Goal: Task Accomplishment & Management: Complete application form

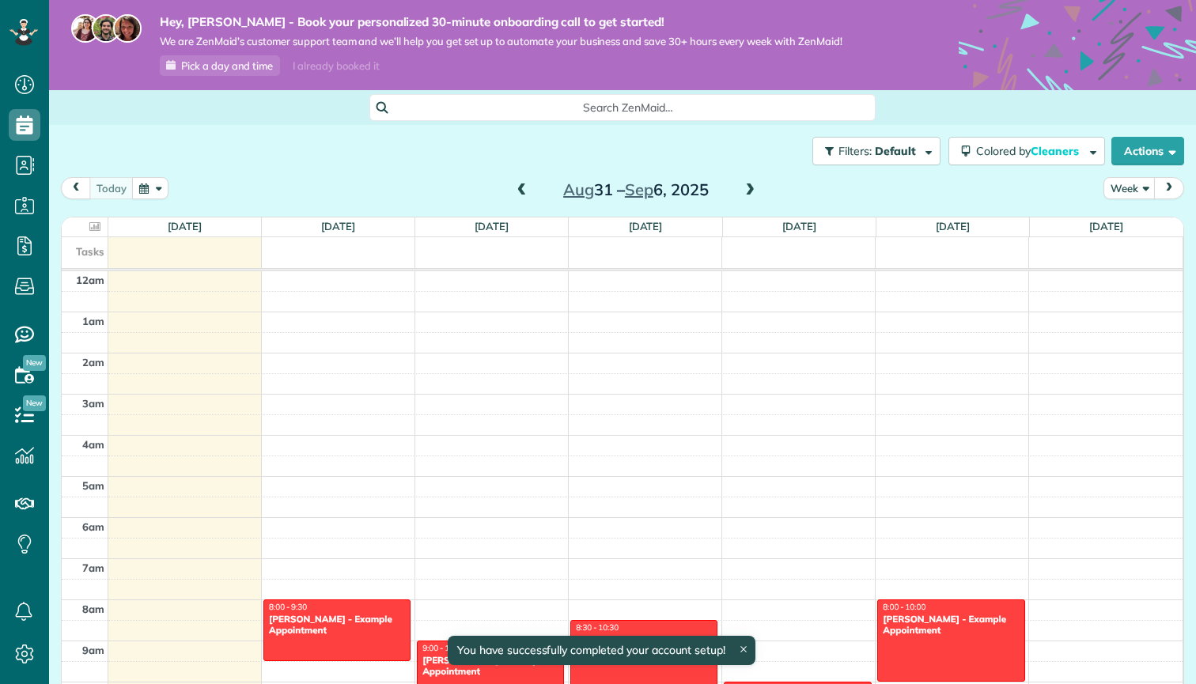
scroll to position [289, 0]
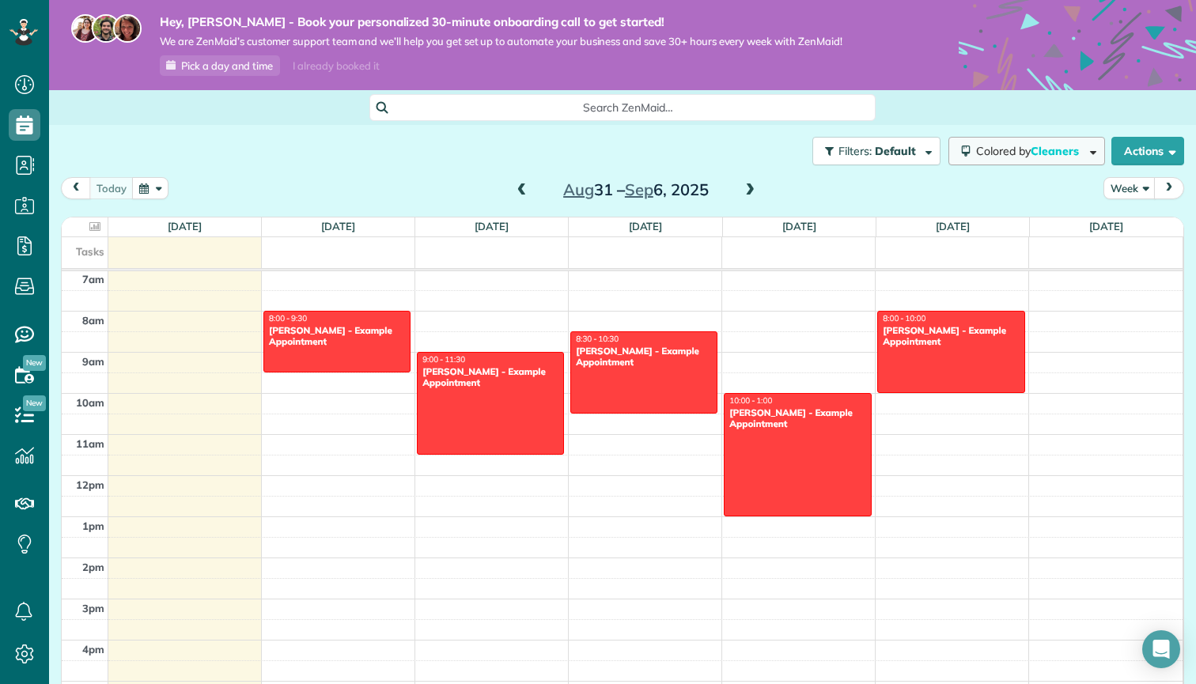
click at [1047, 148] on span "Cleaners" at bounding box center [1056, 151] width 51 height 14
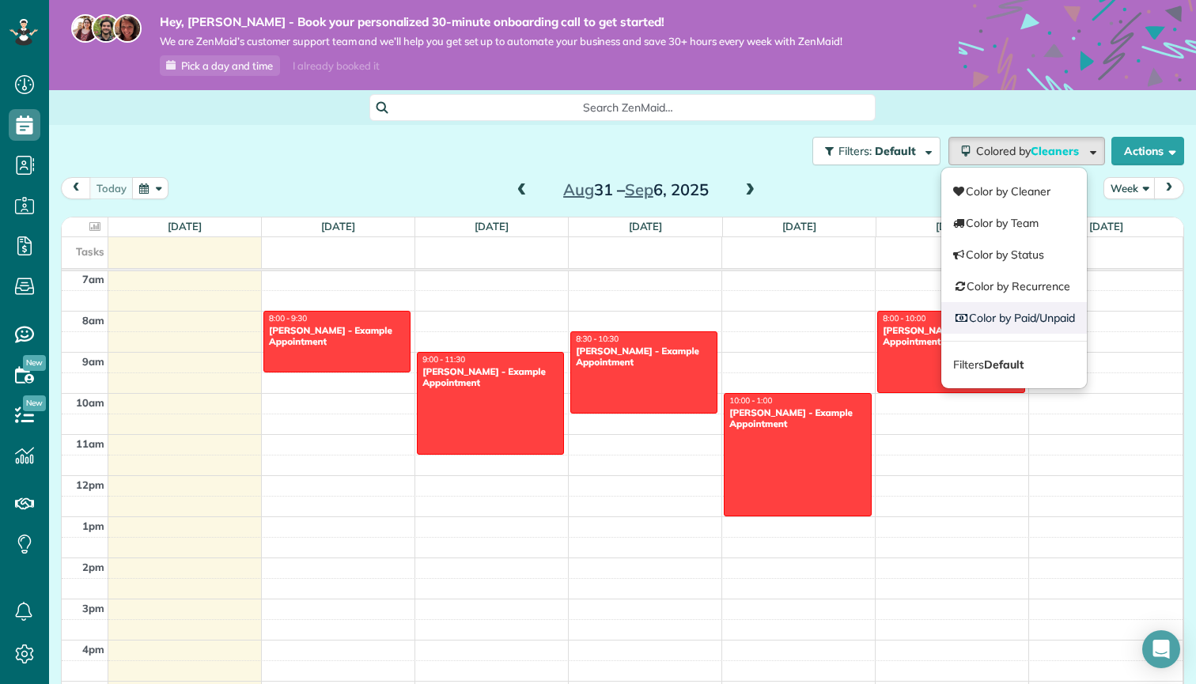
click at [988, 306] on link "Color by Paid/Unpaid" at bounding box center [1014, 318] width 146 height 32
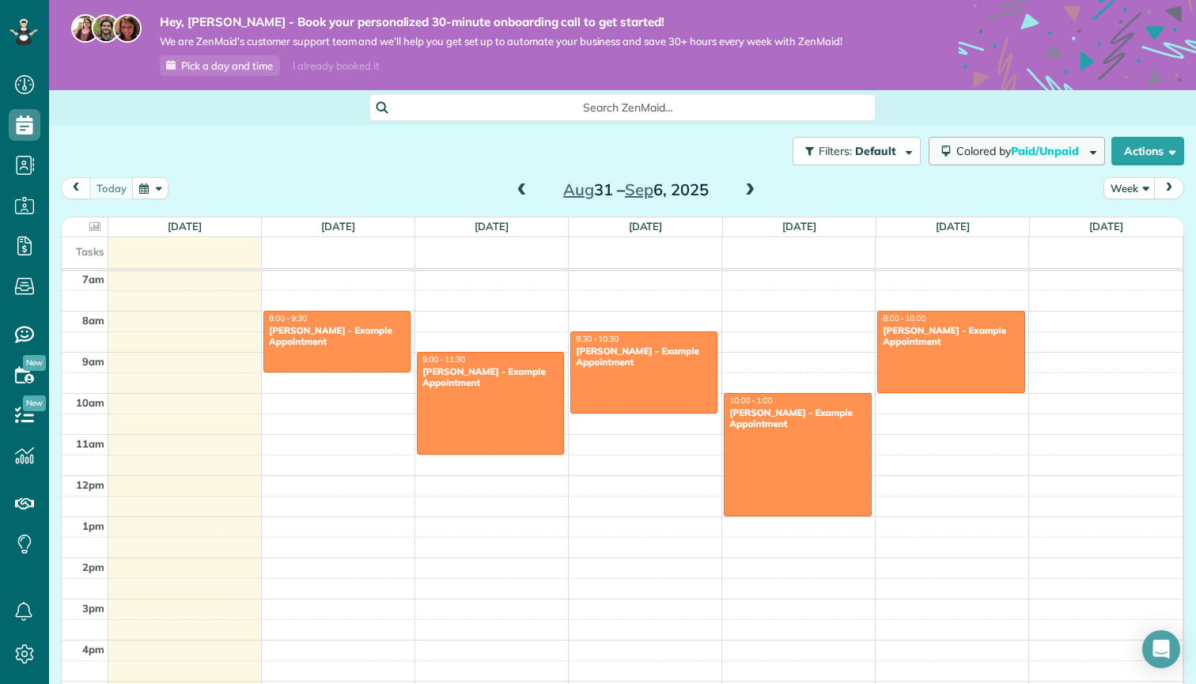
click at [1060, 142] on button "Colored by Paid/Unpaid" at bounding box center [1017, 151] width 176 height 28
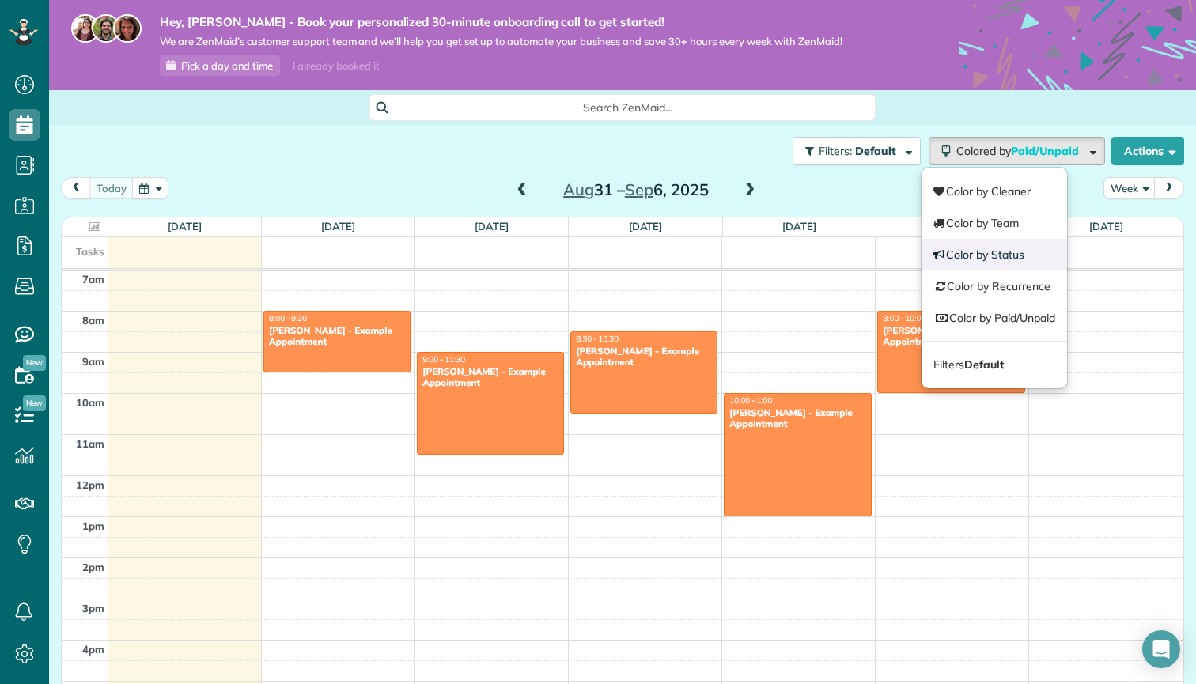
click at [1037, 267] on link "Color by Status" at bounding box center [995, 255] width 146 height 32
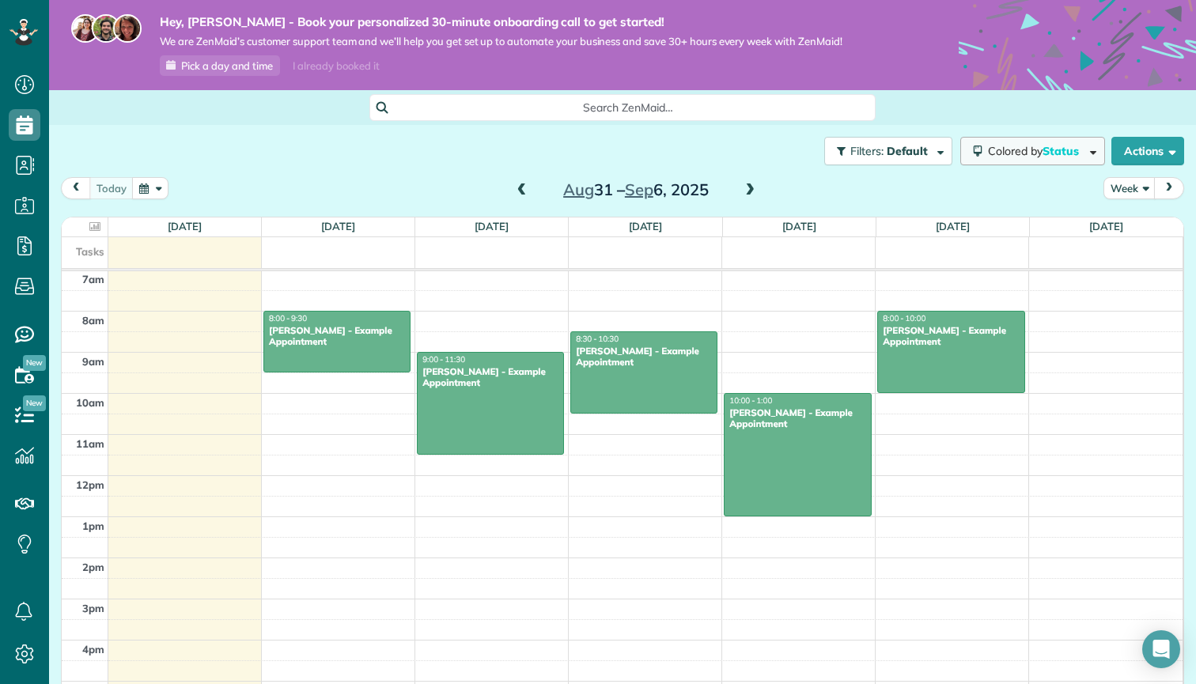
click at [988, 156] on span "Colored by Status" at bounding box center [1036, 151] width 97 height 14
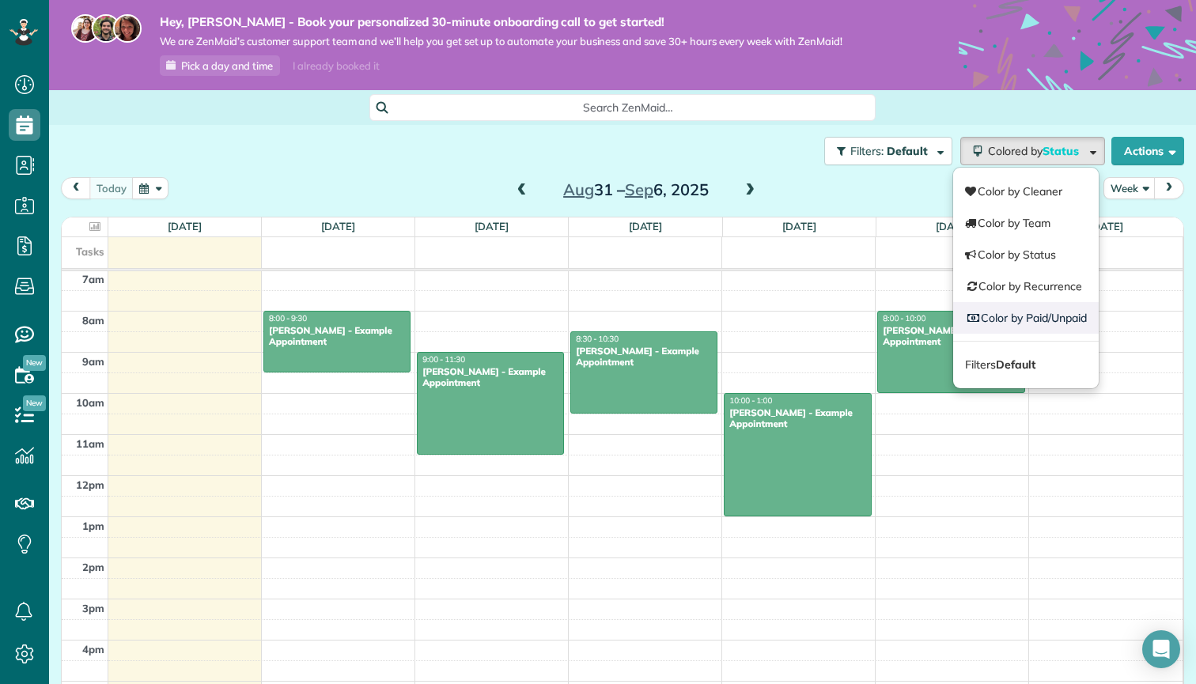
click at [996, 308] on link "Color by Paid/Unpaid" at bounding box center [1026, 318] width 146 height 32
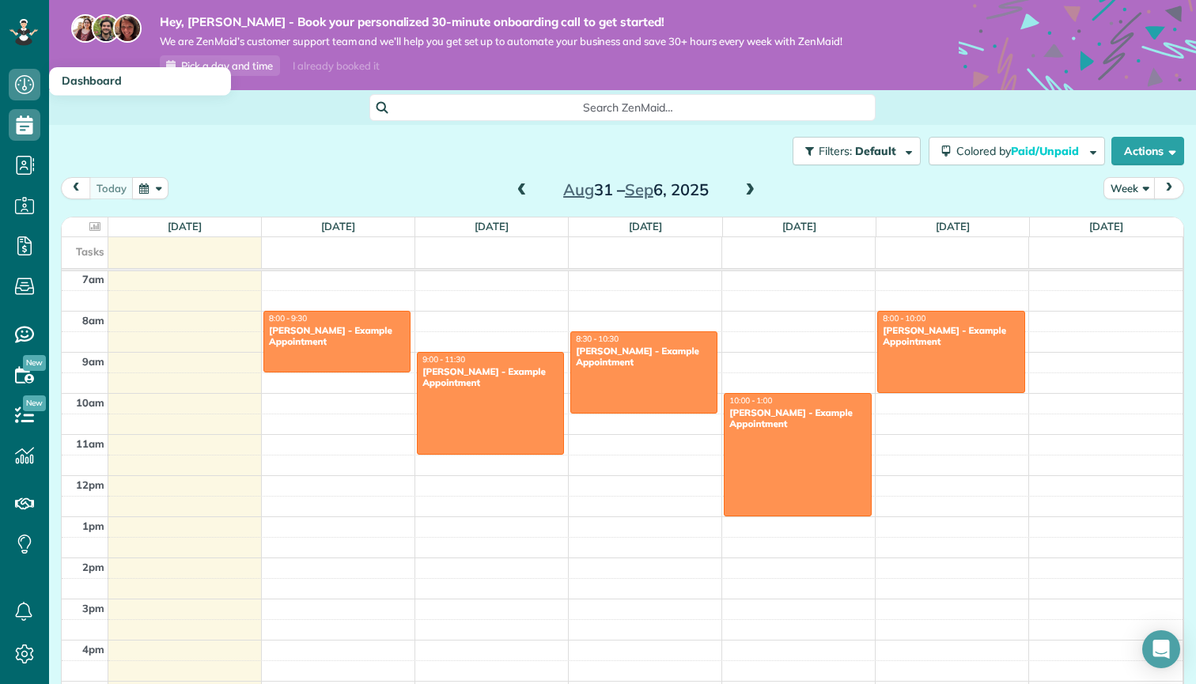
click at [72, 83] on span "Dashboard" at bounding box center [92, 81] width 60 height 14
click at [72, 75] on span "Dashboard" at bounding box center [92, 81] width 60 height 14
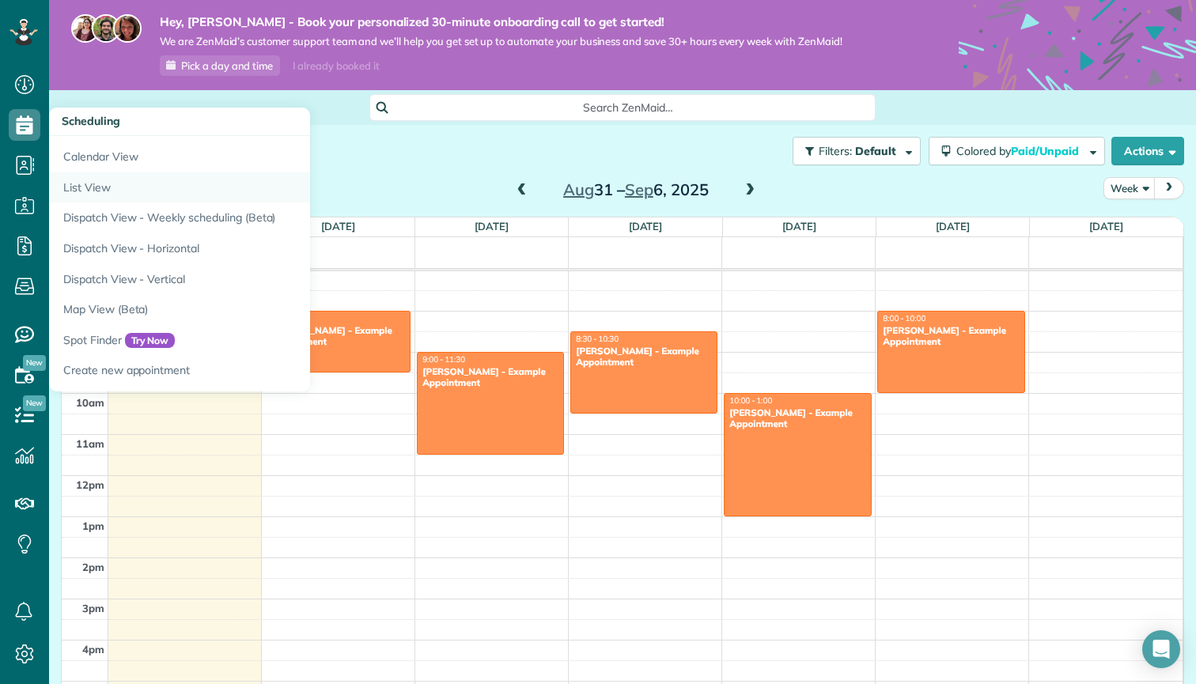
click at [91, 188] on link "List View" at bounding box center [247, 187] width 396 height 31
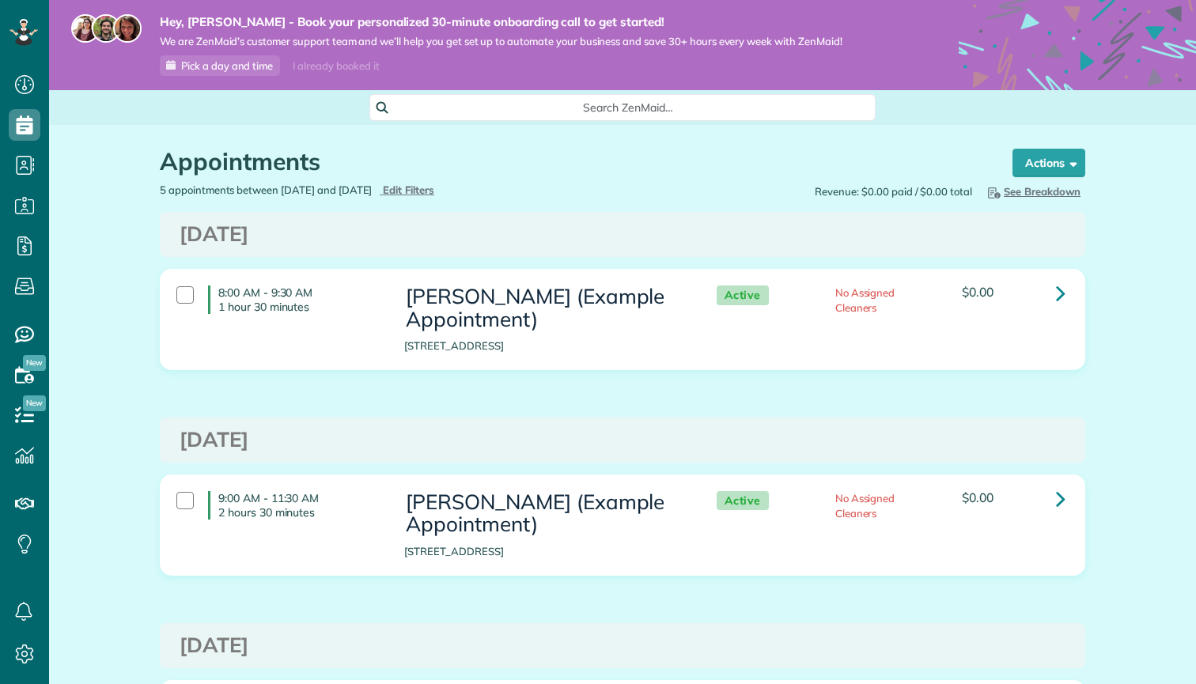
scroll to position [7, 7]
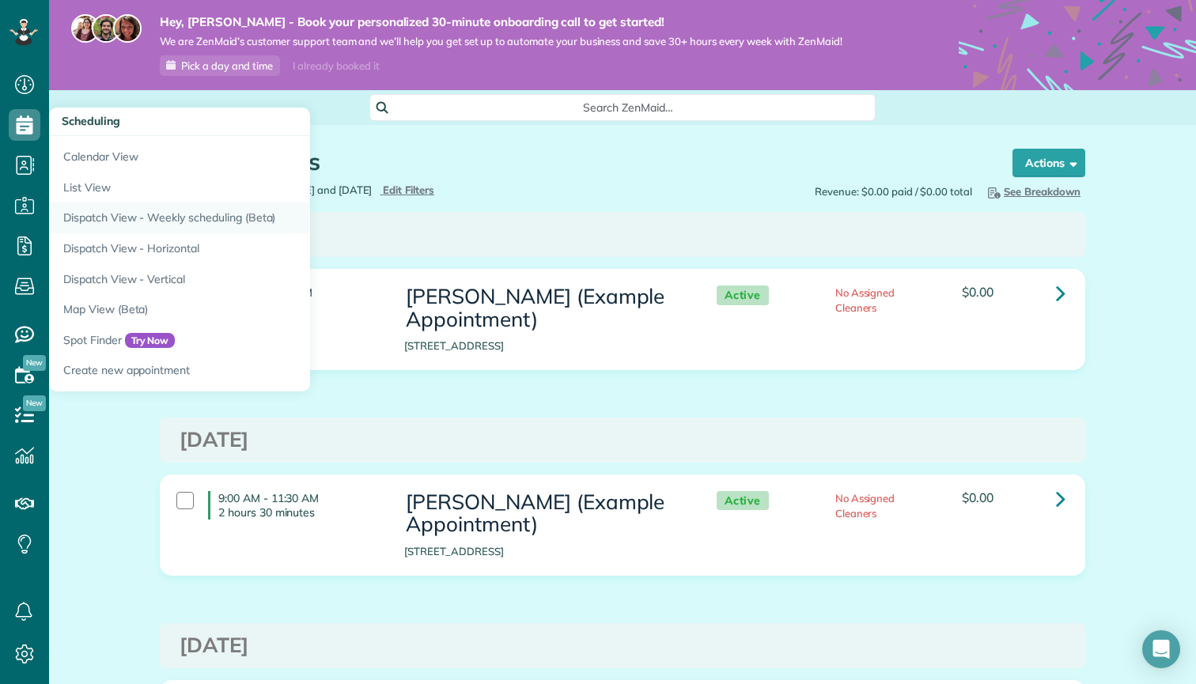
click at [109, 221] on link "Dispatch View - Weekly scheduling (Beta)" at bounding box center [247, 218] width 396 height 31
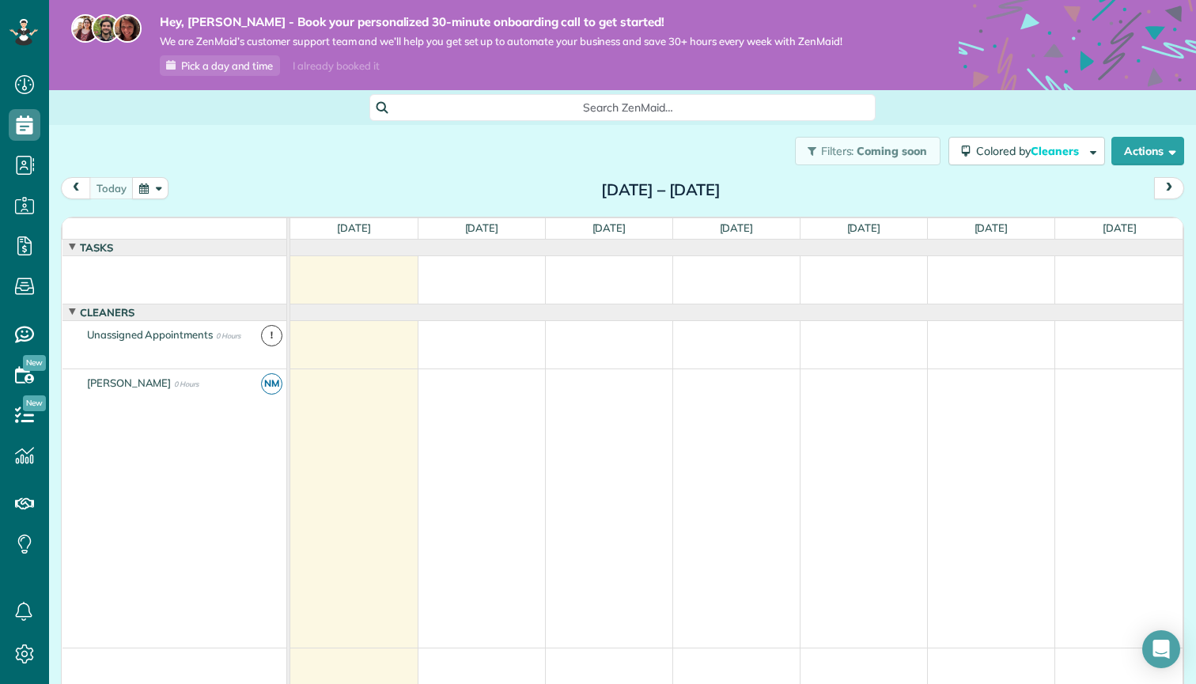
scroll to position [7, 7]
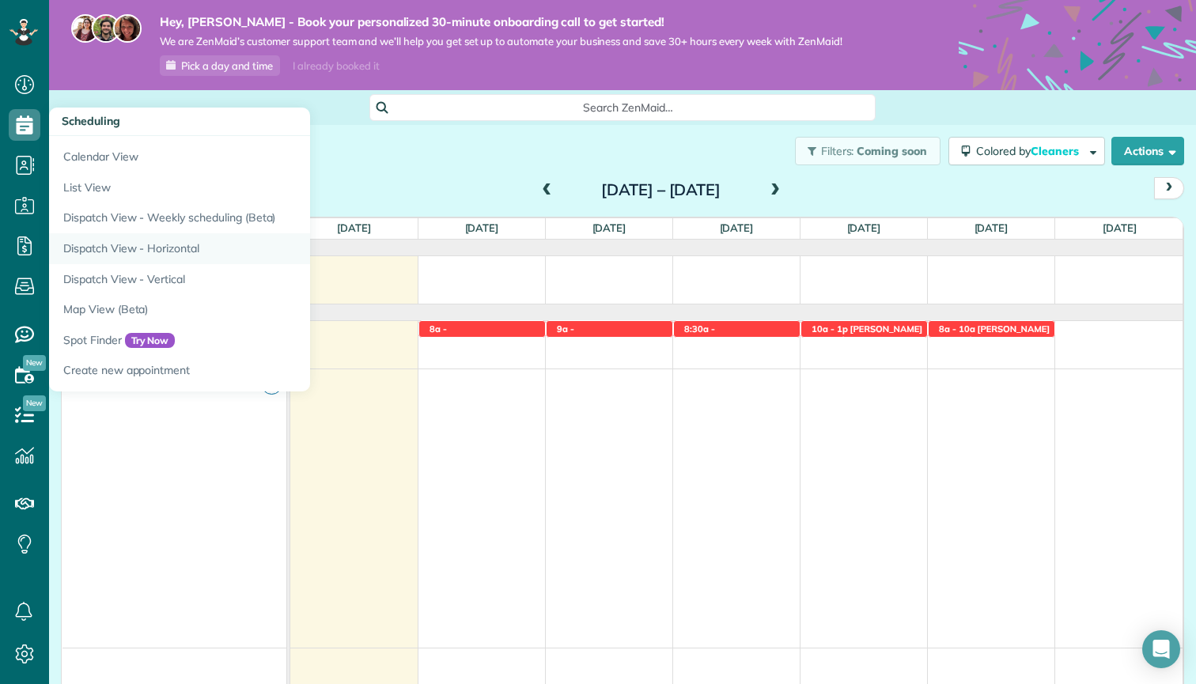
click at [118, 233] on link "Dispatch View - Horizontal" at bounding box center [247, 248] width 396 height 31
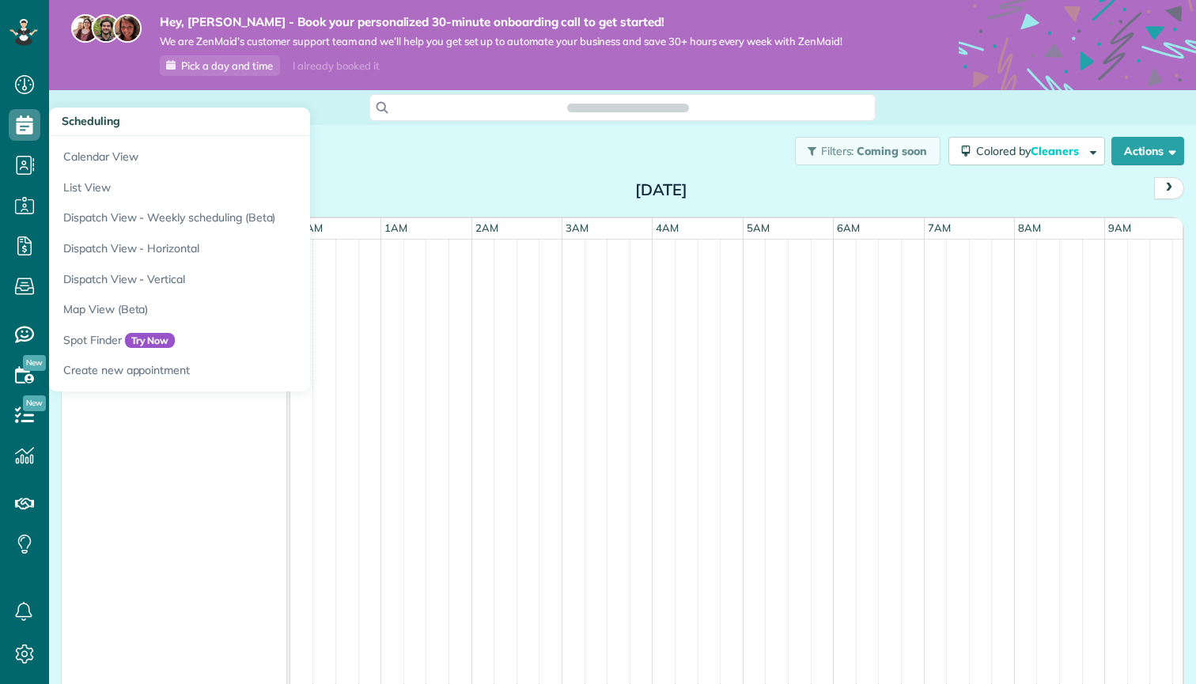
scroll to position [0, 94]
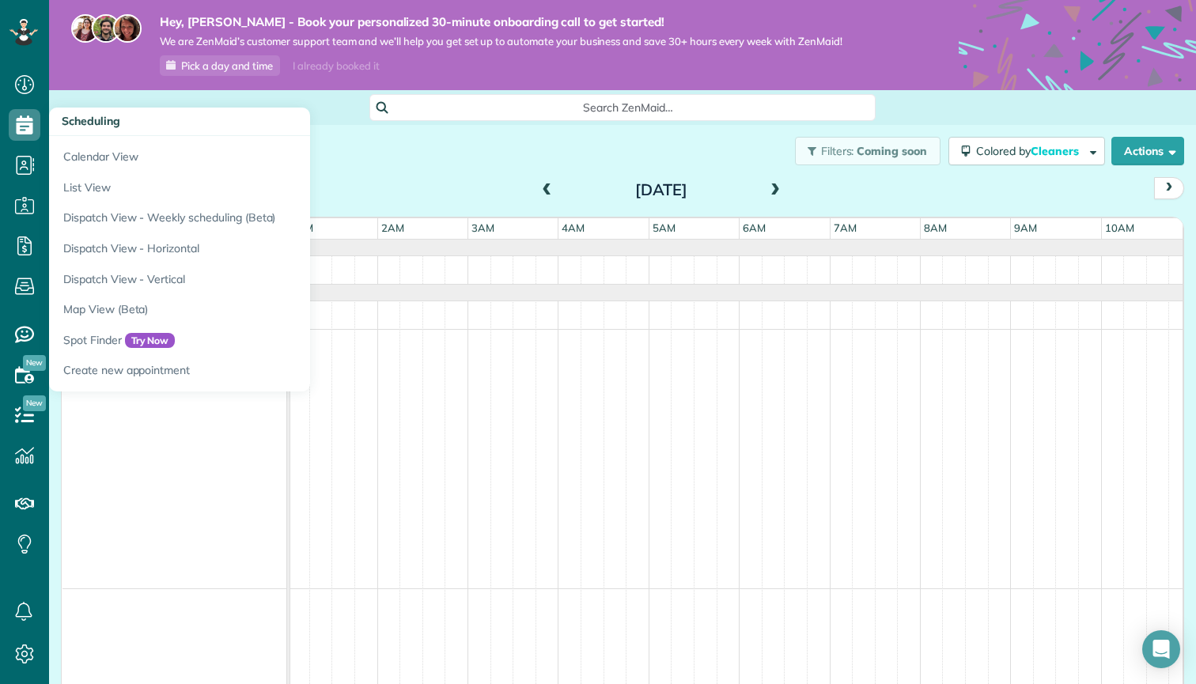
click at [29, 127] on use at bounding box center [25, 124] width 17 height 19
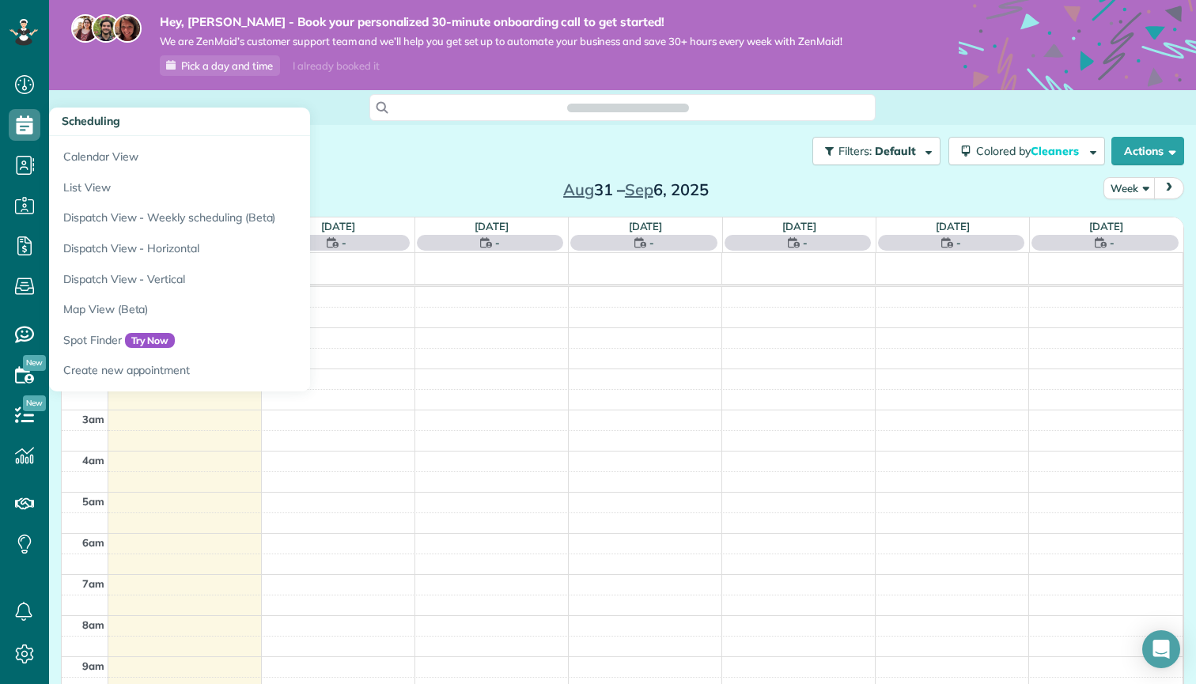
scroll to position [7, 7]
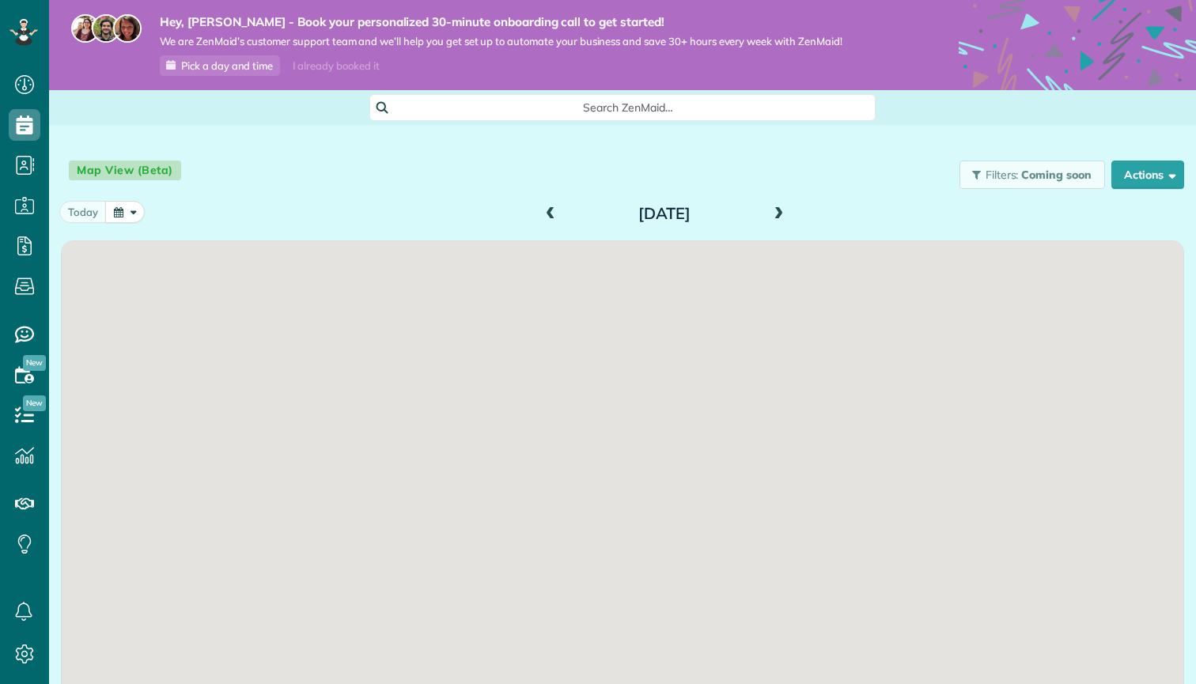
scroll to position [7, 7]
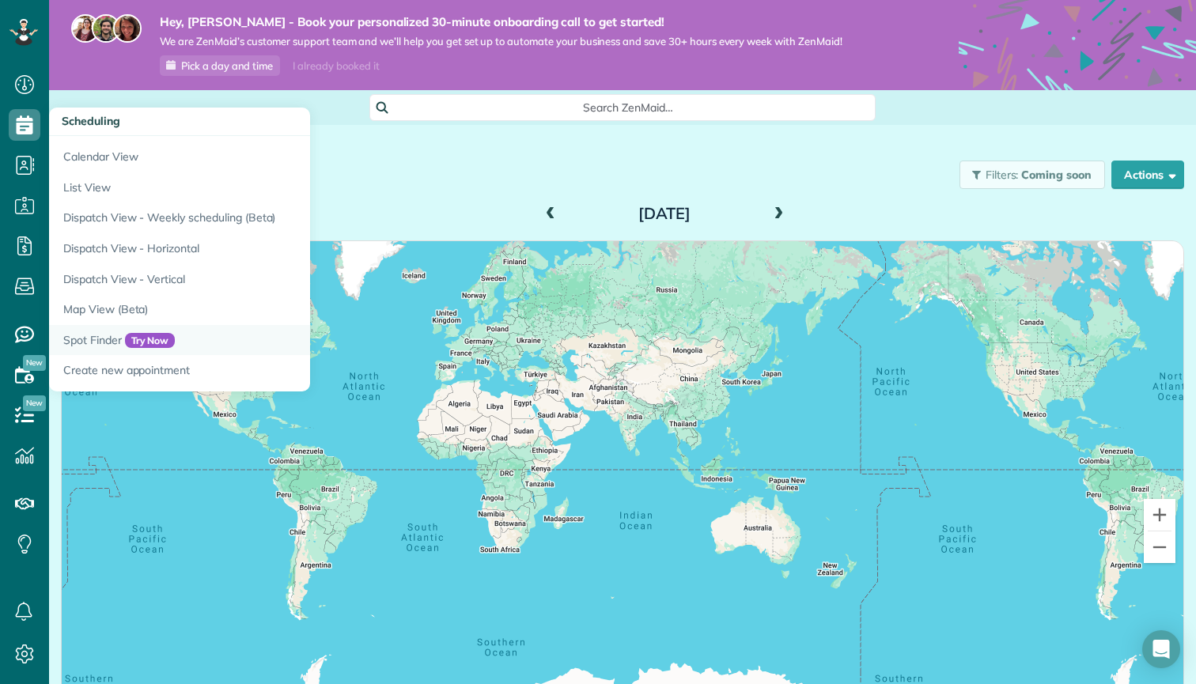
click at [101, 333] on link "Spot Finder Try Now" at bounding box center [247, 340] width 396 height 31
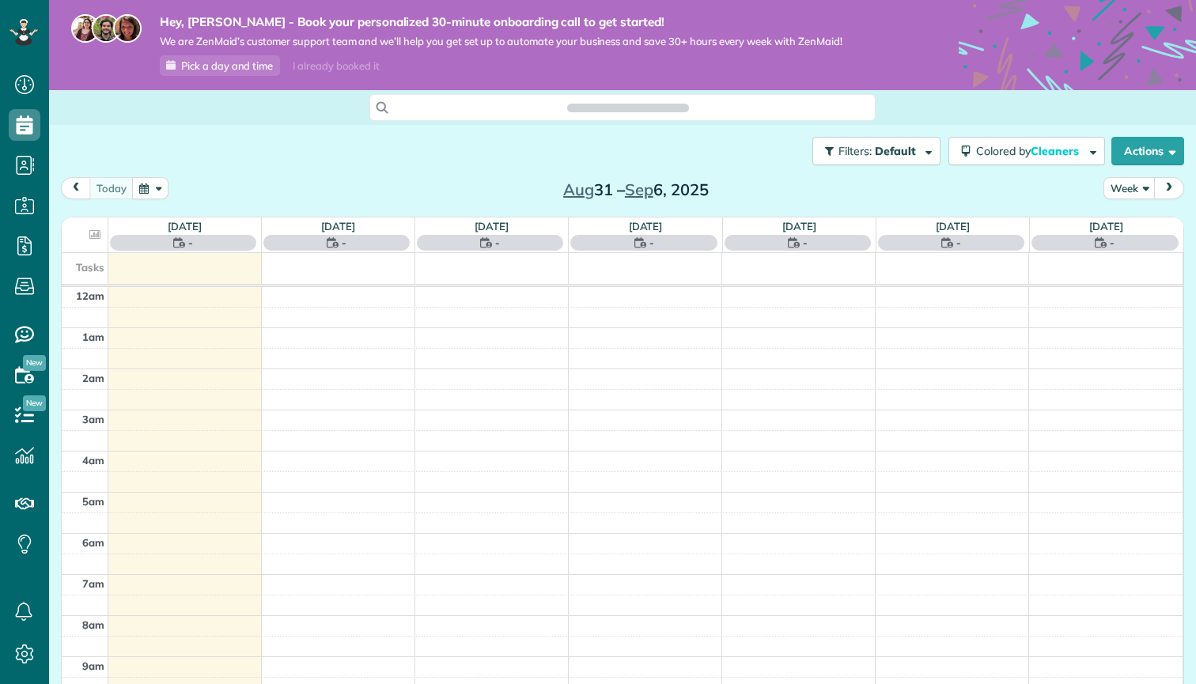
scroll to position [7, 7]
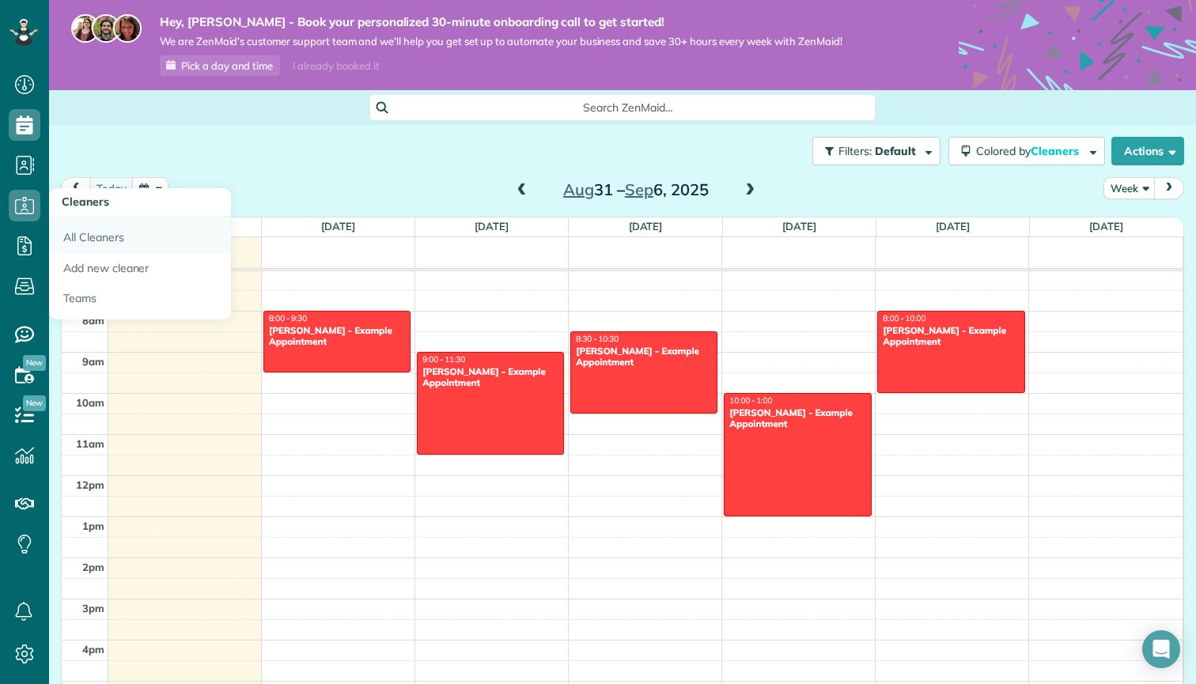
click at [83, 233] on link "All Cleaners" at bounding box center [140, 235] width 182 height 36
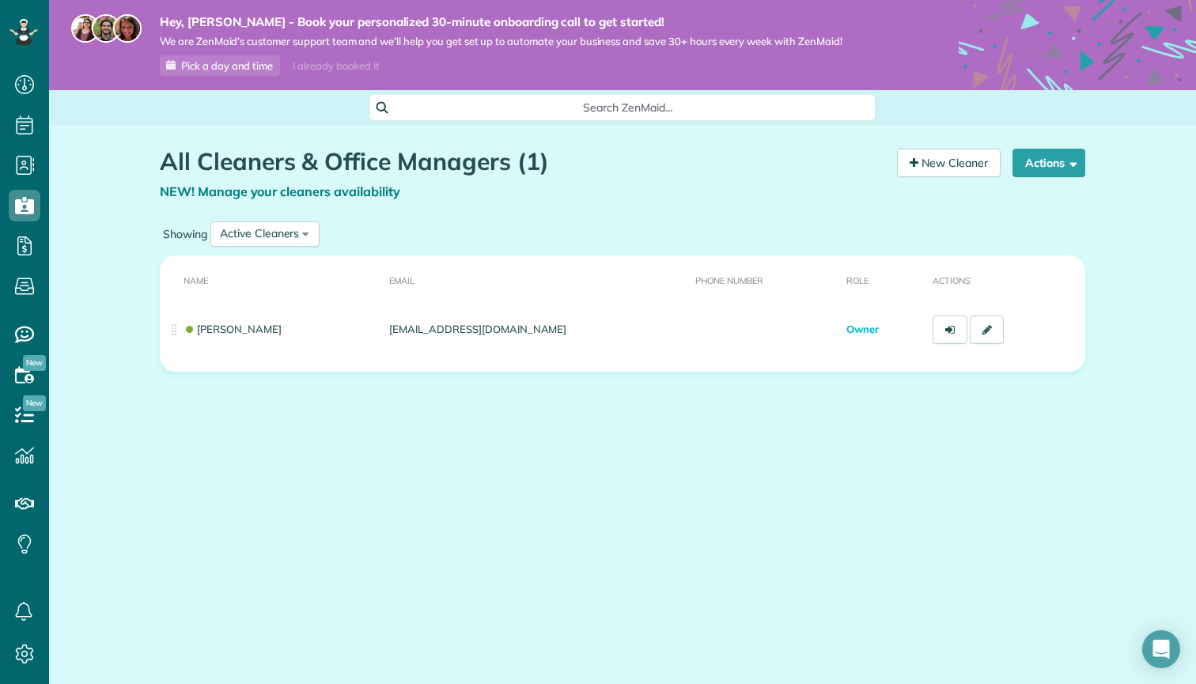
scroll to position [7, 7]
click at [70, 238] on span "Payroll / Earnings" at bounding box center [108, 242] width 93 height 14
click at [111, 246] on span "Payroll / Earnings" at bounding box center [108, 242] width 93 height 14
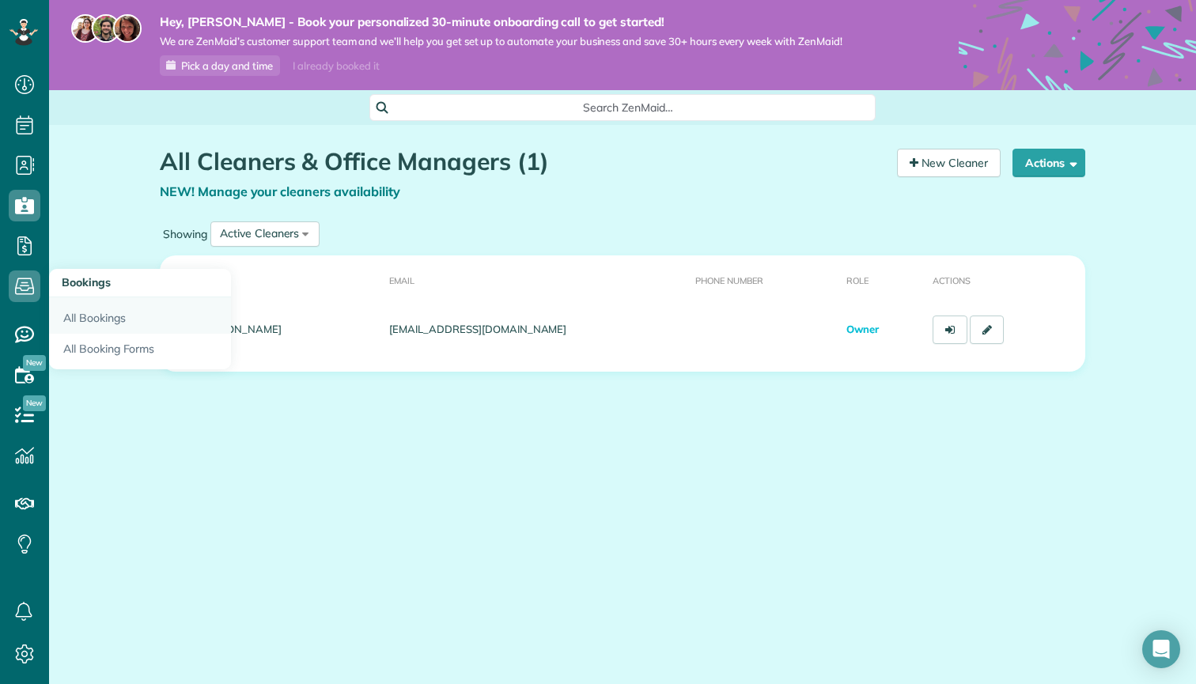
click at [86, 312] on link "All Bookings" at bounding box center [140, 315] width 182 height 36
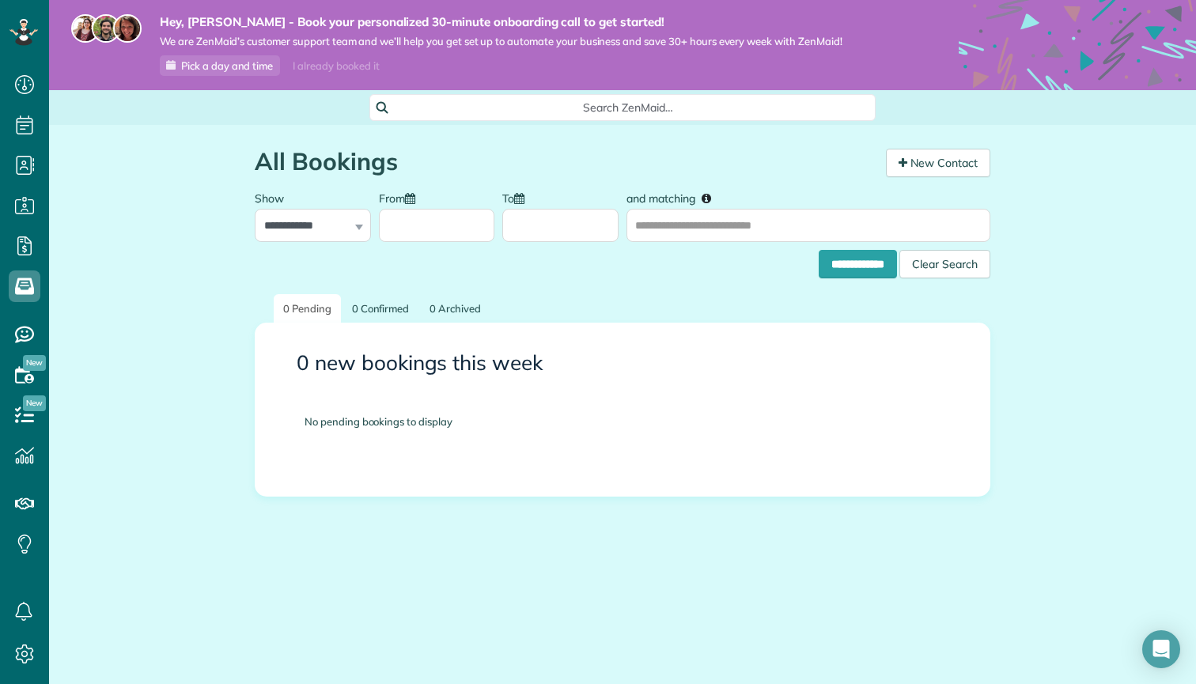
scroll to position [7, 7]
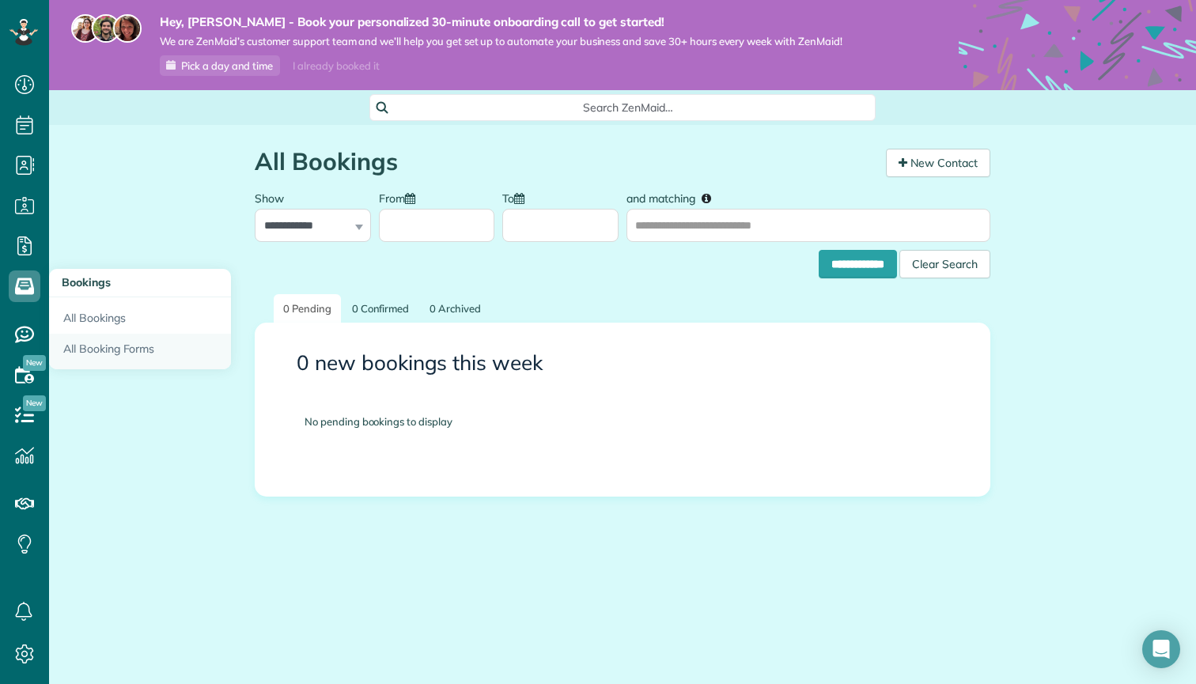
click at [84, 347] on link "All Booking Forms" at bounding box center [140, 352] width 182 height 36
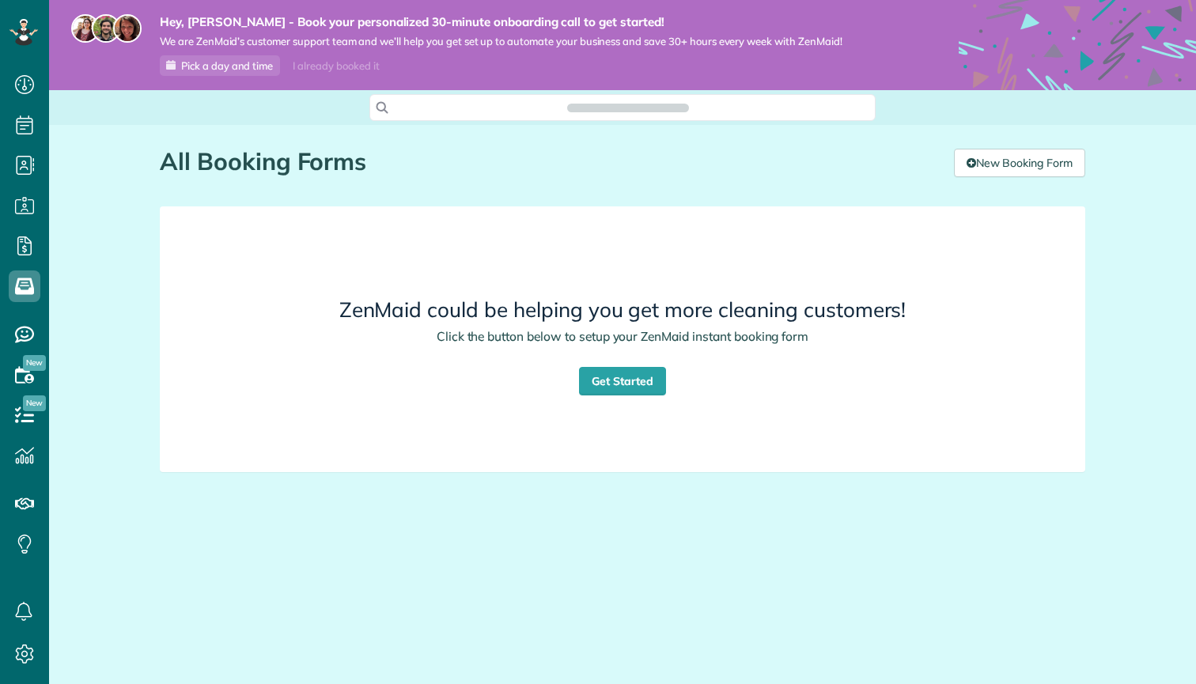
scroll to position [7, 7]
click at [108, 333] on span "Service ratings" at bounding box center [102, 331] width 80 height 14
click at [94, 369] on span "Availability" at bounding box center [93, 371] width 62 height 14
click at [25, 378] on icon at bounding box center [25, 375] width 32 height 32
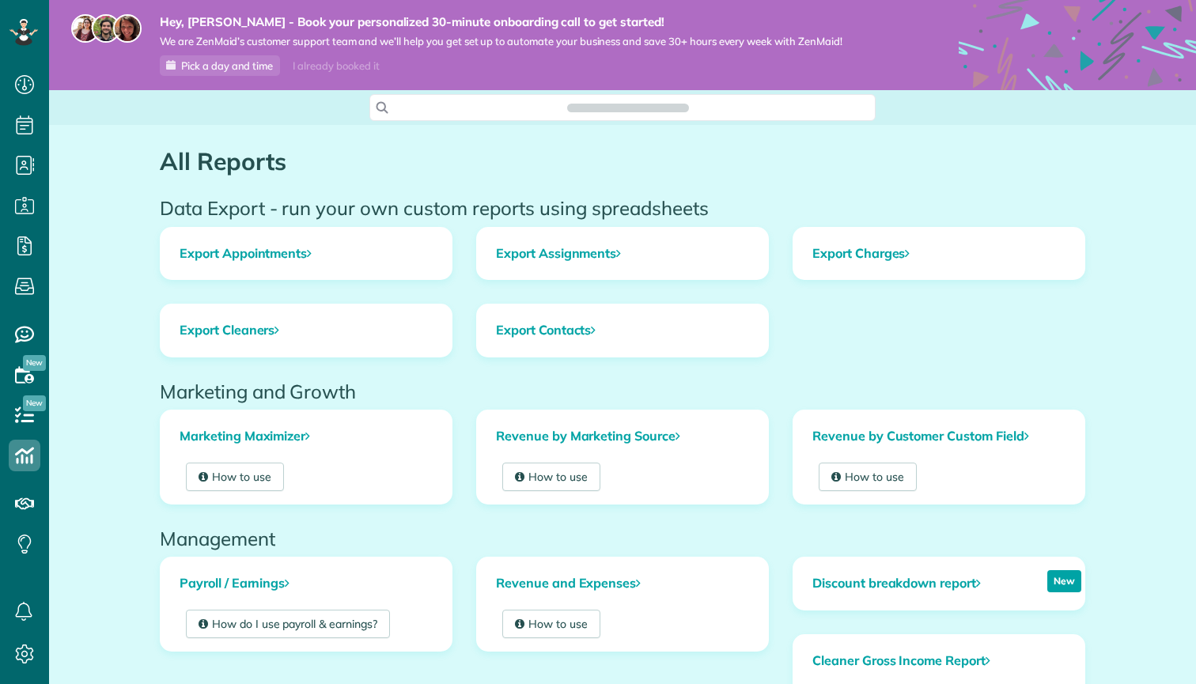
scroll to position [7, 7]
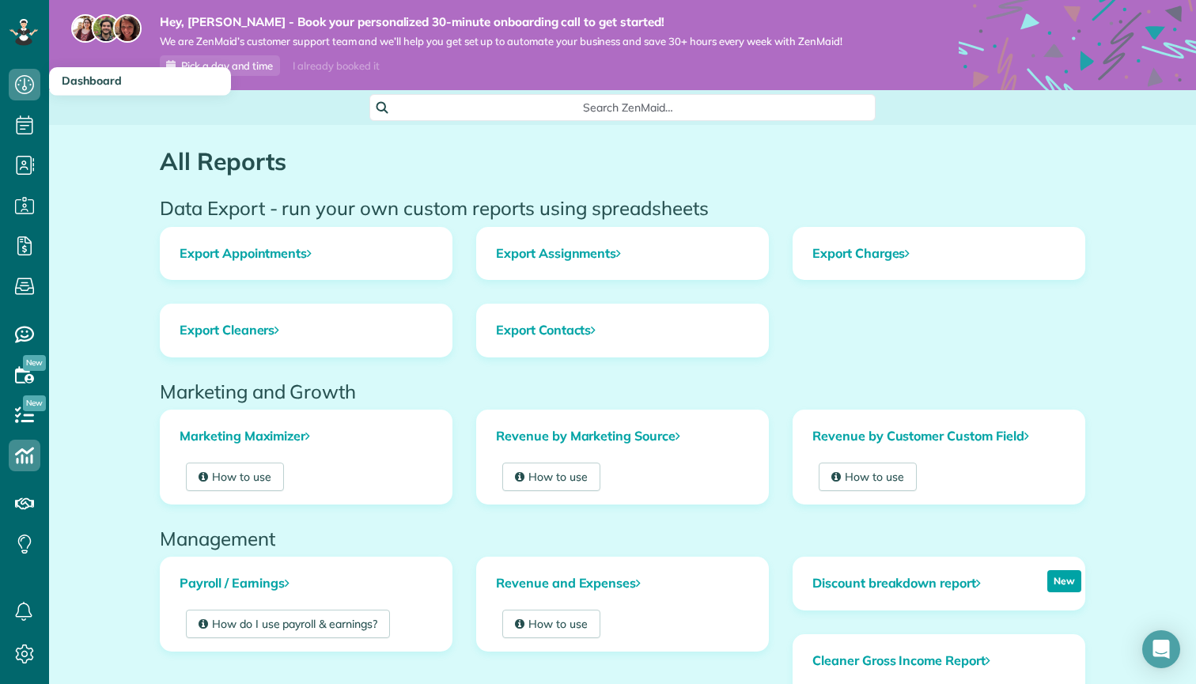
click at [20, 97] on icon at bounding box center [25, 85] width 32 height 32
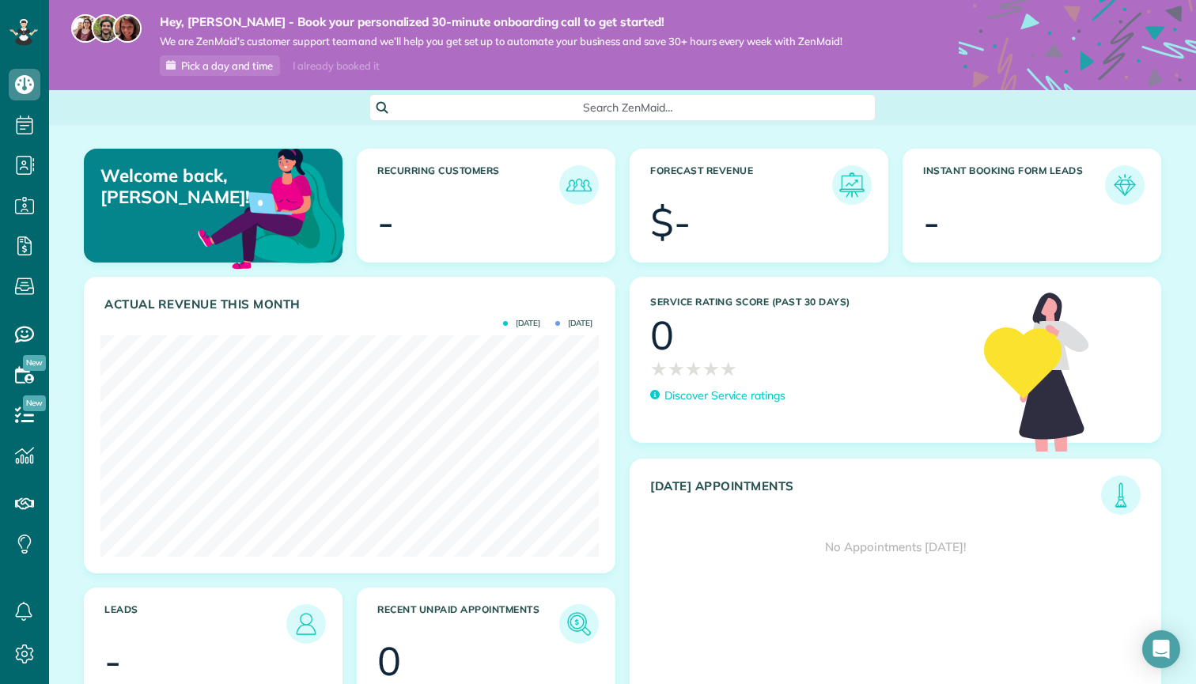
click at [19, 38] on icon at bounding box center [23, 32] width 27 height 27
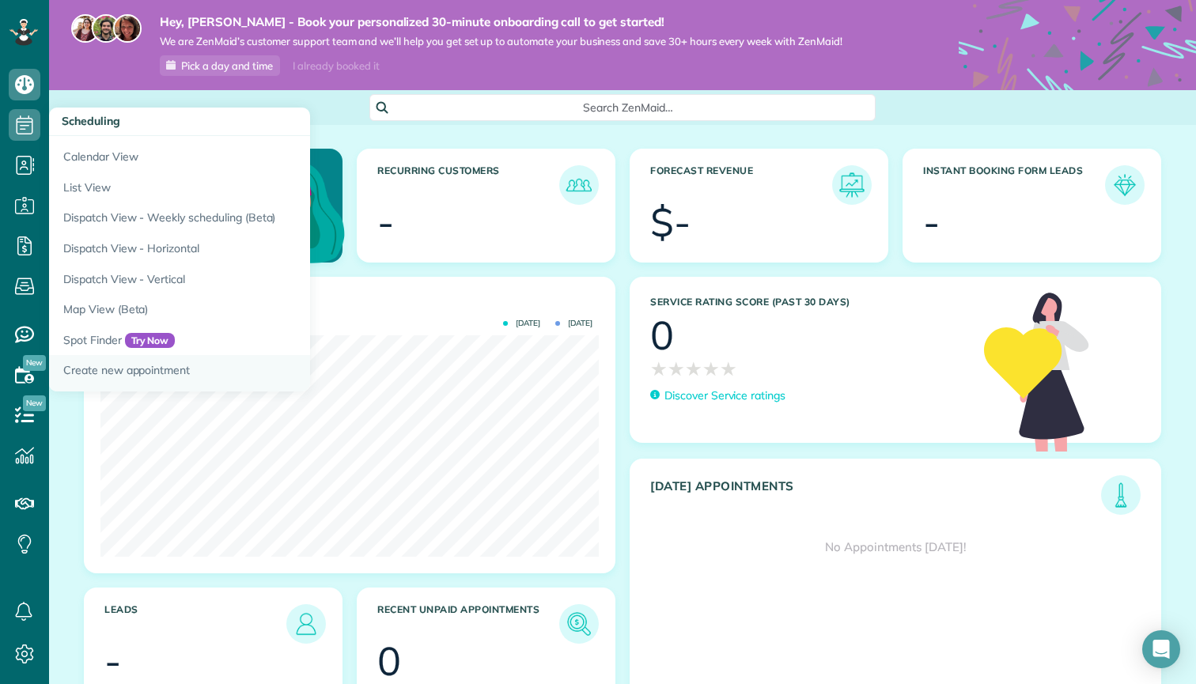
click at [143, 359] on link "Create new appointment" at bounding box center [247, 373] width 396 height 36
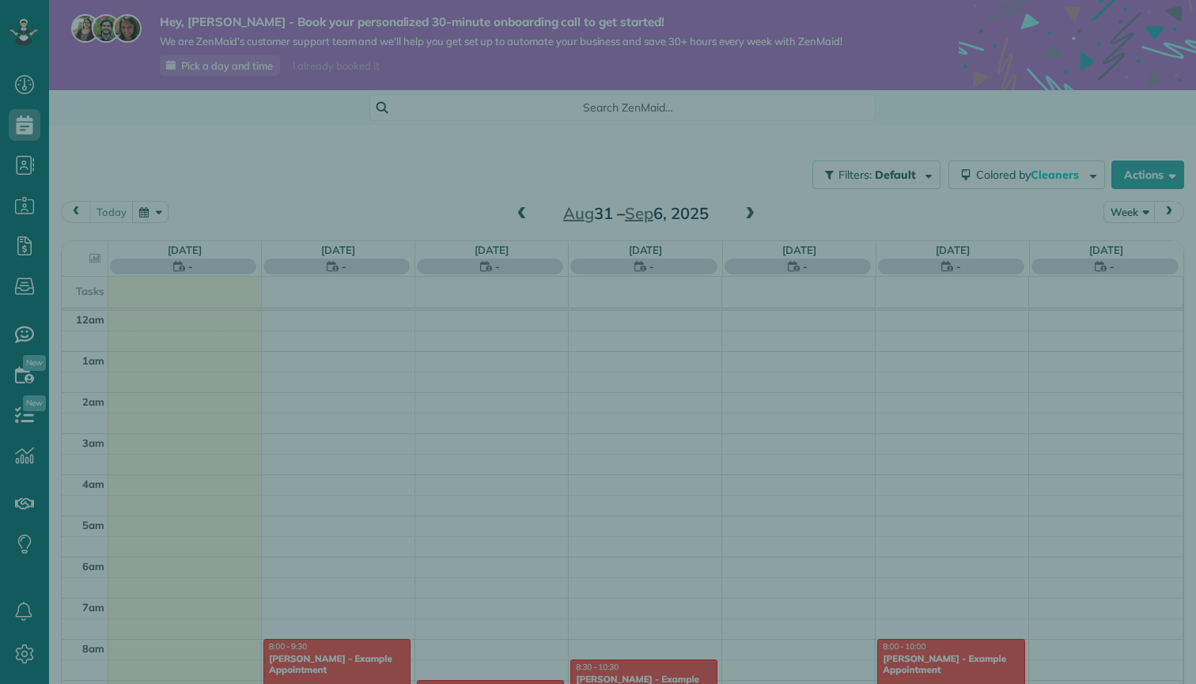
scroll to position [289, 0]
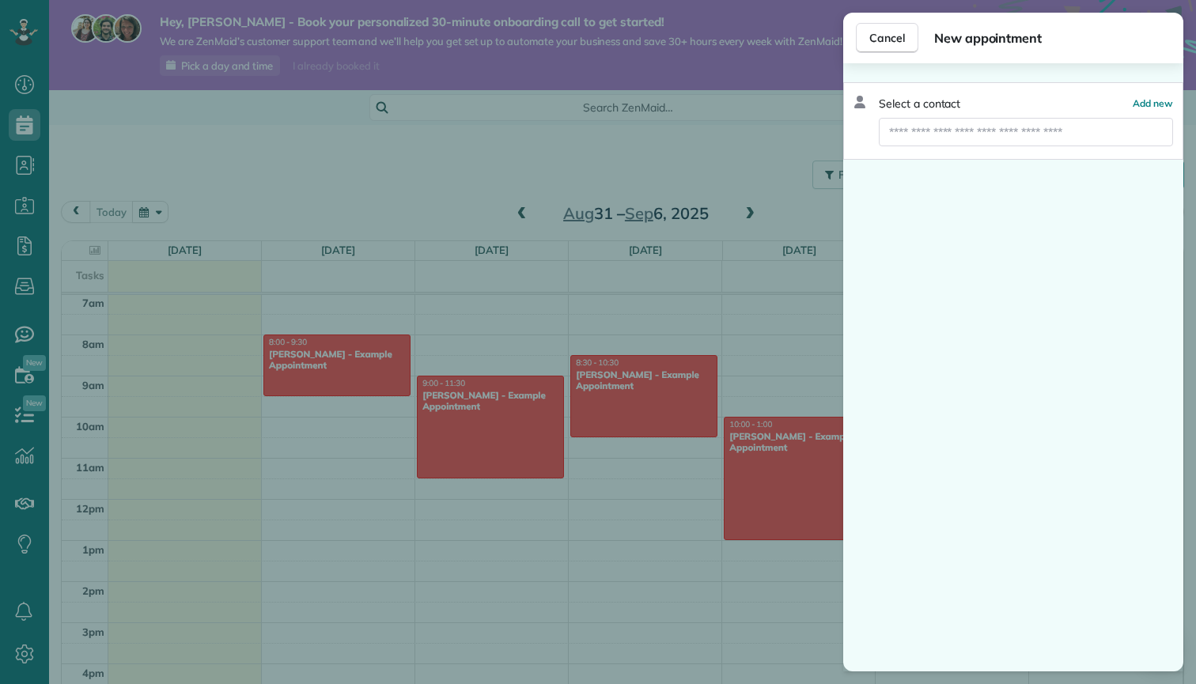
click at [989, 39] on span "New appointment" at bounding box center [1052, 37] width 237 height 19
click at [905, 43] on button "Cancel" at bounding box center [887, 38] width 62 height 30
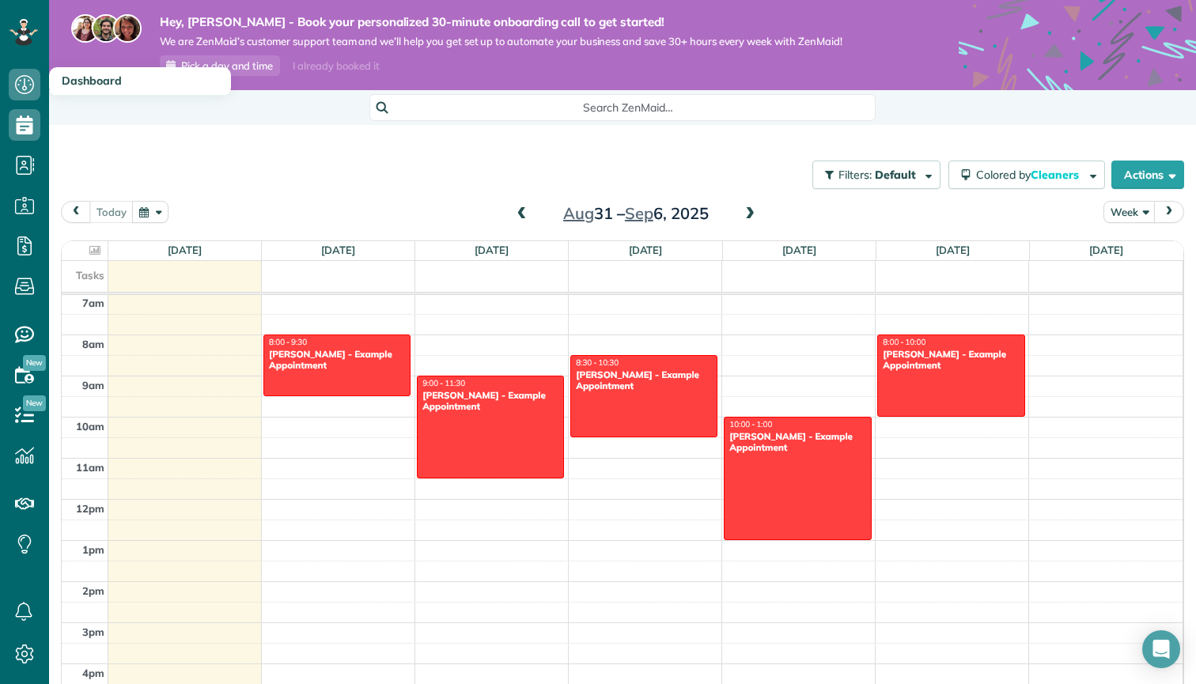
click at [98, 81] on span "Dashboard" at bounding box center [92, 81] width 60 height 14
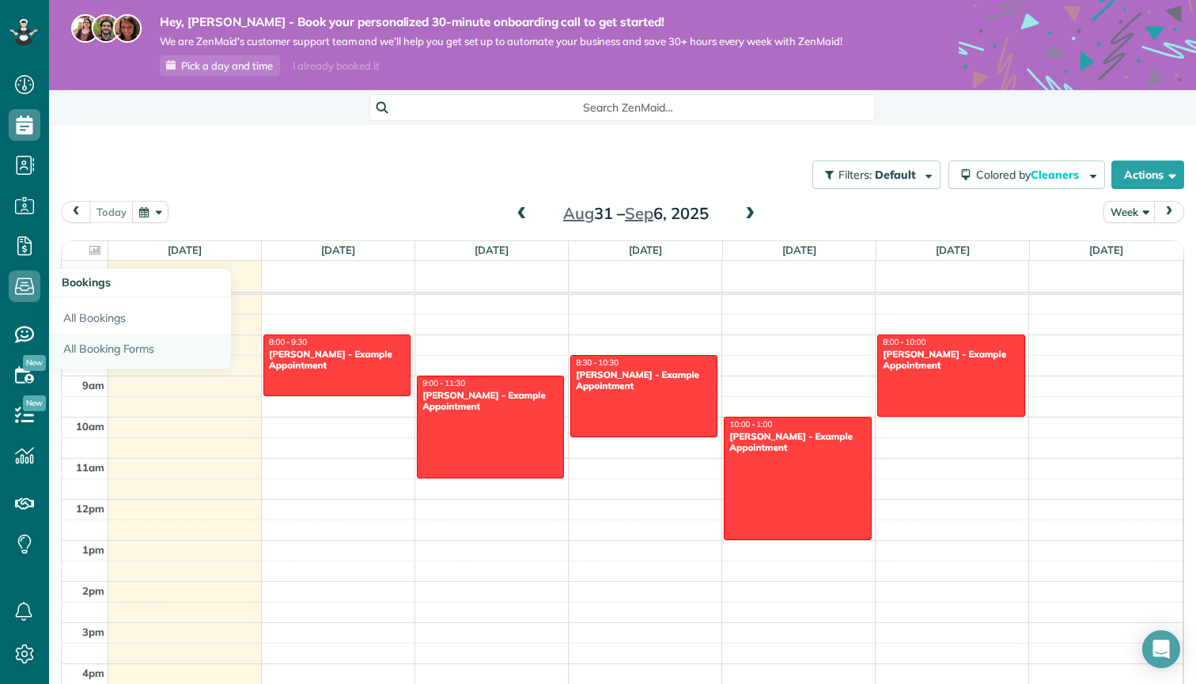
click at [85, 349] on link "All Booking Forms" at bounding box center [140, 352] width 182 height 36
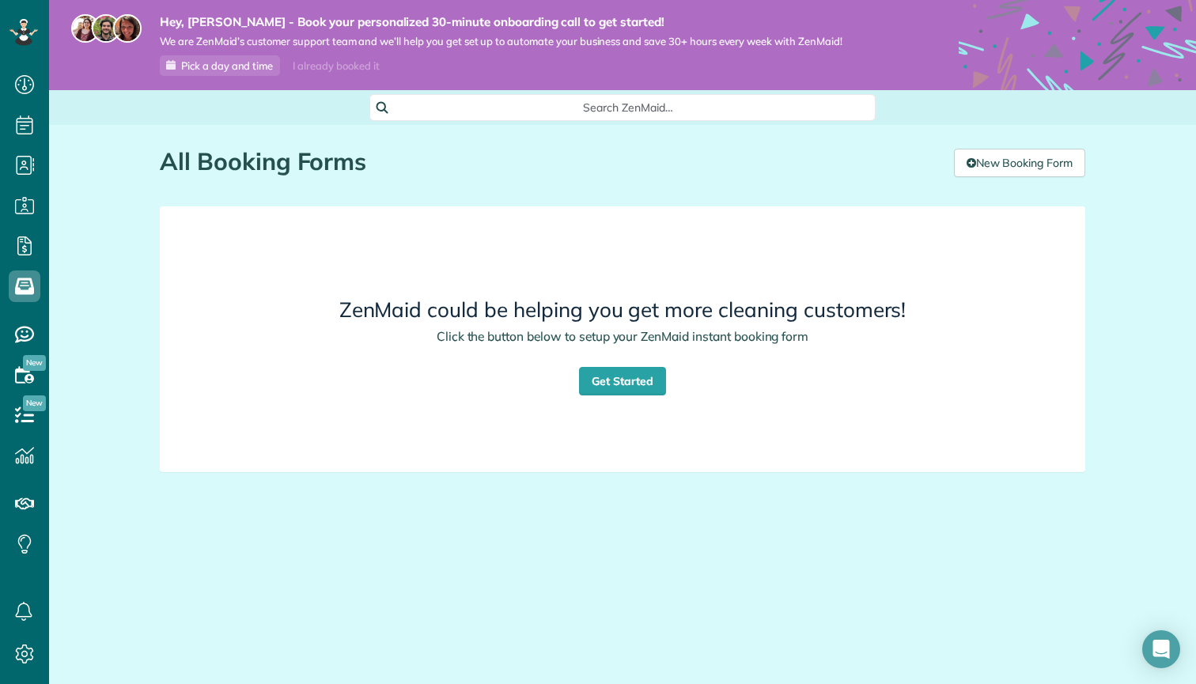
scroll to position [7, 7]
click at [611, 379] on link "Get Started" at bounding box center [622, 381] width 87 height 28
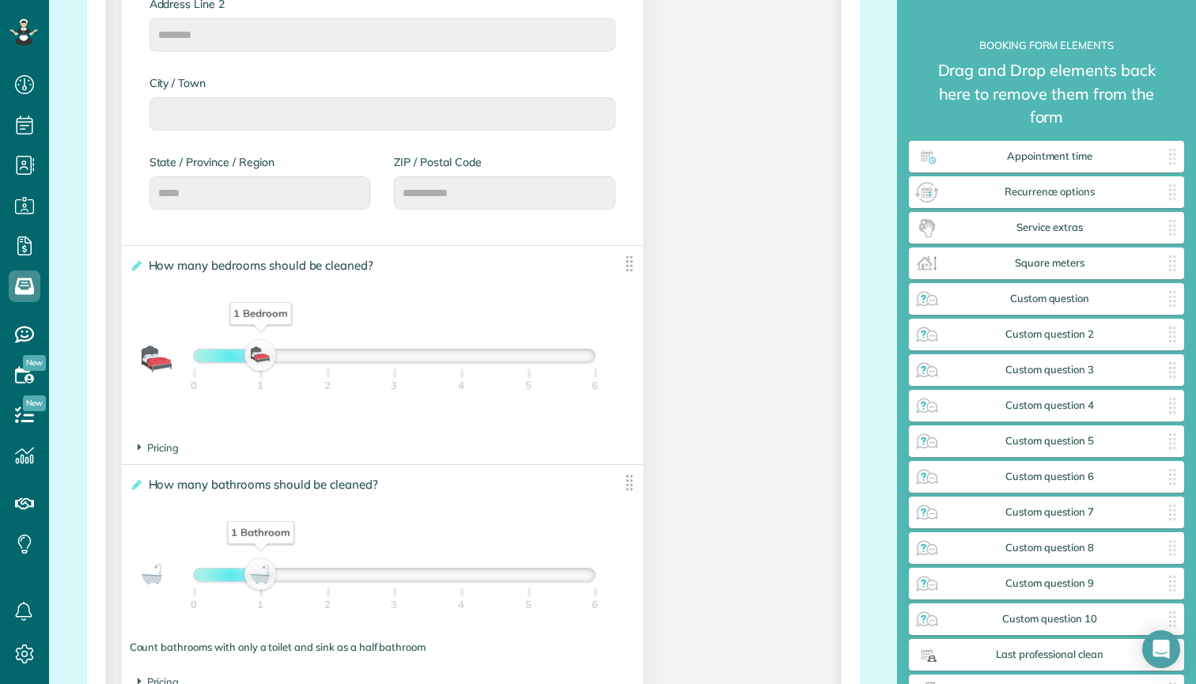
scroll to position [958, 0]
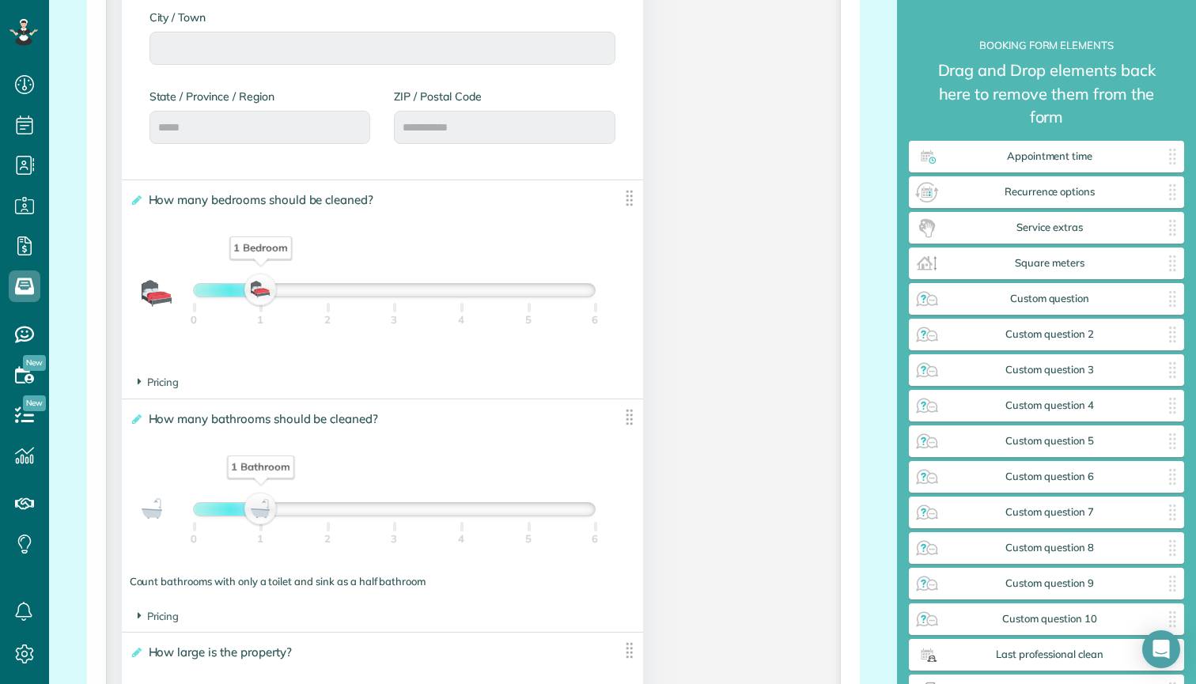
click at [244, 199] on span "How many bedrooms should be cleaned?" at bounding box center [265, 199] width 240 height 23
click at [0, 0] on input "**********" at bounding box center [0, 0] width 0 height 0
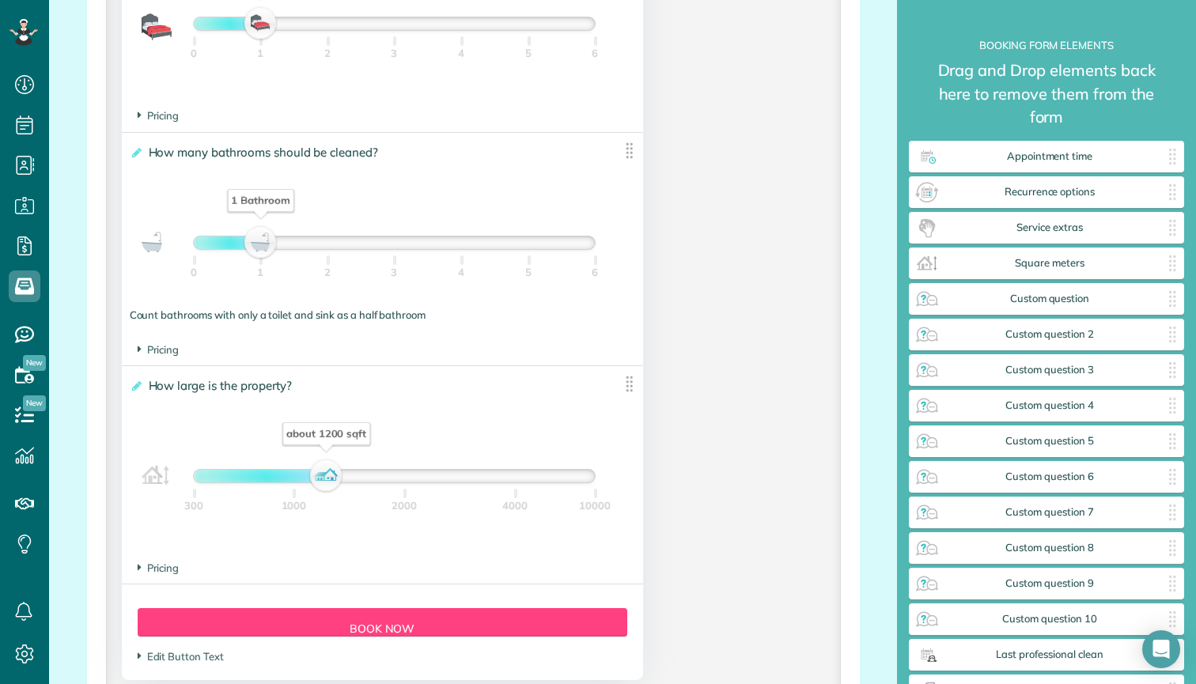
scroll to position [1247, 0]
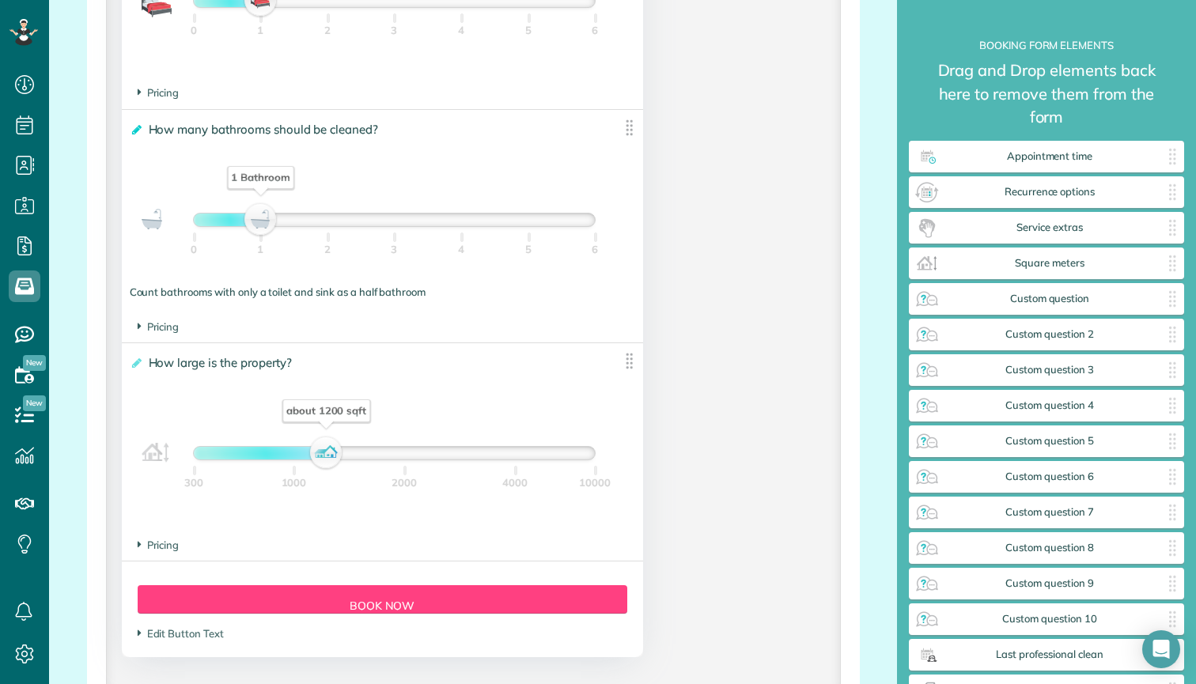
click at [137, 131] on icon at bounding box center [136, 129] width 12 height 11
click at [0, 0] on input "**********" at bounding box center [0, 0] width 0 height 0
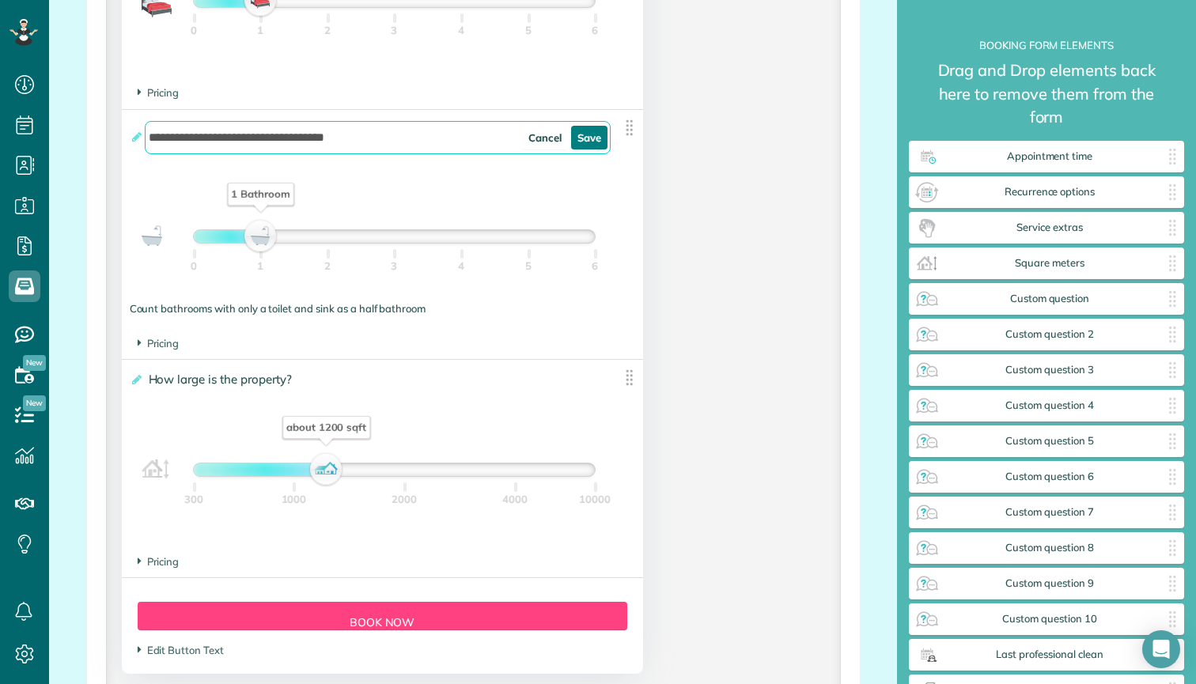
click at [598, 133] on link "Save" at bounding box center [589, 138] width 36 height 24
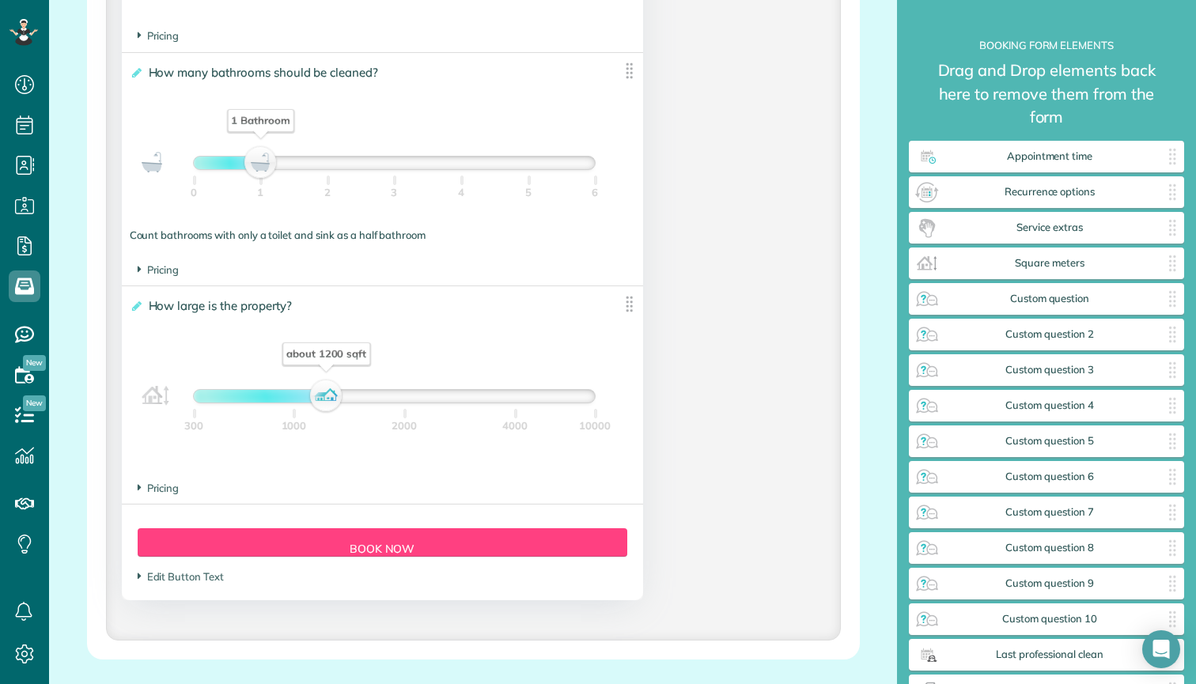
scroll to position [1312, 0]
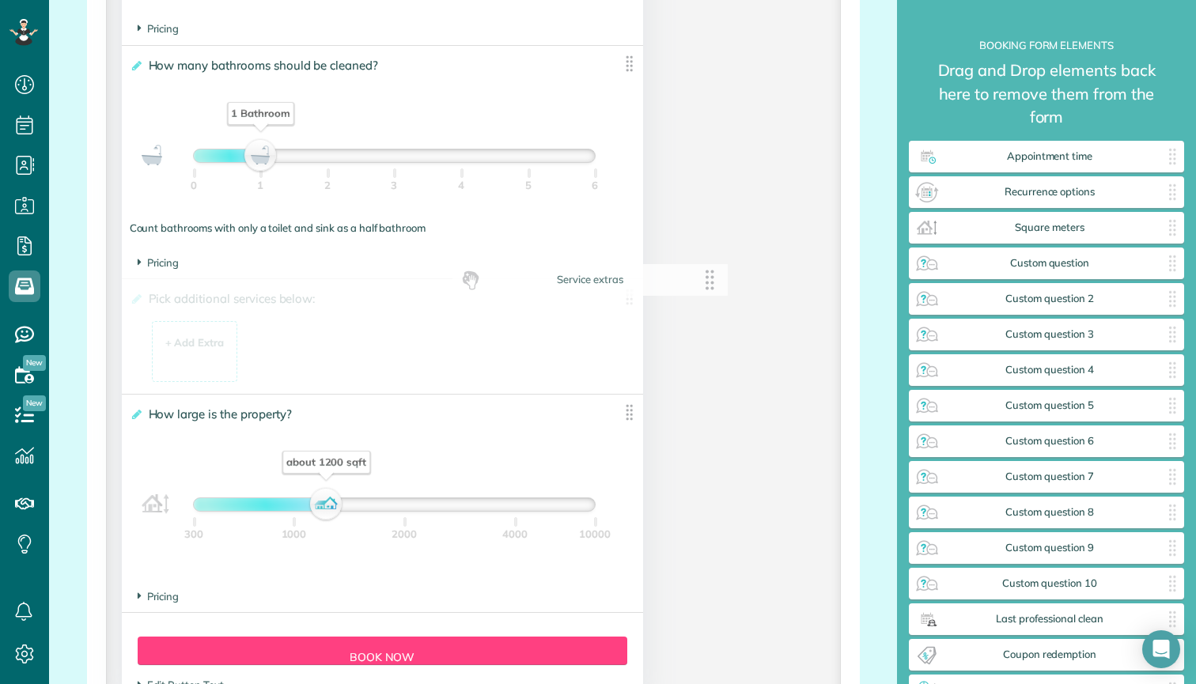
drag, startPoint x: 1056, startPoint y: 225, endPoint x: 597, endPoint y: 278, distance: 461.8
click at [203, 333] on div "+ Add Extra $ 34 . 99" at bounding box center [195, 352] width 69 height 43
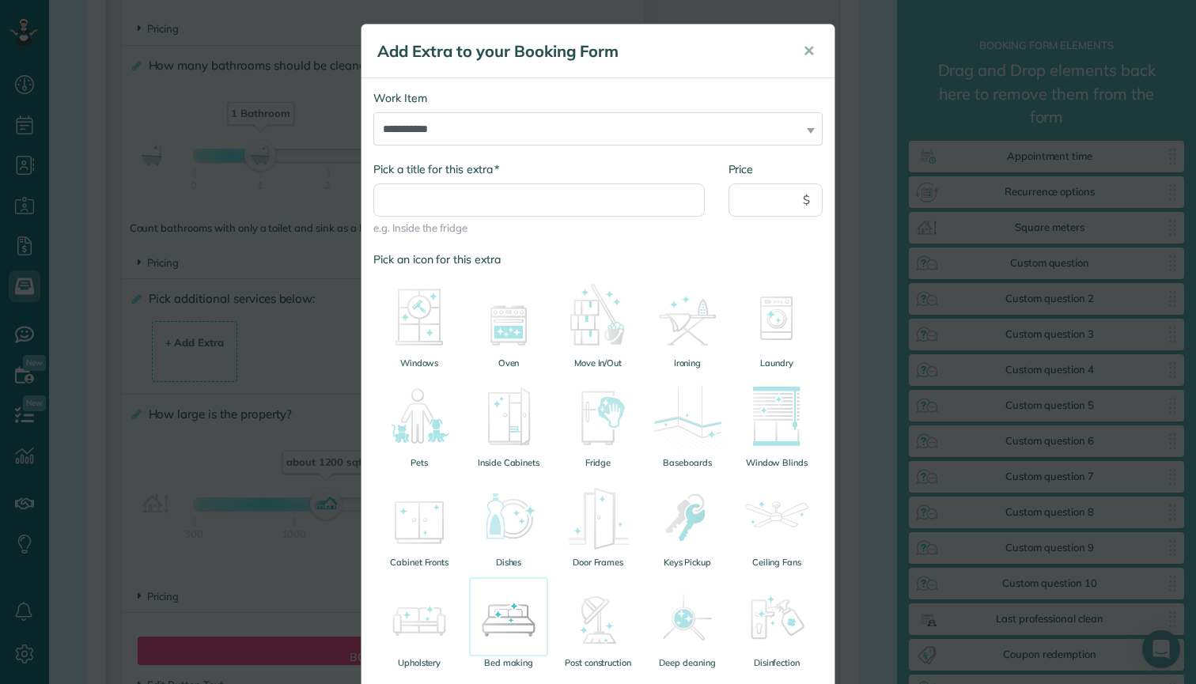
scroll to position [0, 0]
click at [509, 497] on img at bounding box center [508, 516] width 79 height 79
click at [813, 52] on span "✕" at bounding box center [809, 51] width 12 height 18
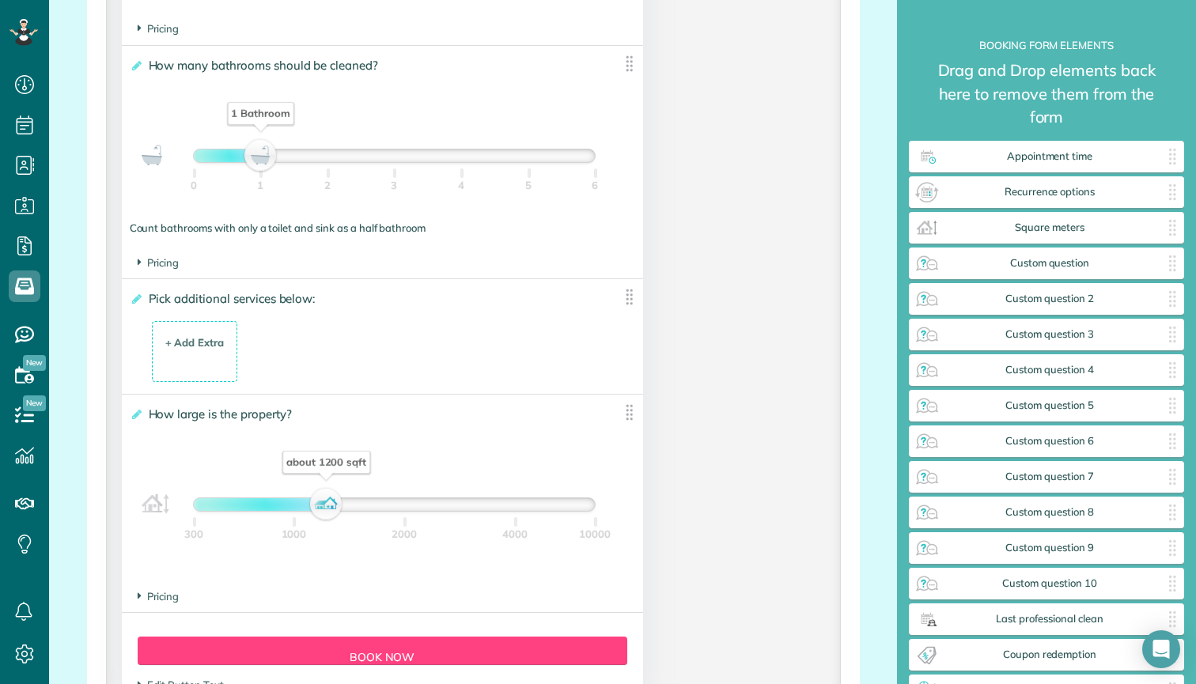
click at [142, 297] on label "**********" at bounding box center [371, 299] width 483 height 16
click at [0, 0] on input "**********" at bounding box center [0, 0] width 0 height 0
click at [138, 296] on icon at bounding box center [136, 298] width 12 height 11
click at [0, 0] on input "**********" at bounding box center [0, 0] width 0 height 0
type input "**********"
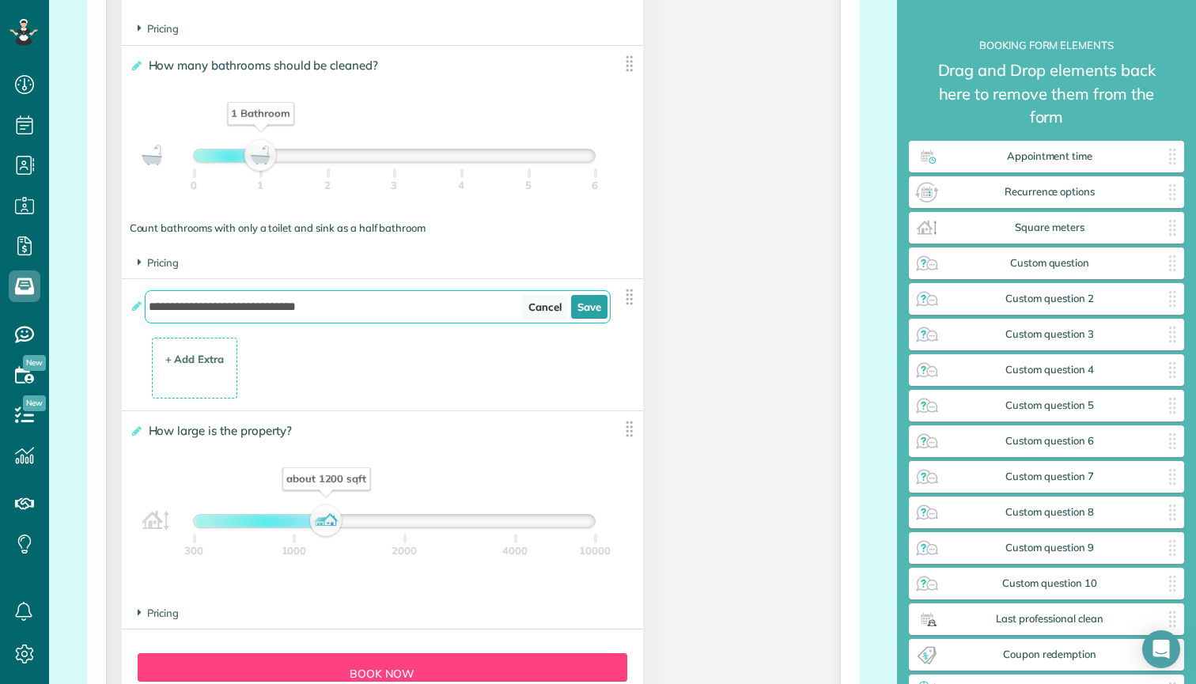
click at [546, 303] on link "Cancel" at bounding box center [545, 307] width 46 height 24
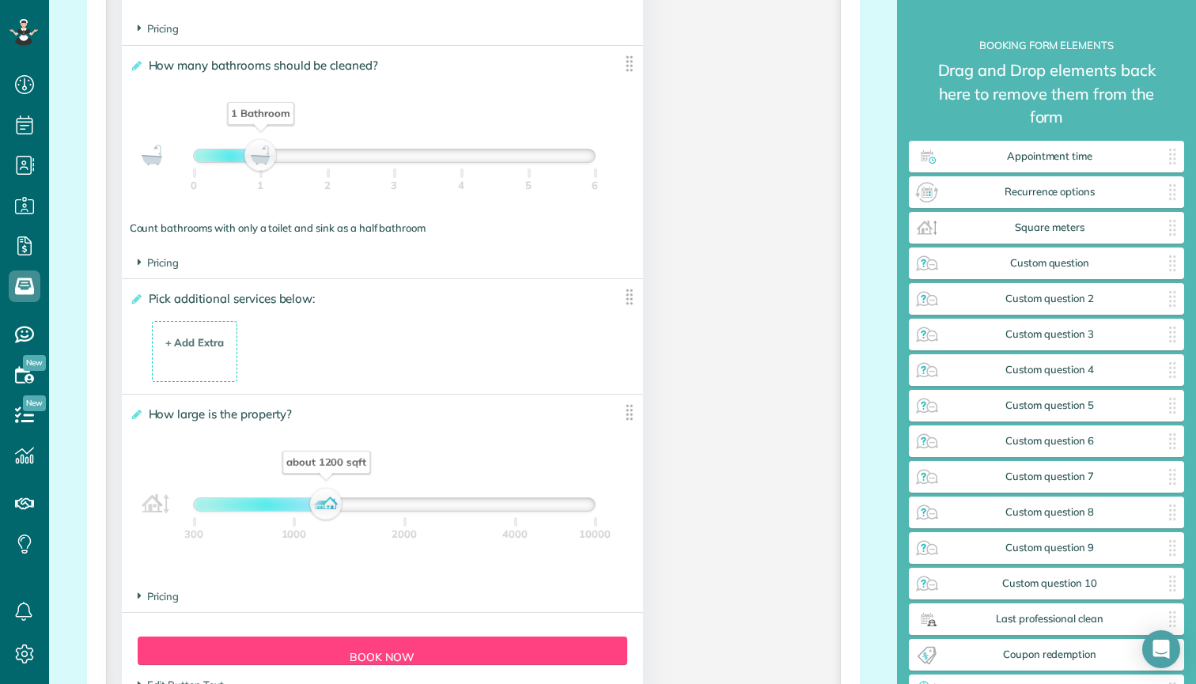
click at [626, 293] on img at bounding box center [629, 297] width 20 height 20
click at [566, 300] on label "**********" at bounding box center [371, 299] width 483 height 16
click at [0, 0] on input "**********" at bounding box center [0, 0] width 0 height 0
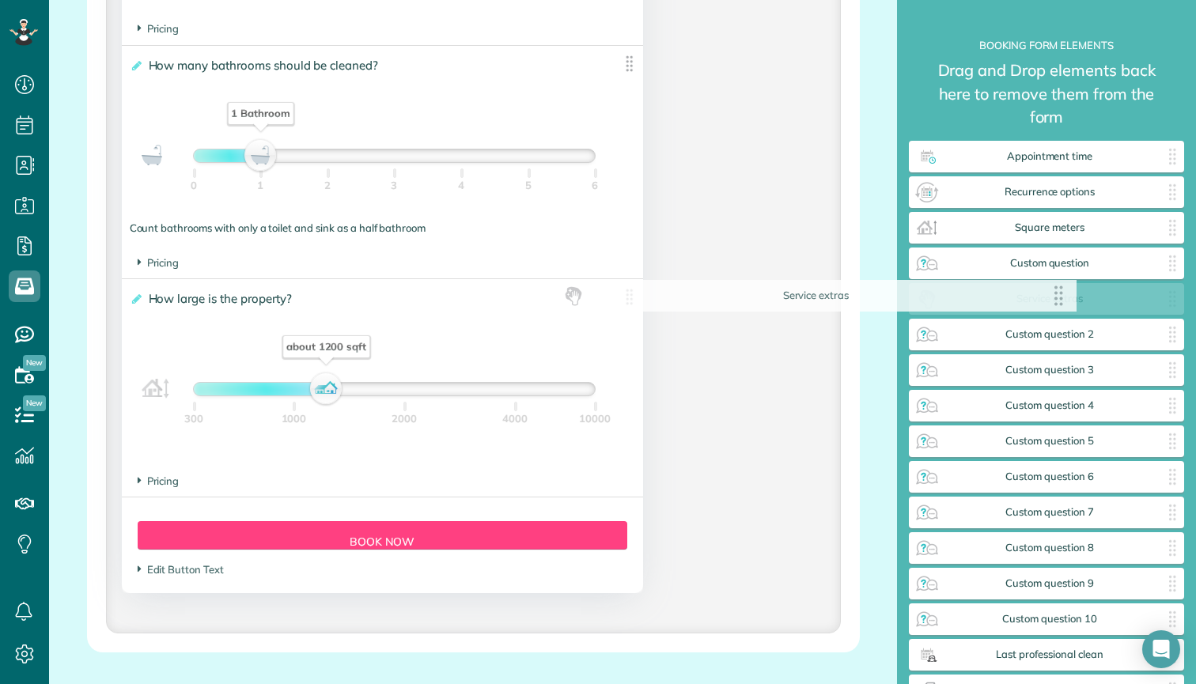
drag, startPoint x: 627, startPoint y: 294, endPoint x: 1062, endPoint y: 297, distance: 435.1
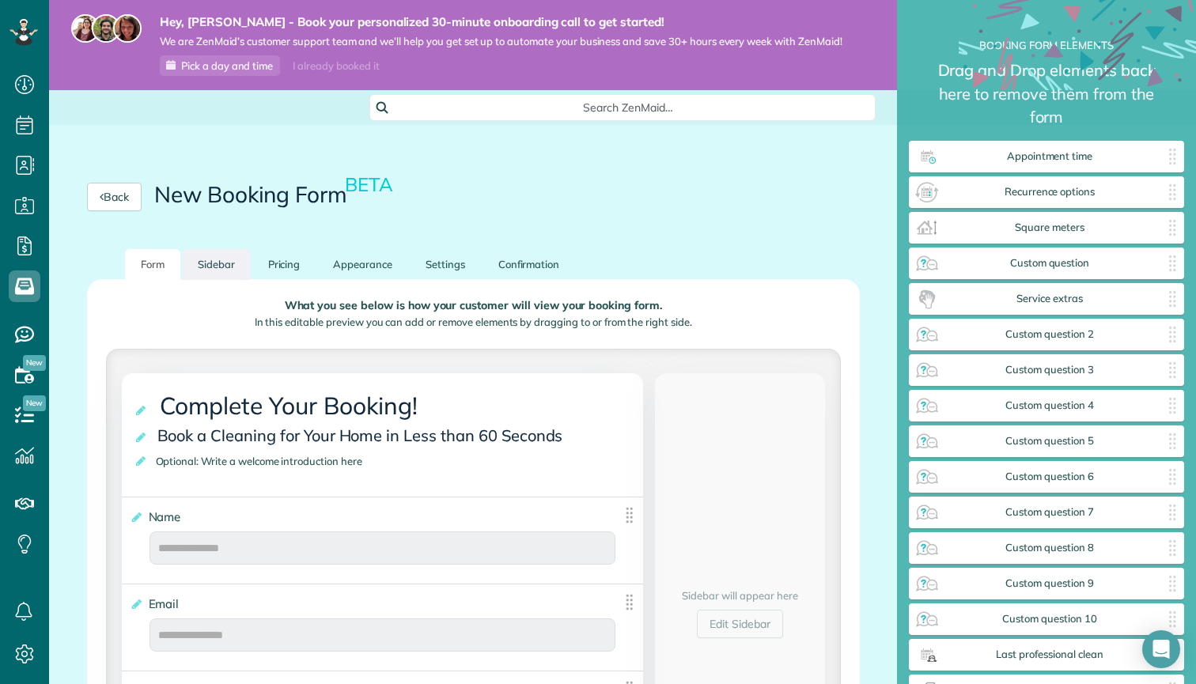
click at [228, 268] on link "Sidebar" at bounding box center [216, 264] width 69 height 31
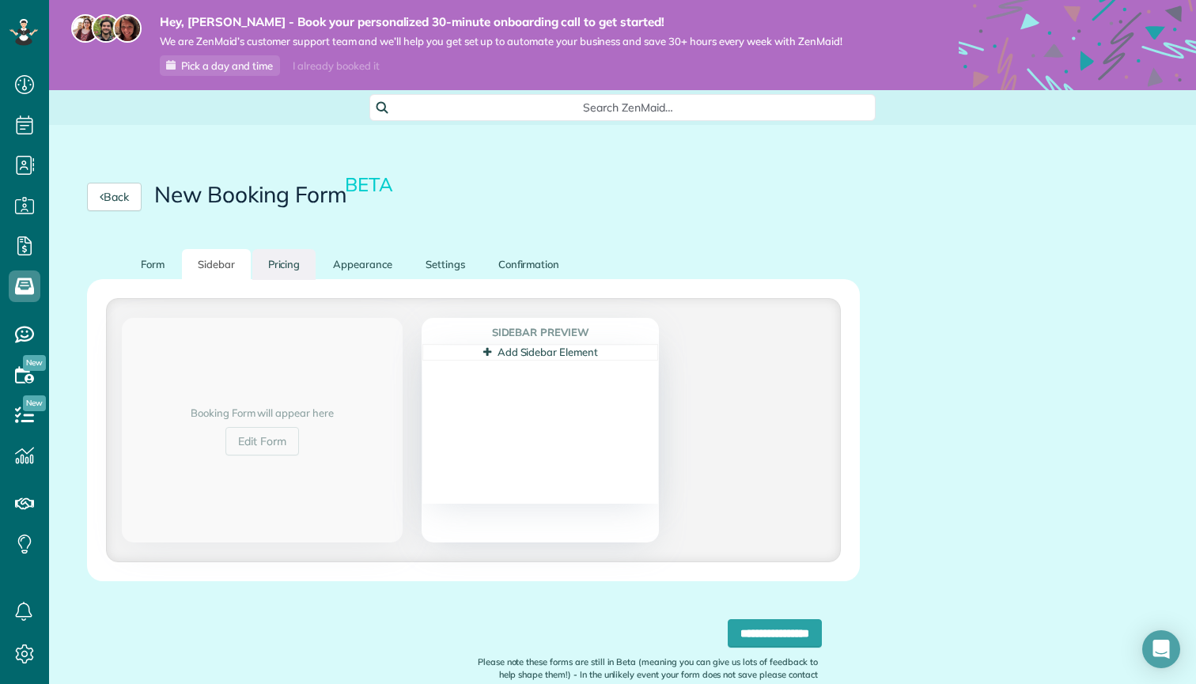
click at [278, 265] on link "Pricing" at bounding box center [284, 264] width 64 height 31
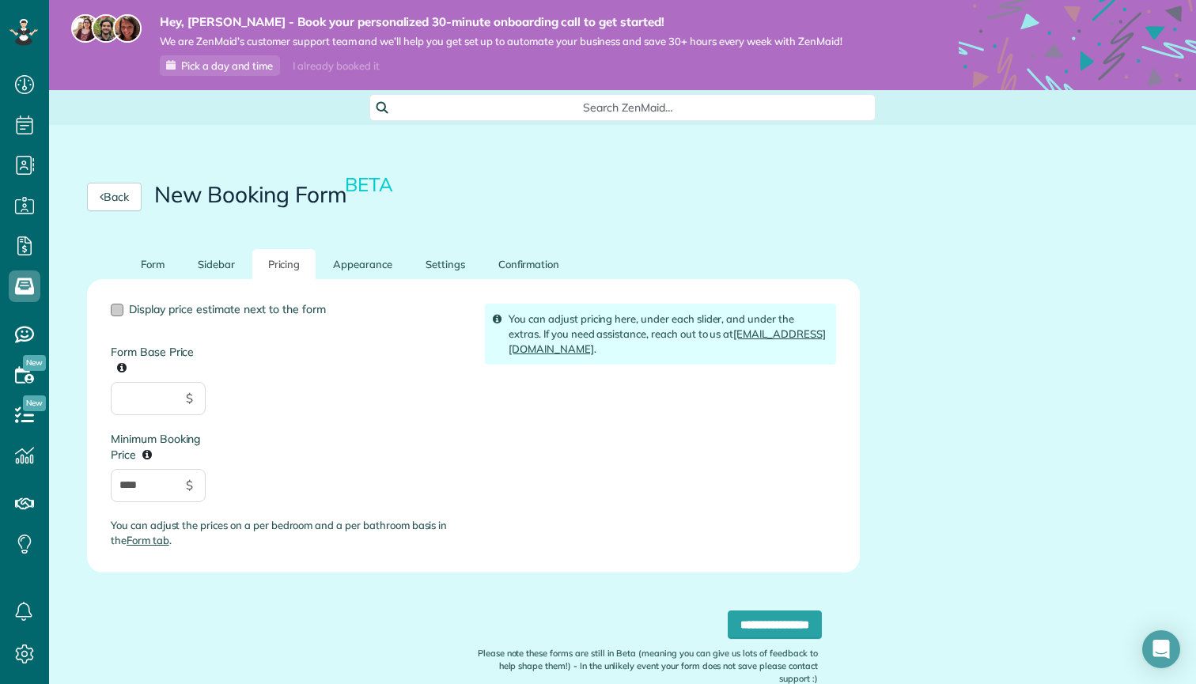
click at [297, 312] on span "Display price estimate next to the form" at bounding box center [227, 309] width 197 height 14
click at [358, 267] on link "Appearance" at bounding box center [362, 264] width 91 height 31
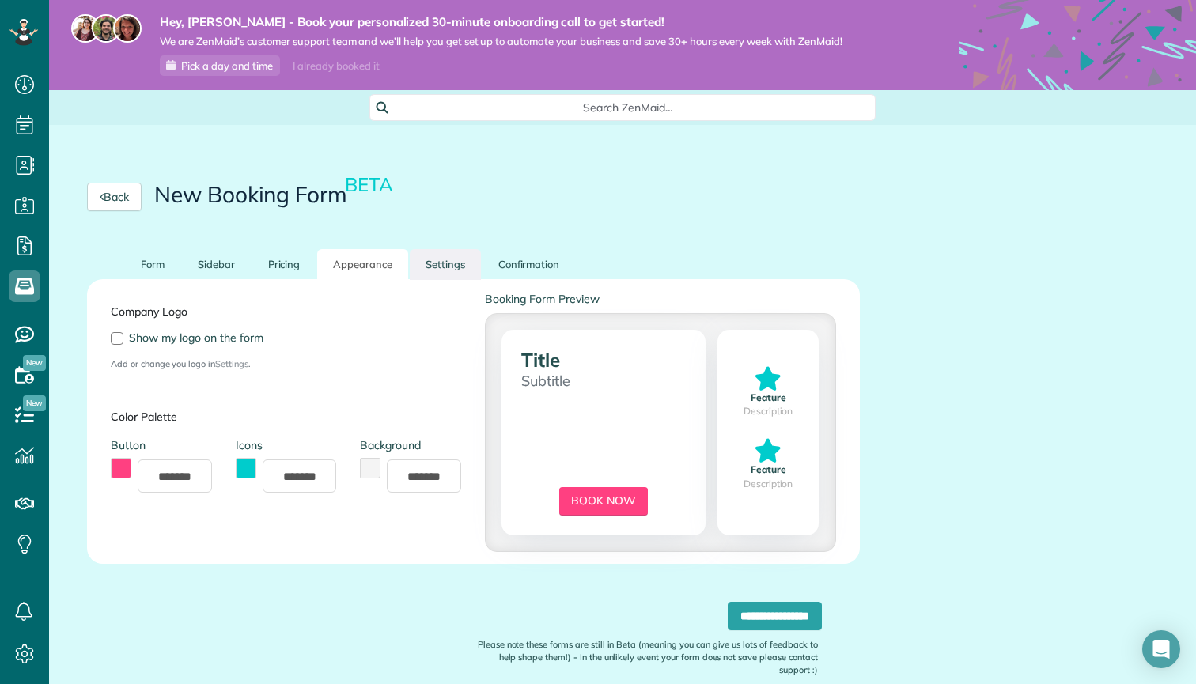
click at [446, 263] on link "Settings" at bounding box center [445, 264] width 71 height 31
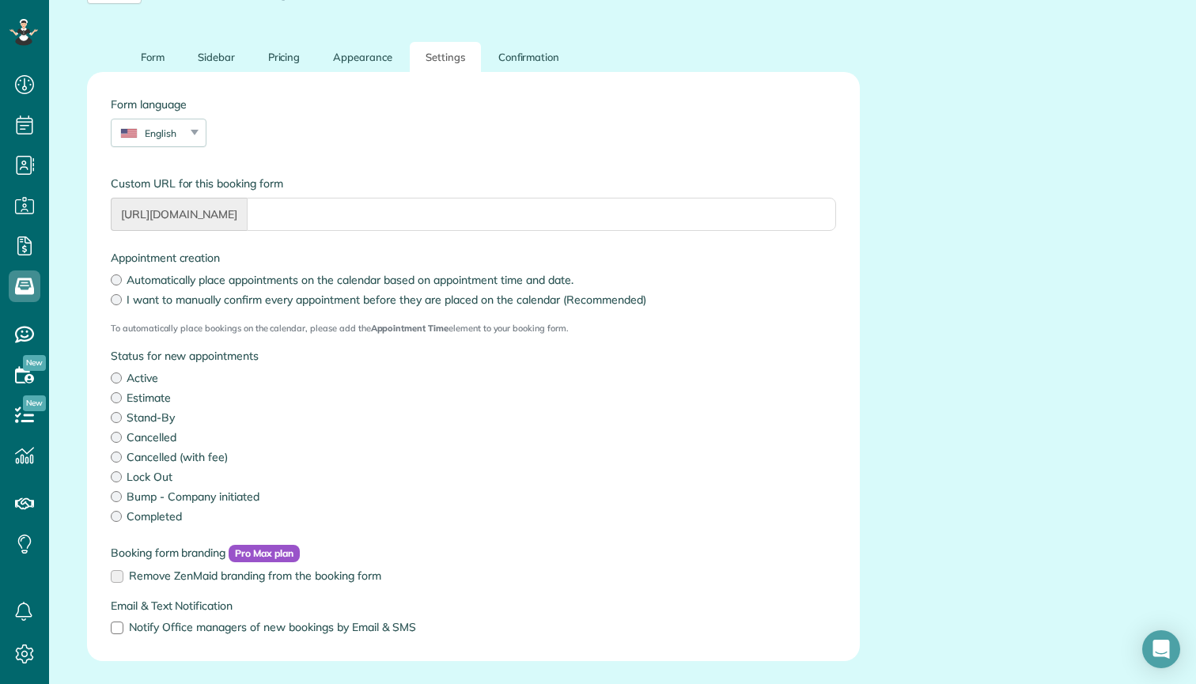
scroll to position [219, 0]
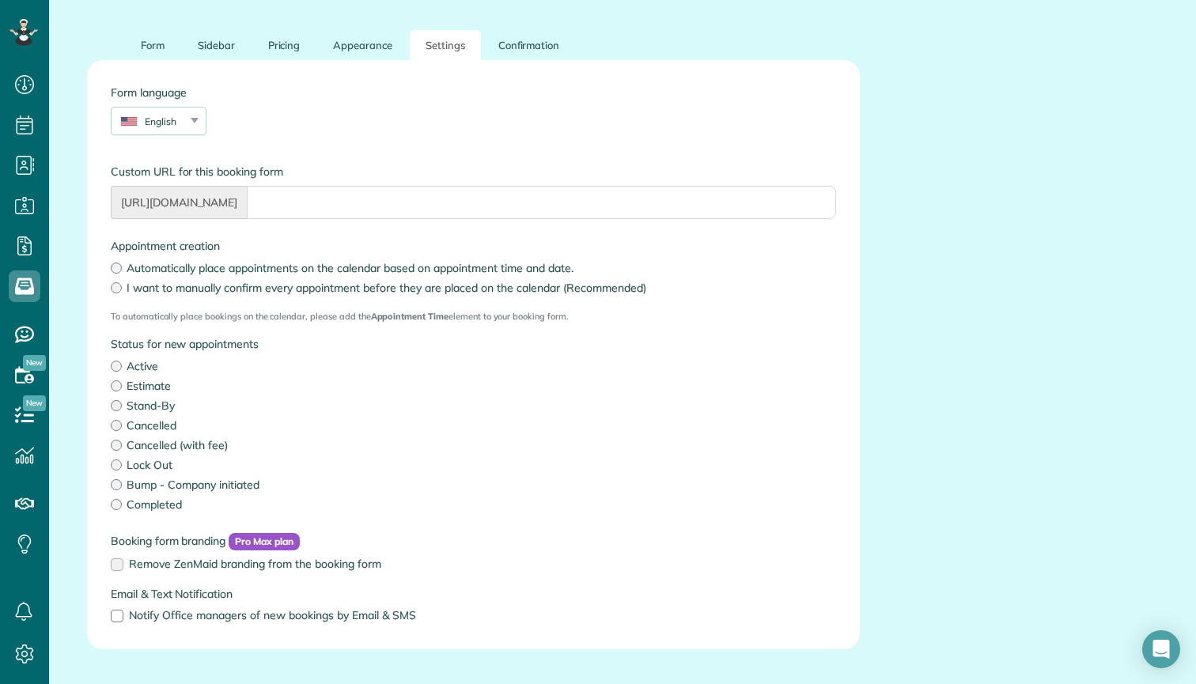
click at [122, 369] on label "Active" at bounding box center [473, 366] width 725 height 16
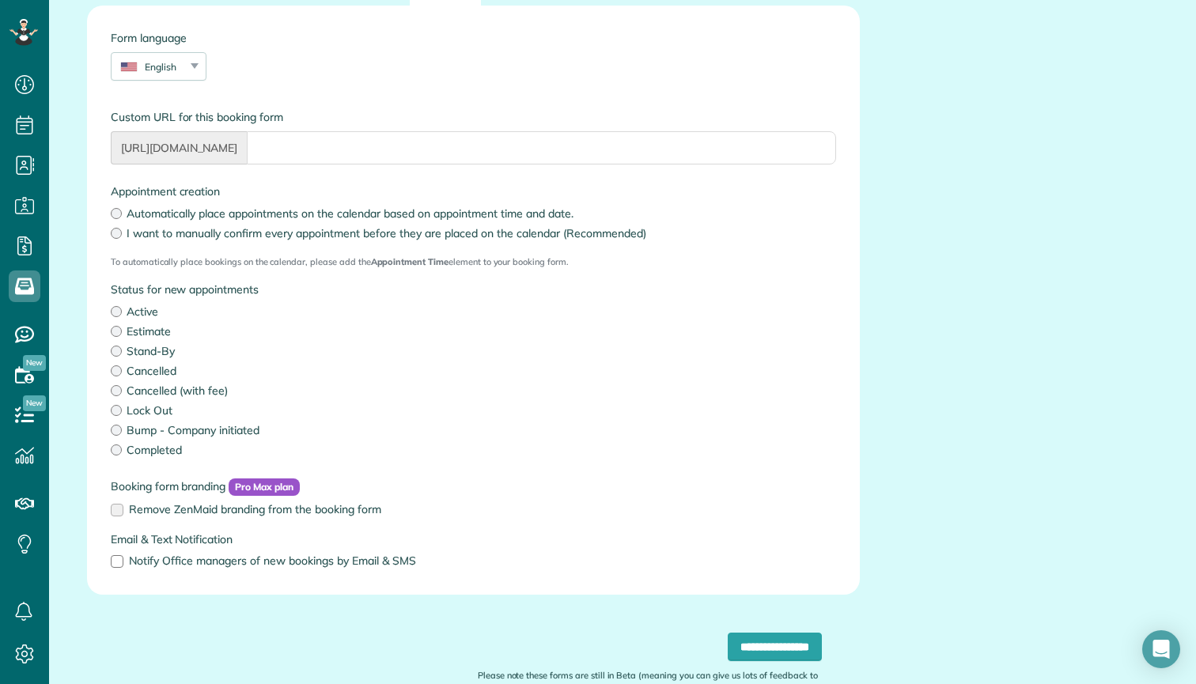
scroll to position [275, 0]
click at [117, 564] on div at bounding box center [117, 560] width 13 height 13
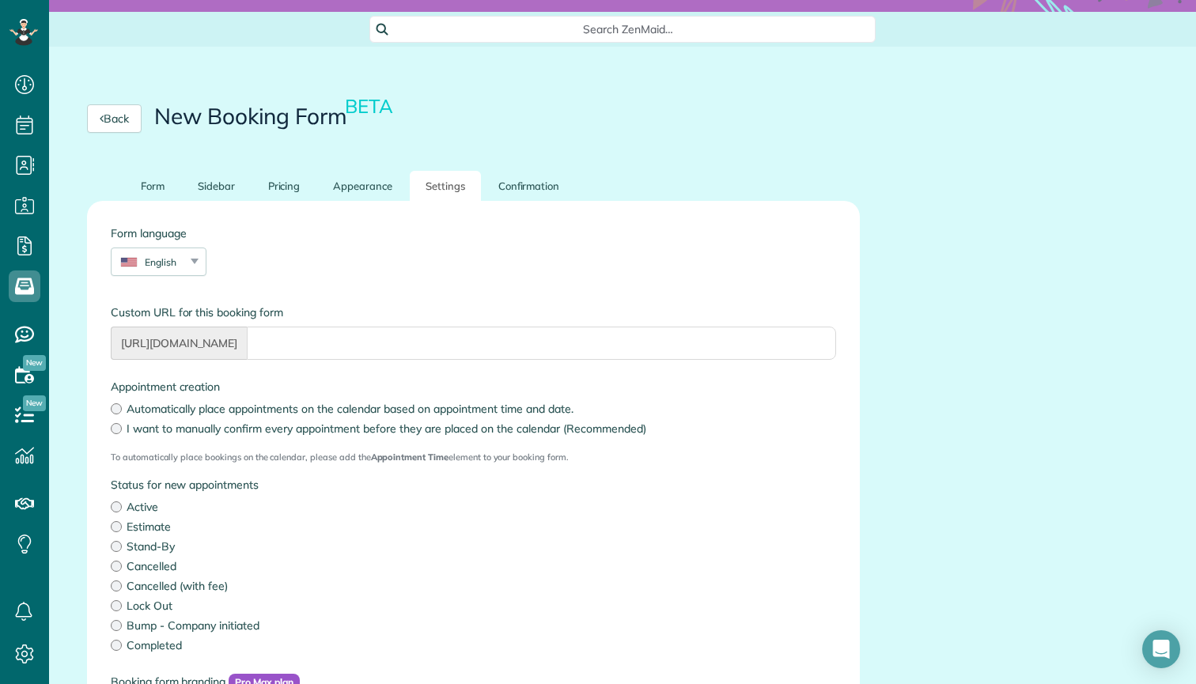
scroll to position [8, 0]
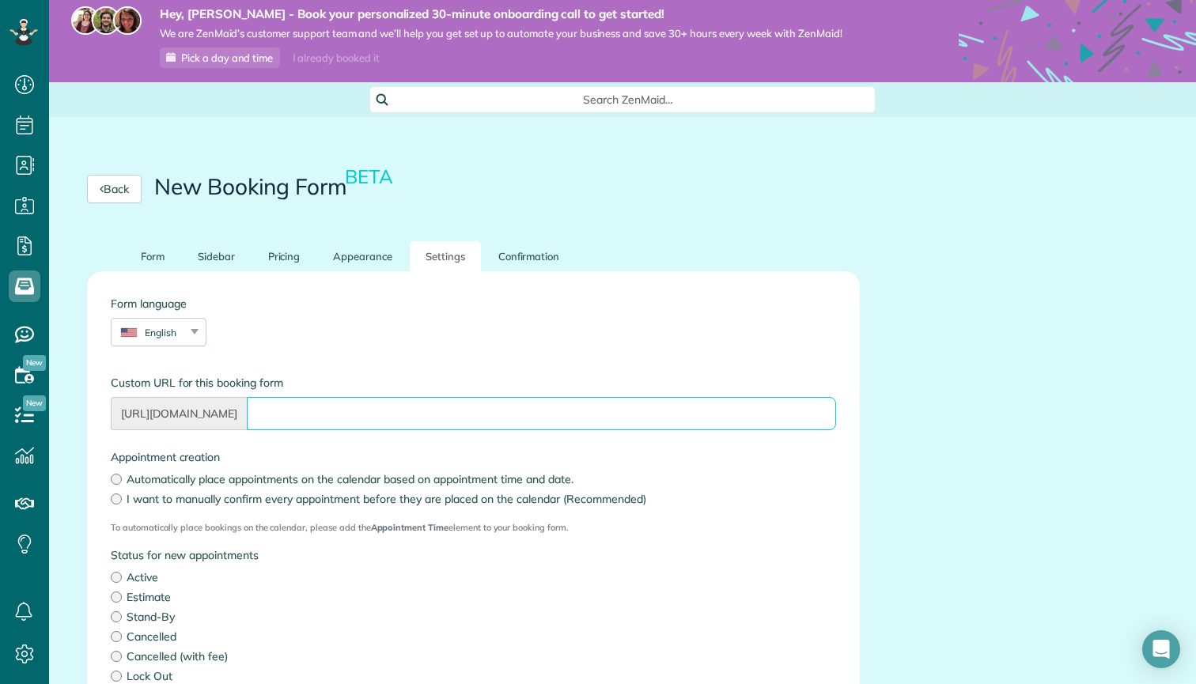
click at [318, 418] on input "Form language" at bounding box center [541, 413] width 589 height 33
type input "*"
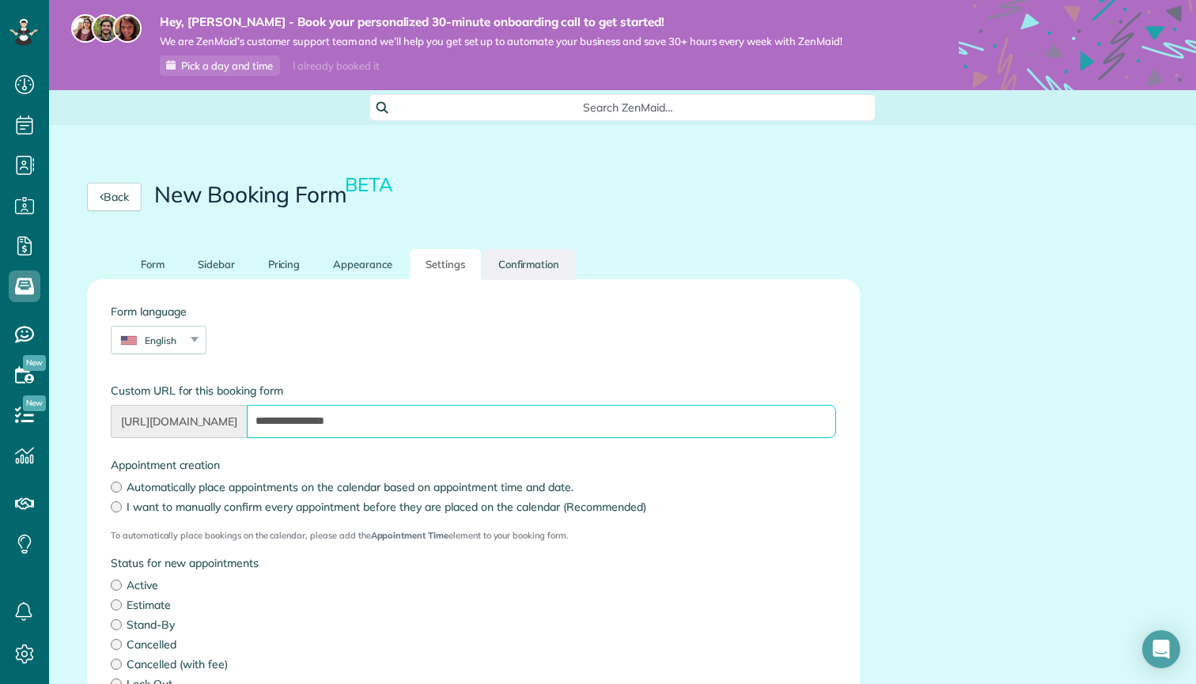
scroll to position [0, 0]
type input "**********"
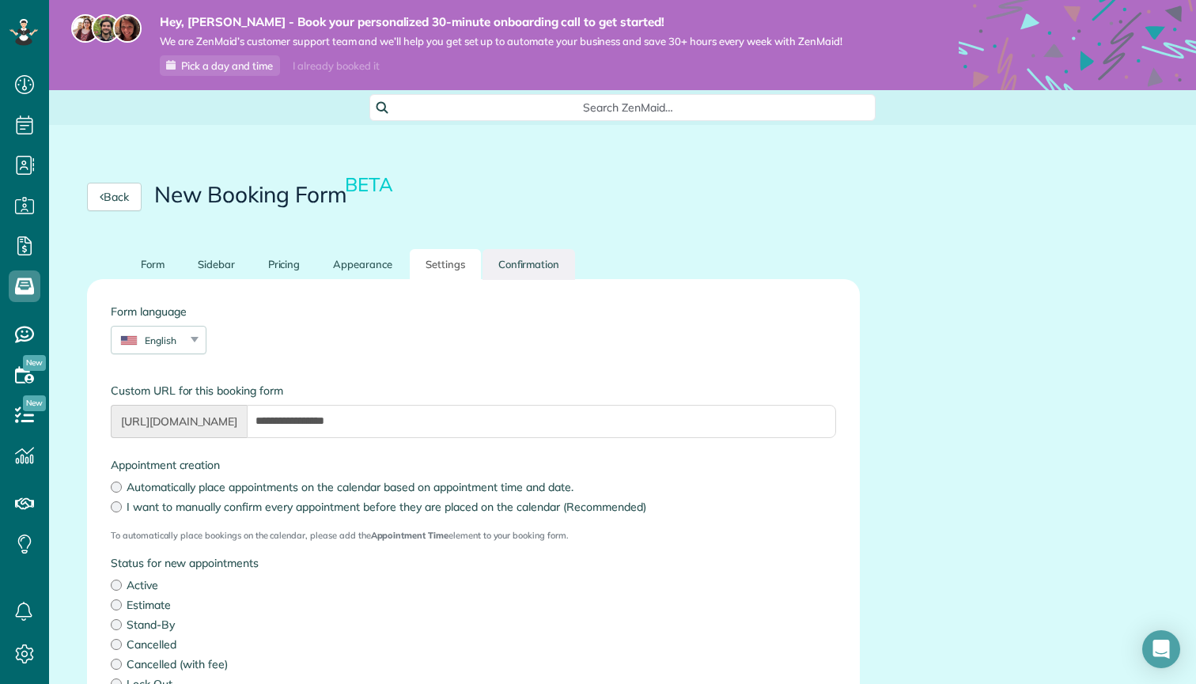
click at [529, 268] on link "Confirmation" at bounding box center [529, 264] width 93 height 31
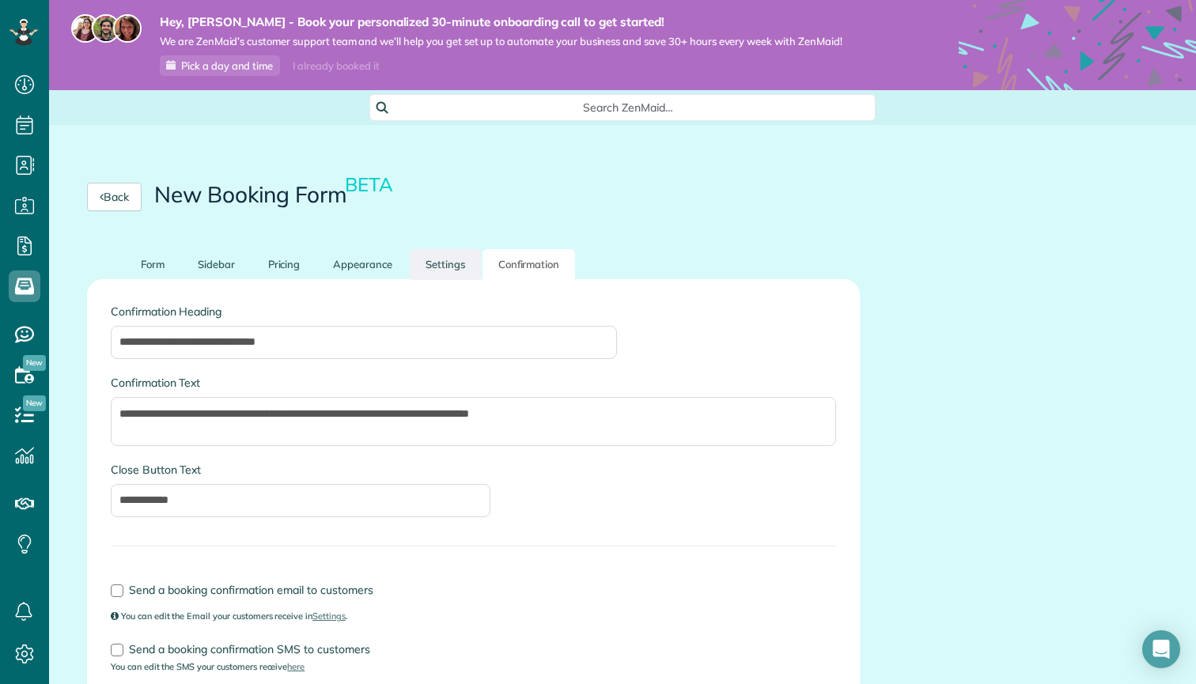
click at [460, 262] on link "Settings" at bounding box center [445, 264] width 71 height 31
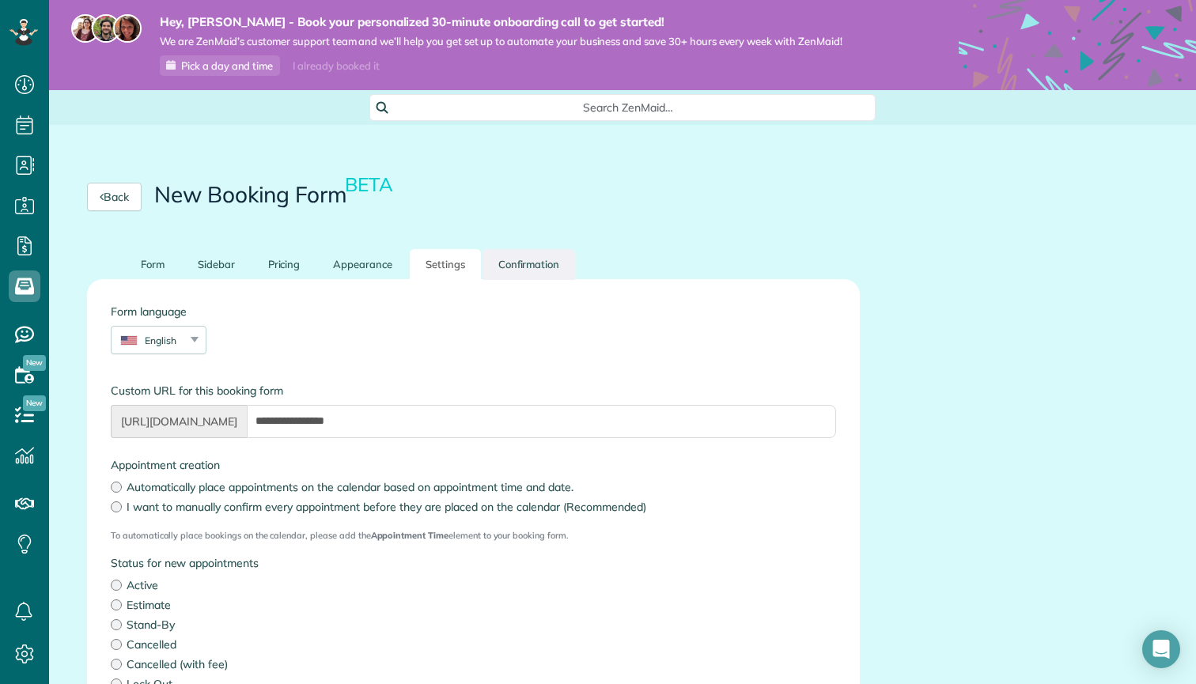
click at [526, 268] on link "Confirmation" at bounding box center [529, 264] width 93 height 31
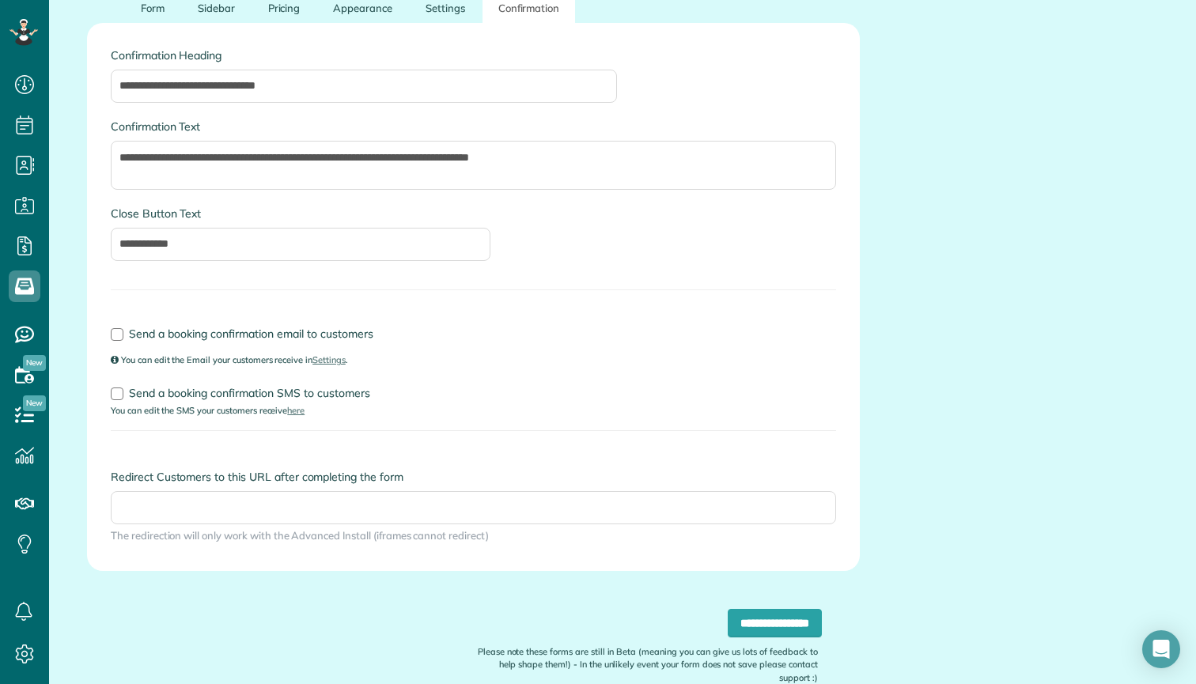
scroll to position [258, 0]
click at [114, 333] on div at bounding box center [117, 333] width 13 height 13
click at [117, 395] on div at bounding box center [117, 392] width 13 height 13
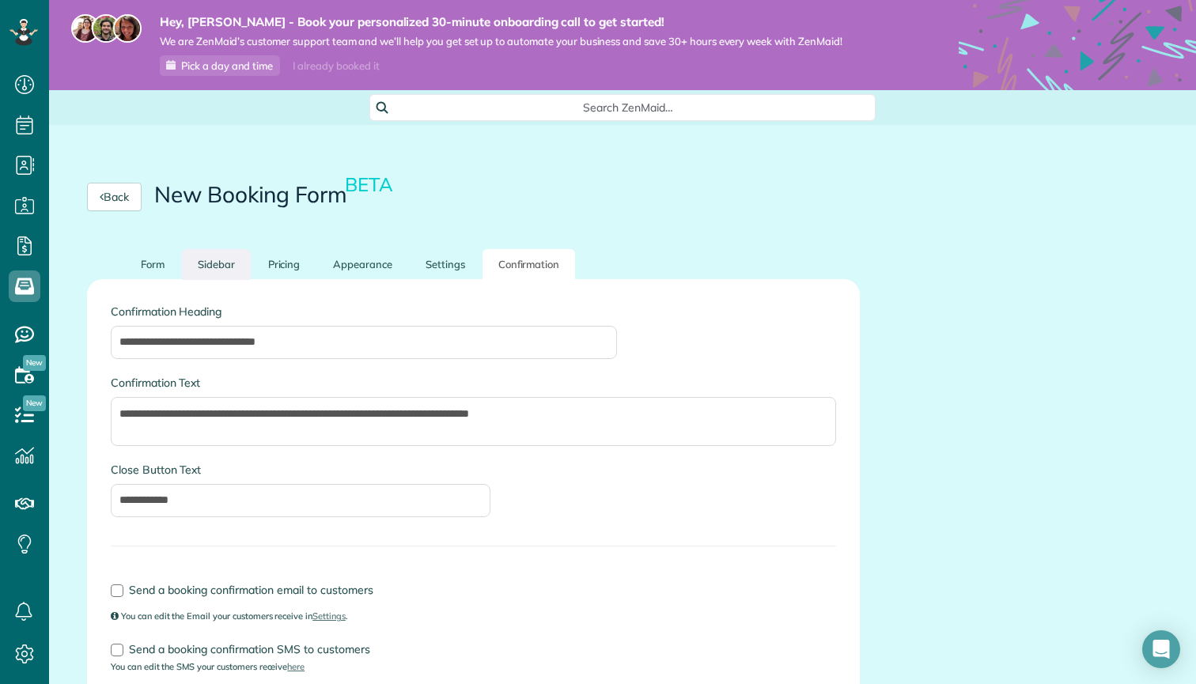
scroll to position [0, 0]
click at [222, 269] on link "Sidebar" at bounding box center [216, 264] width 69 height 31
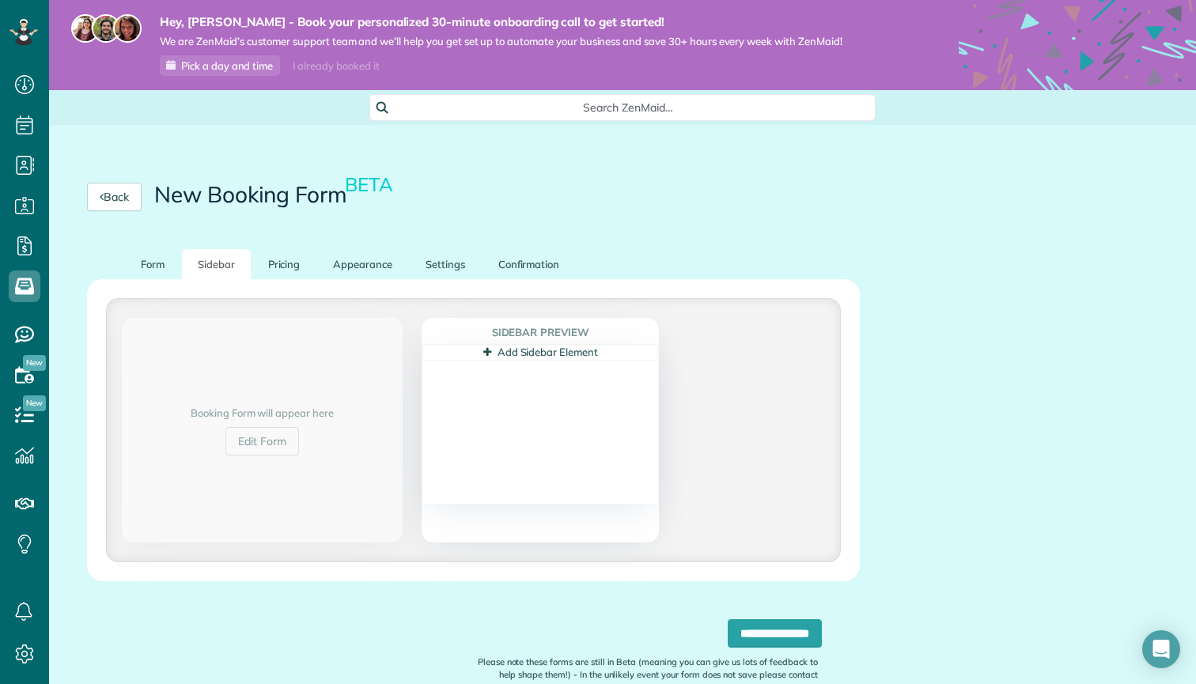
click at [559, 353] on link "Add Sidebar Element" at bounding box center [540, 352] width 115 height 13
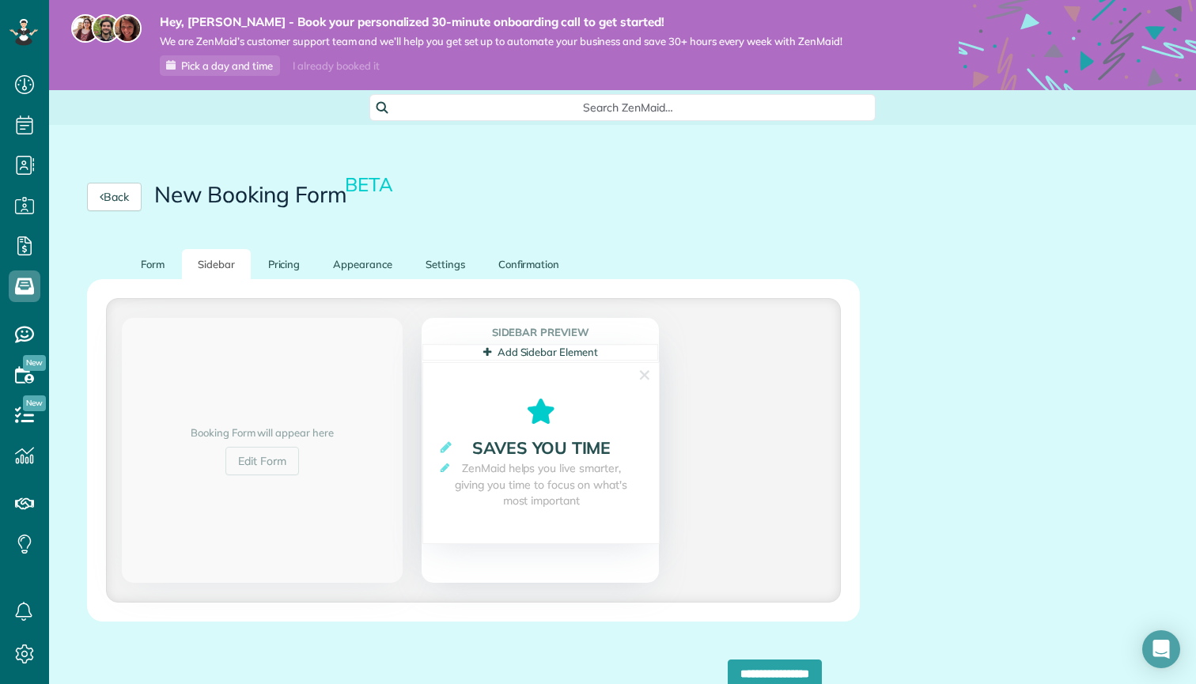
scroll to position [89, 0]
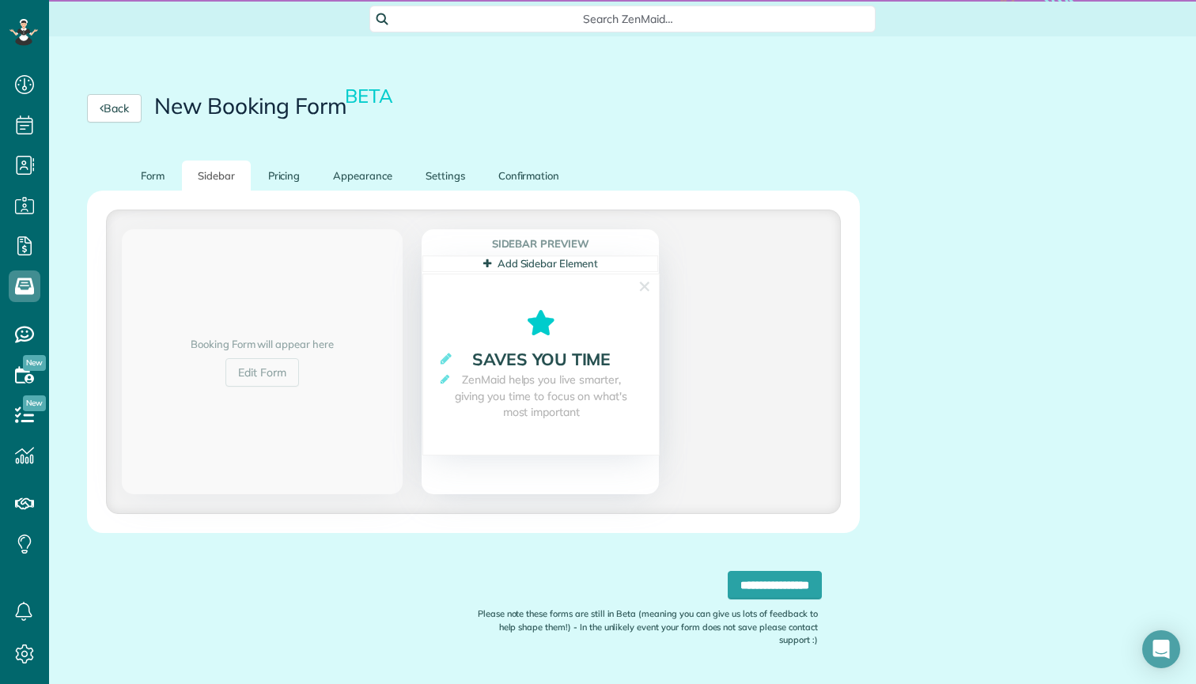
click at [568, 316] on icon at bounding box center [541, 322] width 236 height 25
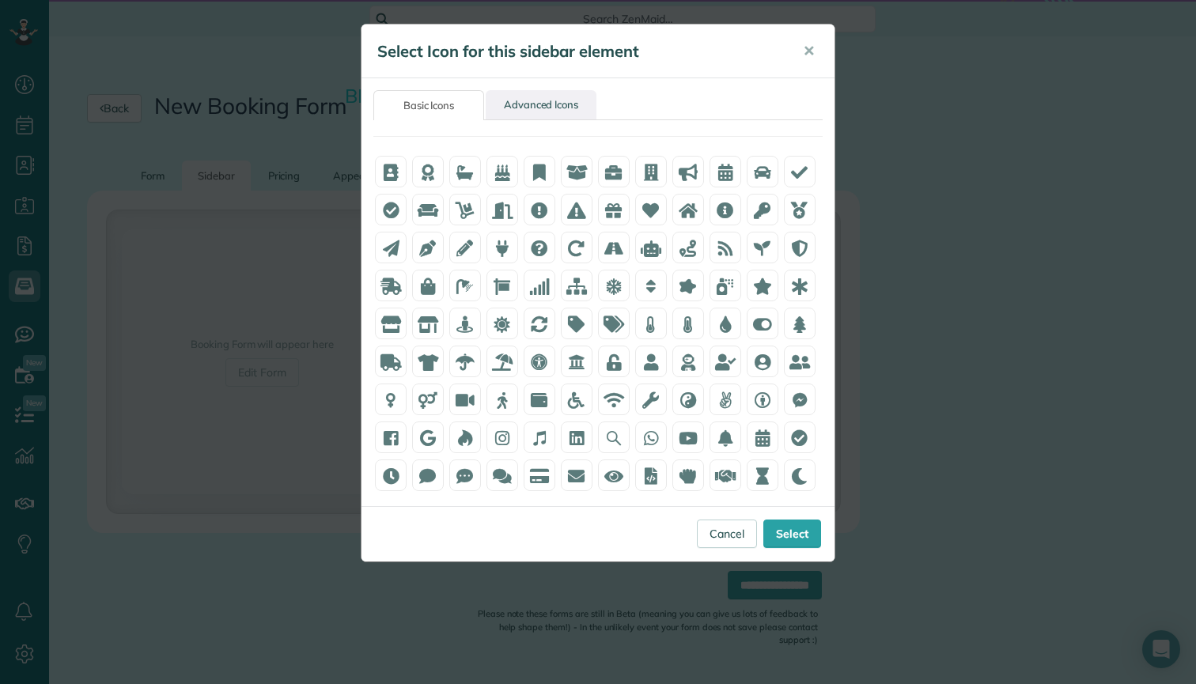
click at [536, 113] on link "Advanced Icons" at bounding box center [541, 104] width 111 height 29
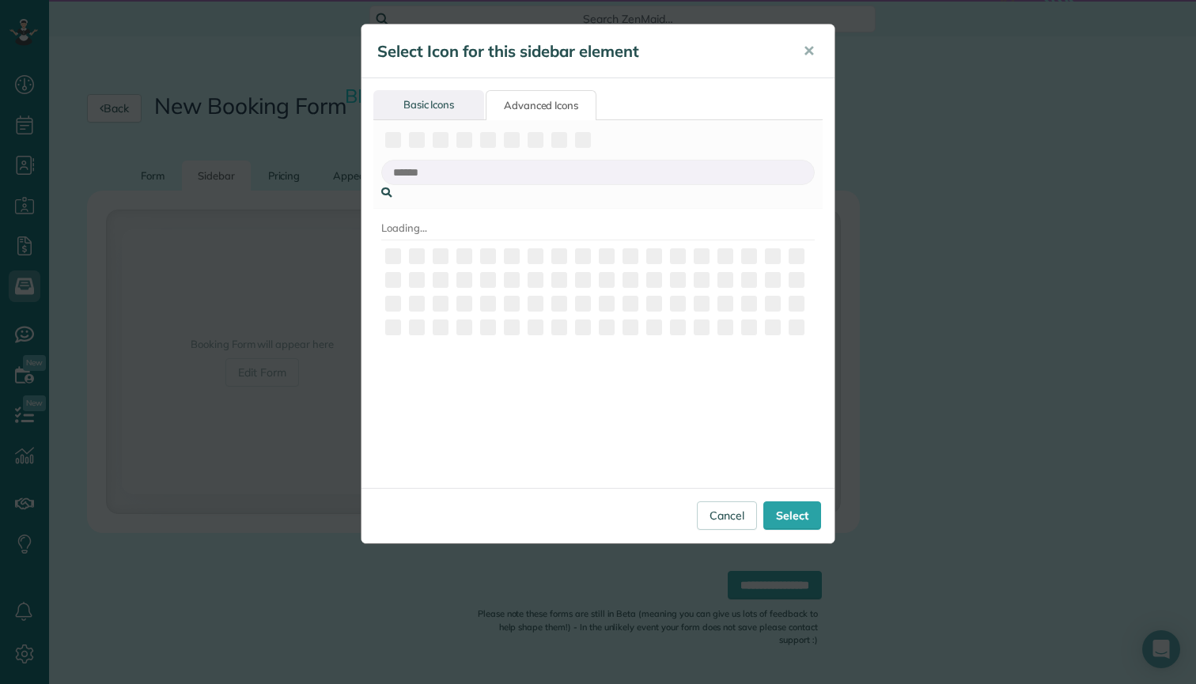
click at [450, 108] on link "Basic Icons" at bounding box center [428, 104] width 111 height 29
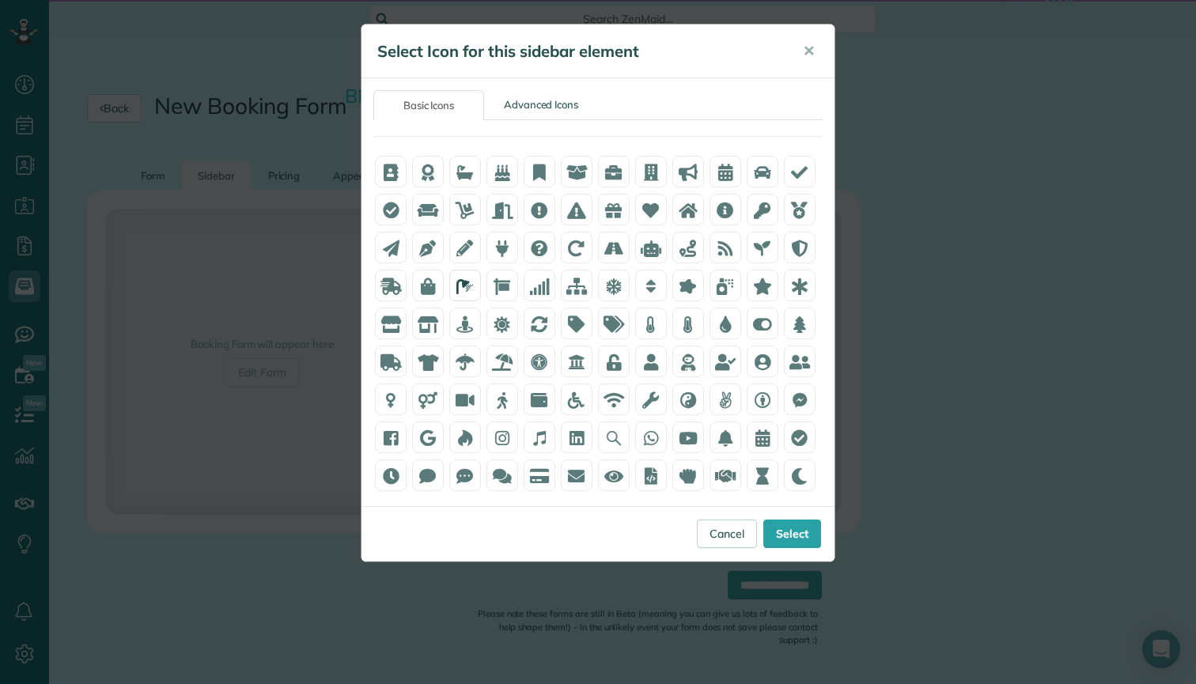
click at [471, 283] on icon at bounding box center [464, 286] width 17 height 17
drag, startPoint x: 792, startPoint y: 544, endPoint x: 792, endPoint y: 530, distance: 14.2
click at [792, 544] on link "Select" at bounding box center [792, 534] width 58 height 28
click at [792, 531] on div "Cancel Select" at bounding box center [597, 533] width 473 height 55
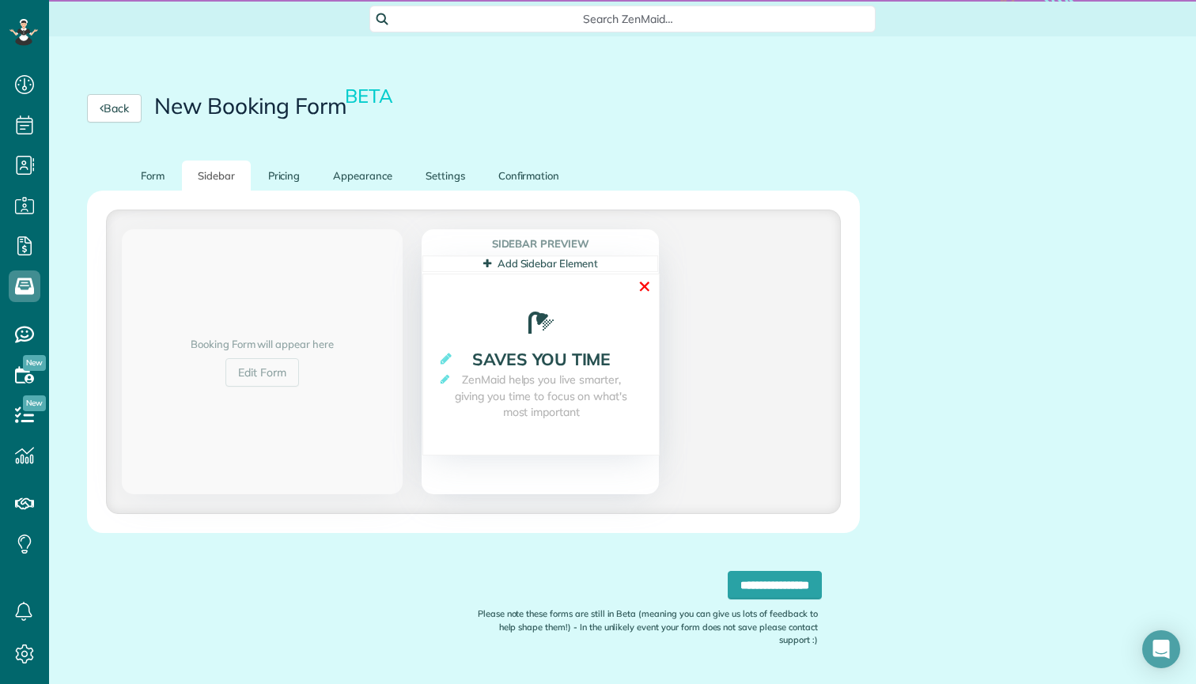
click at [647, 290] on link "✕" at bounding box center [645, 286] width 14 height 25
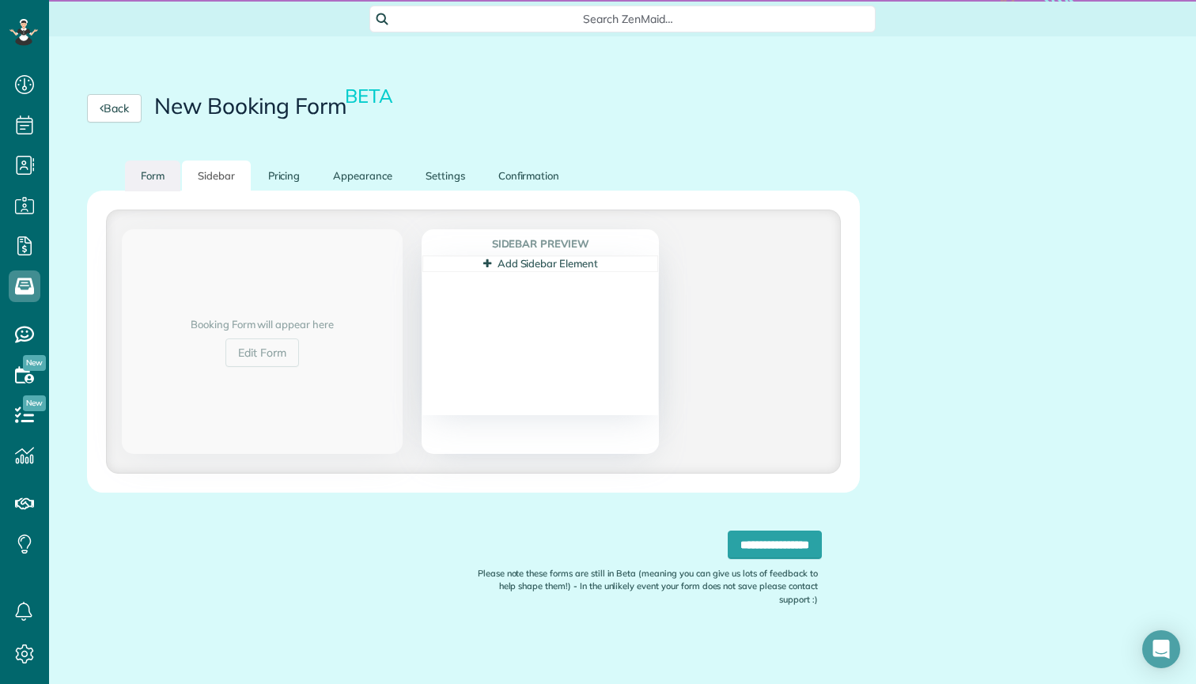
click at [179, 181] on link "Form" at bounding box center [152, 176] width 55 height 31
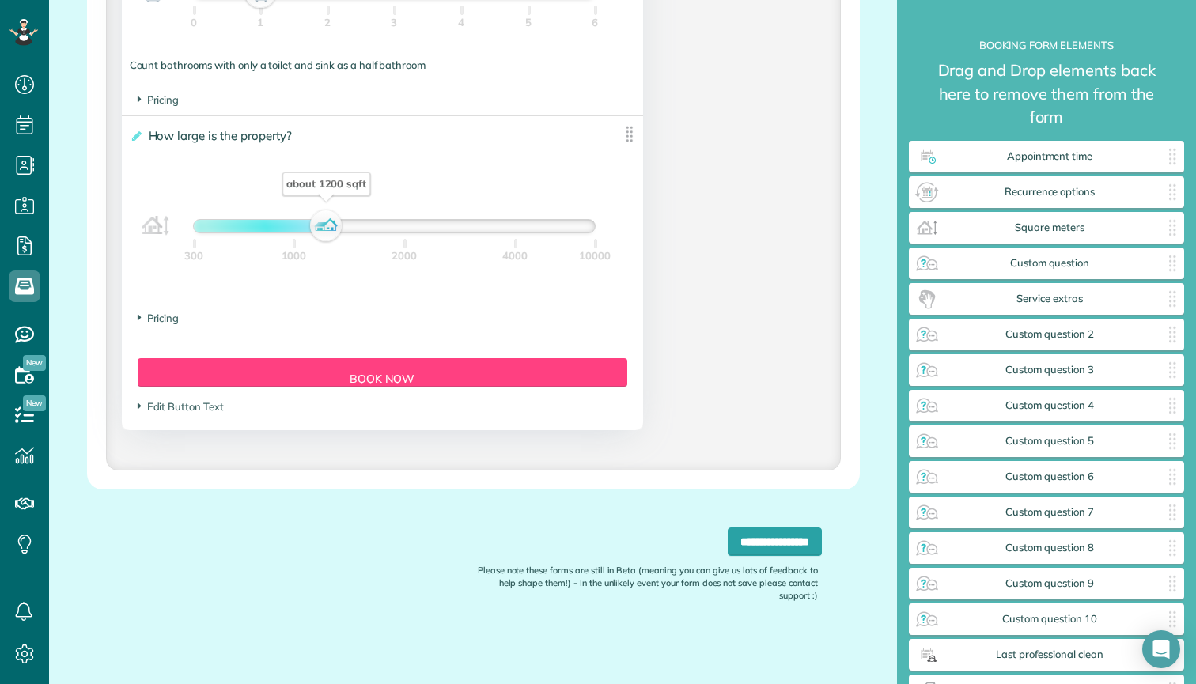
scroll to position [1474, 0]
click at [728, 547] on input "**********" at bounding box center [775, 542] width 94 height 28
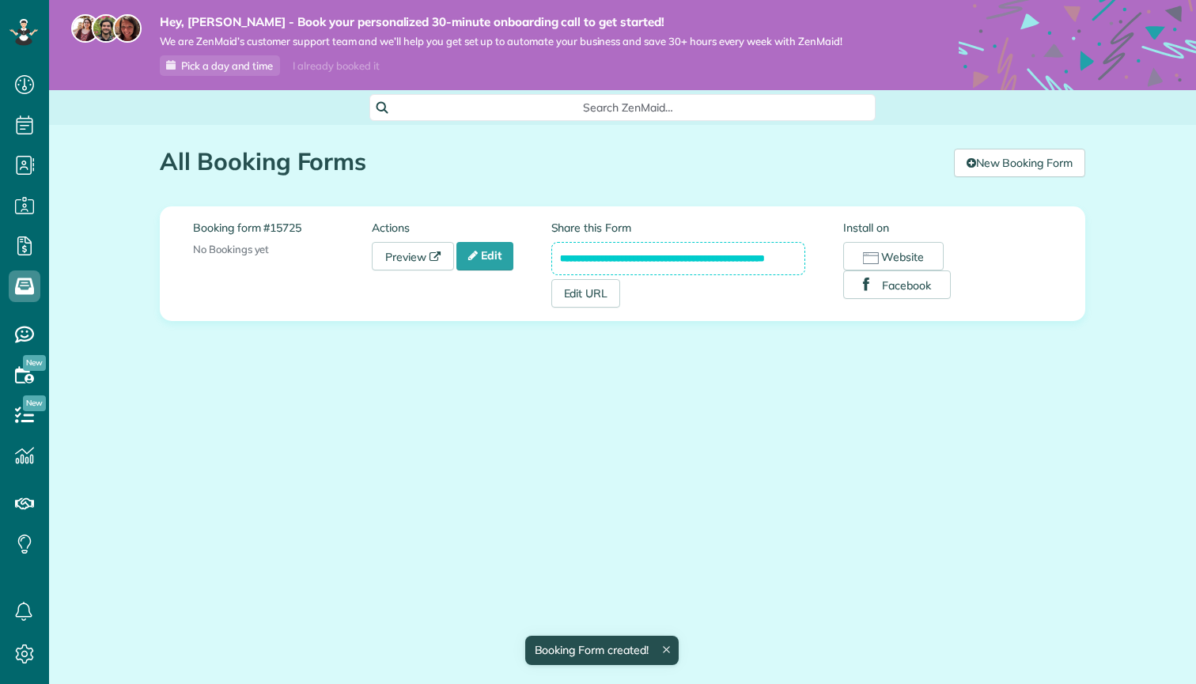
scroll to position [7, 7]
click at [619, 260] on input "**********" at bounding box center [678, 258] width 255 height 33
click at [563, 256] on input "**********" at bounding box center [678, 258] width 255 height 33
click at [419, 259] on link "Preview" at bounding box center [413, 256] width 82 height 28
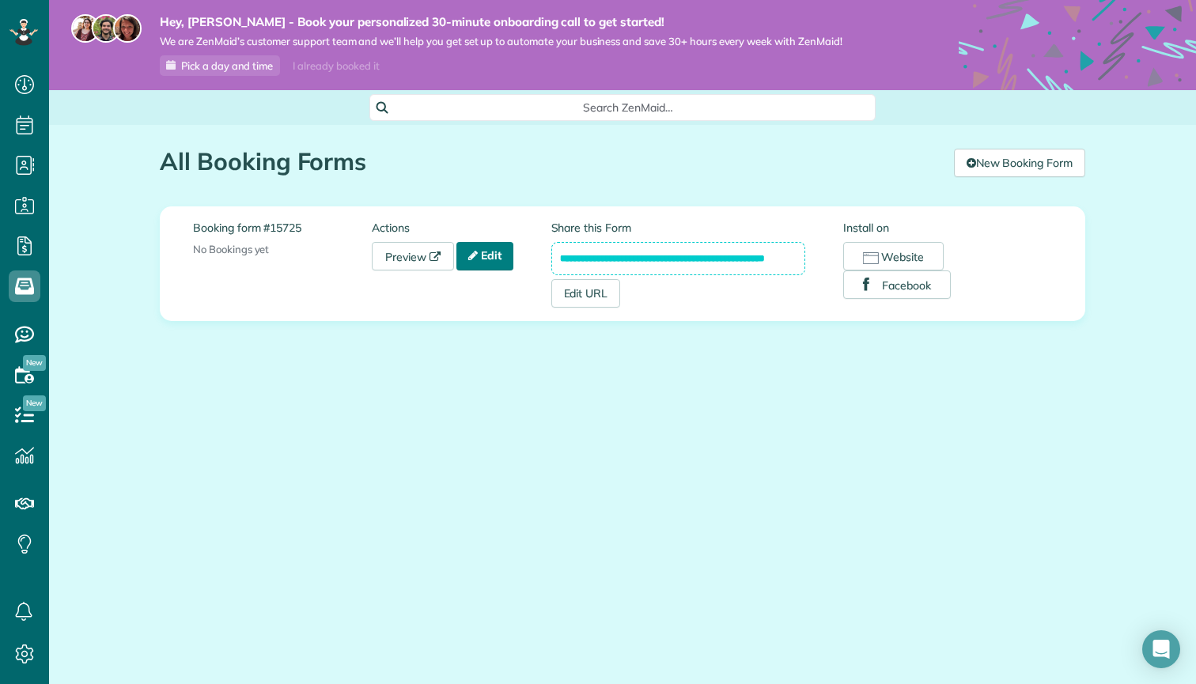
click at [503, 252] on link "Edit" at bounding box center [484, 256] width 57 height 28
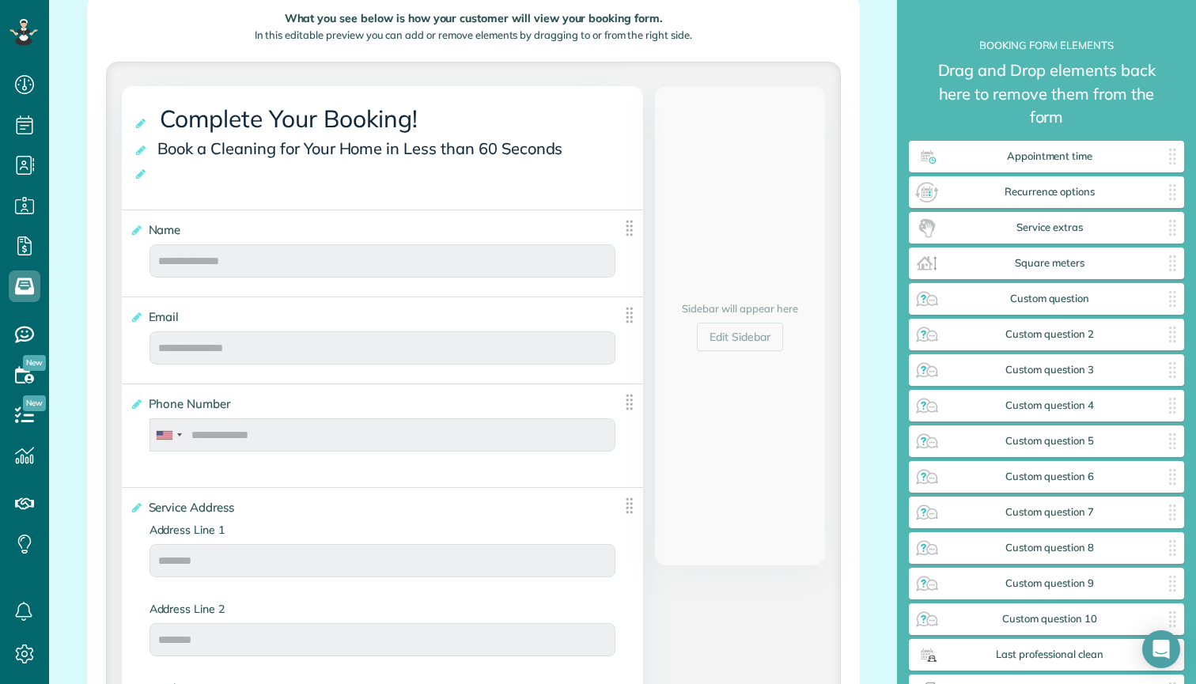
scroll to position [72, 0]
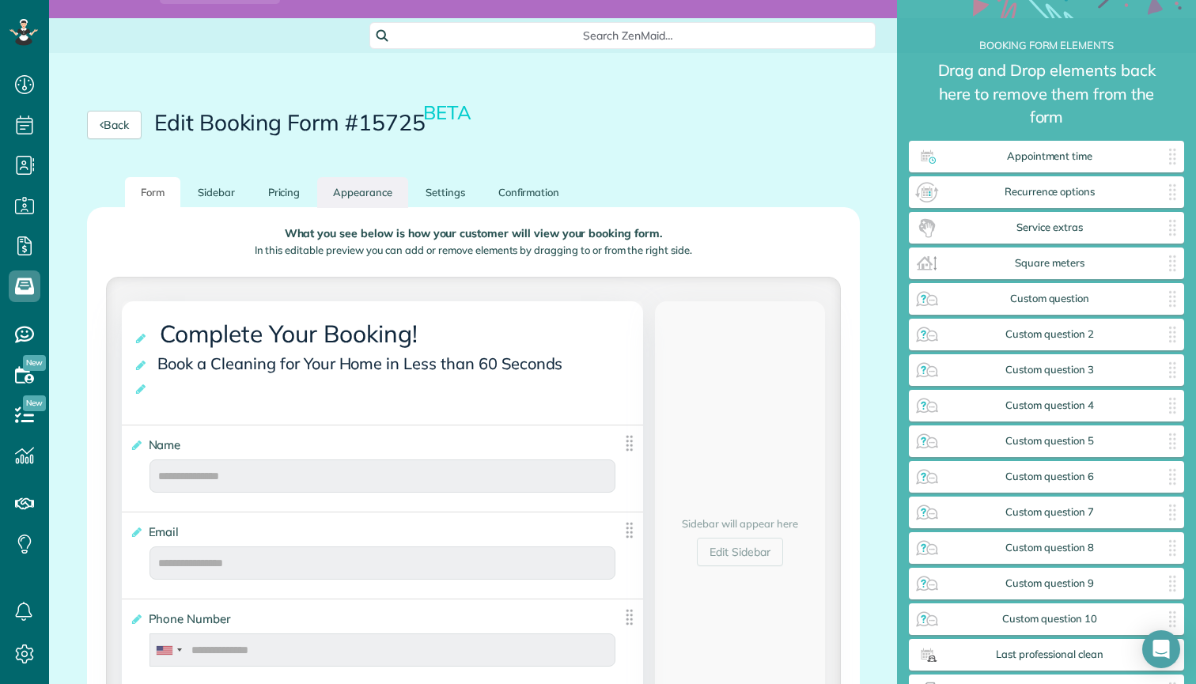
click at [365, 188] on link "Appearance" at bounding box center [362, 192] width 91 height 31
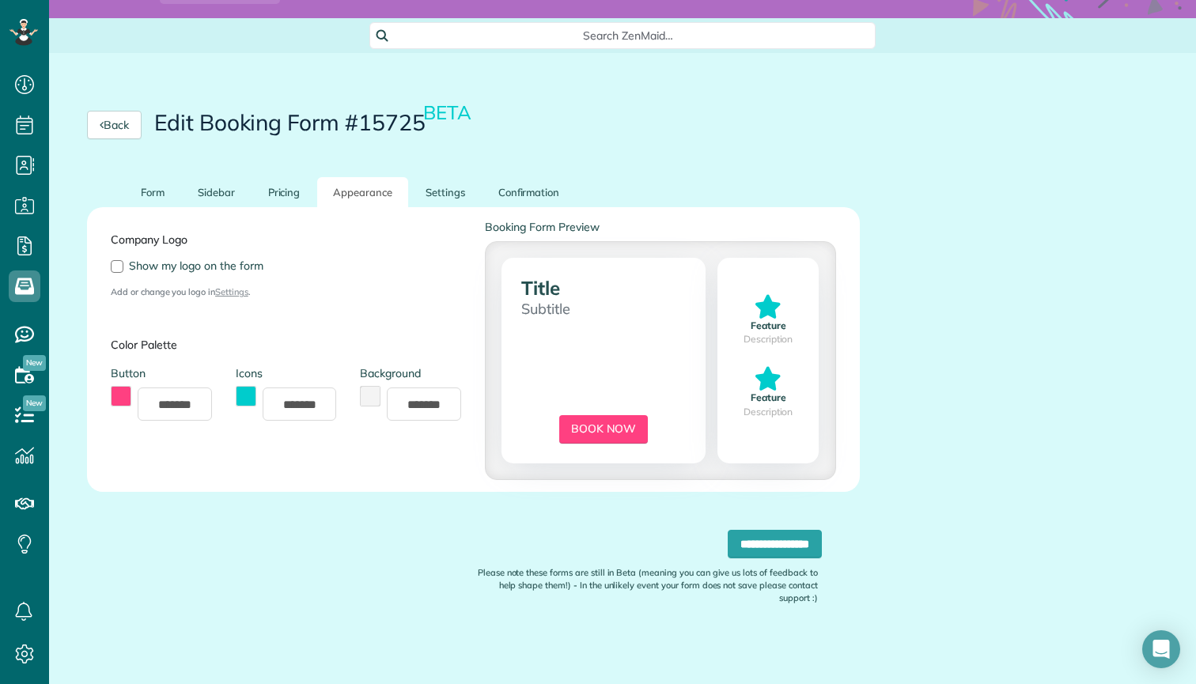
click at [124, 396] on button "toggle color picker dialog" at bounding box center [121, 396] width 21 height 21
click at [347, 290] on div "Company Logo Show my logo on the form Add or change you logo in Settings ." at bounding box center [286, 259] width 374 height 80
click at [120, 395] on button "toggle color picker dialog" at bounding box center [121, 396] width 21 height 21
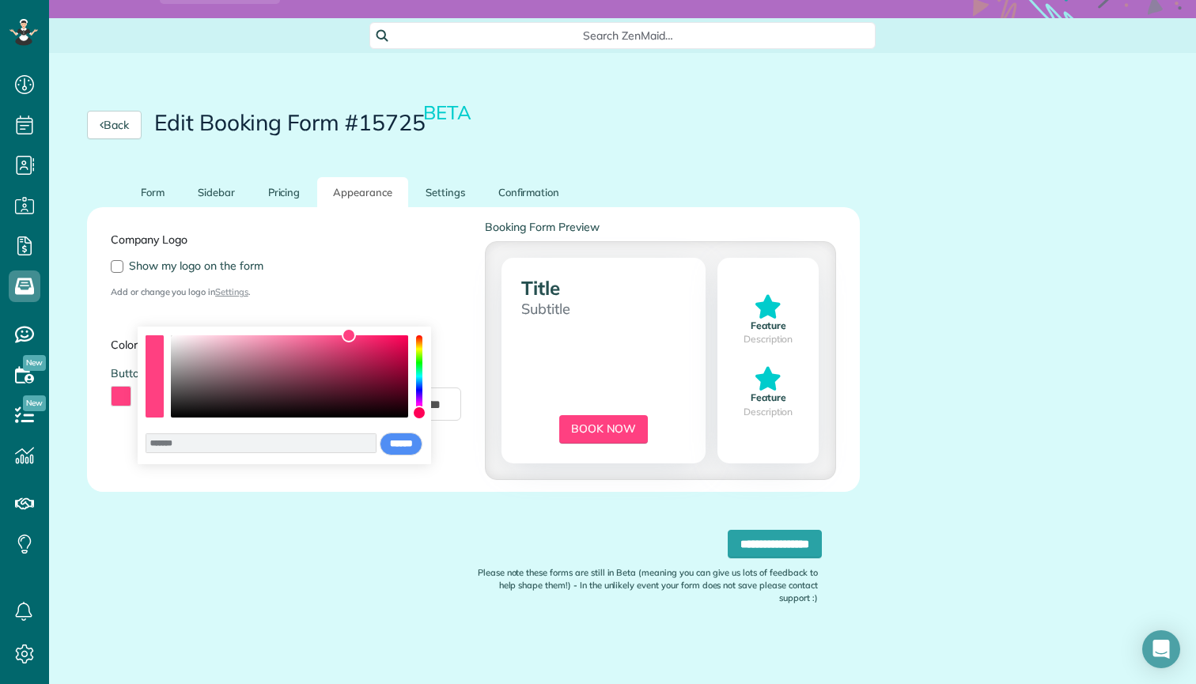
click at [426, 418] on div "******* **** **** **** **** **** ****** ****** *****" at bounding box center [284, 395] width 293 height 137
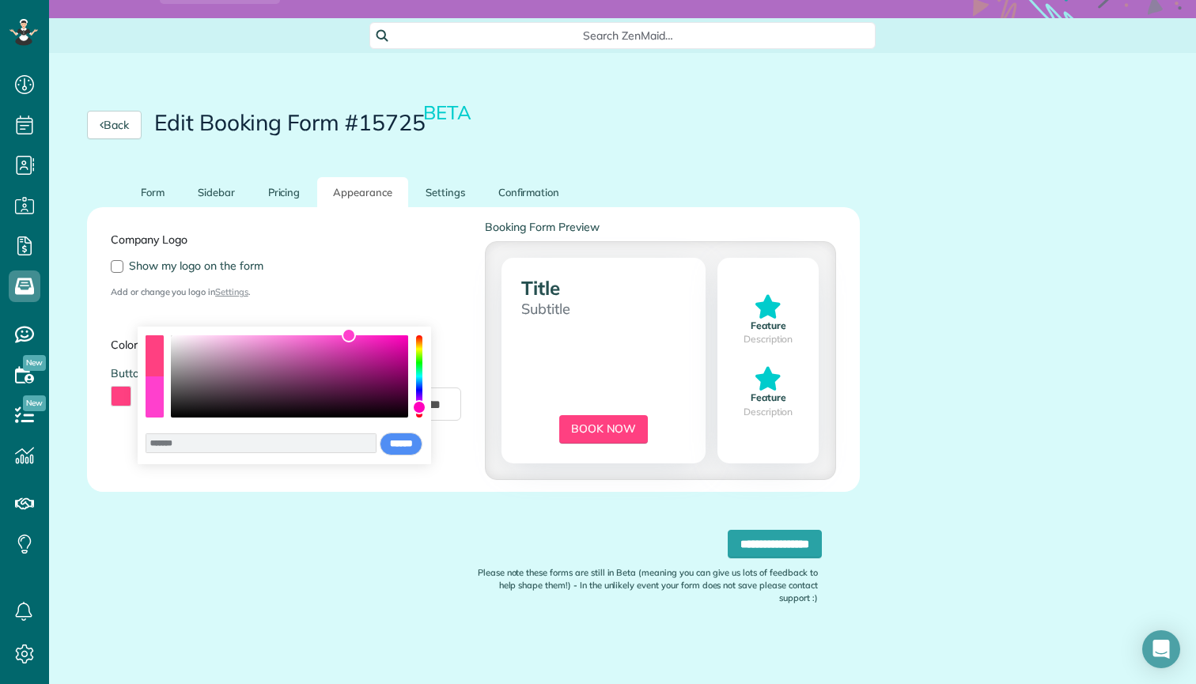
click at [421, 407] on div "color picker dialog" at bounding box center [419, 407] width 14 height 14
drag, startPoint x: 351, startPoint y: 339, endPoint x: 410, endPoint y: 328, distance: 59.4
click at [410, 328] on div "color picker dialog" at bounding box center [408, 335] width 14 height 14
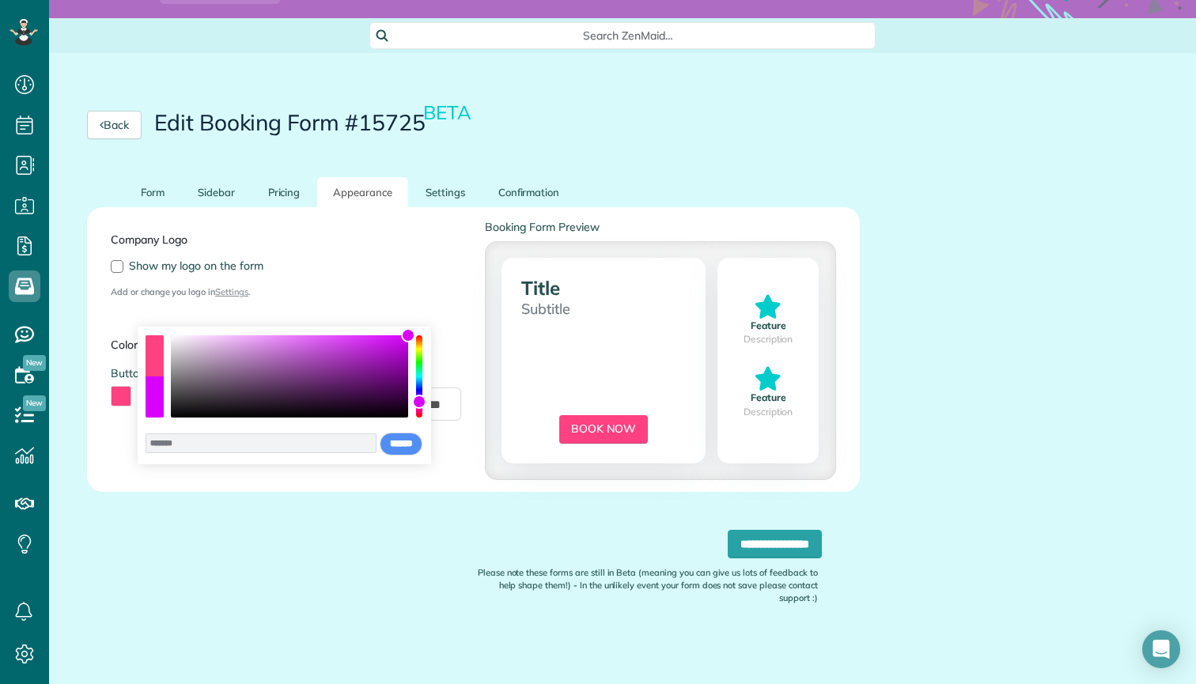
type input "*******"
click at [422, 403] on div "color picker dialog" at bounding box center [419, 403] width 14 height 14
click at [392, 437] on input "******" at bounding box center [401, 445] width 43 height 24
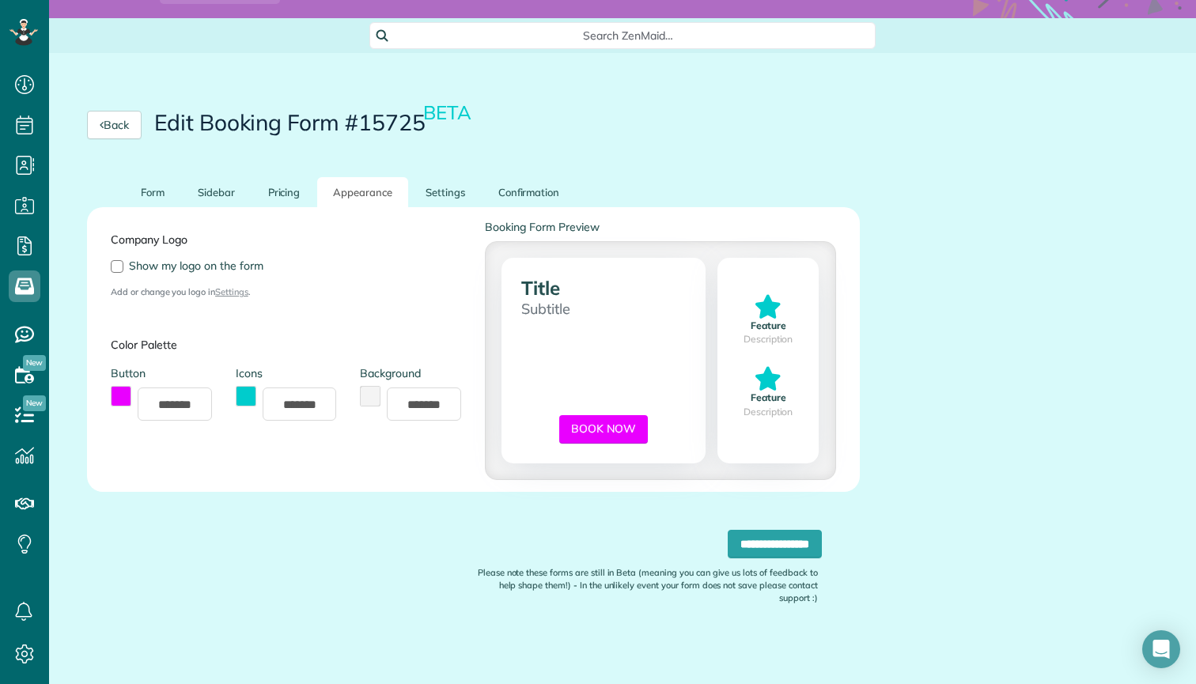
click at [368, 399] on button "toggle color picker dialog" at bounding box center [370, 396] width 21 height 21
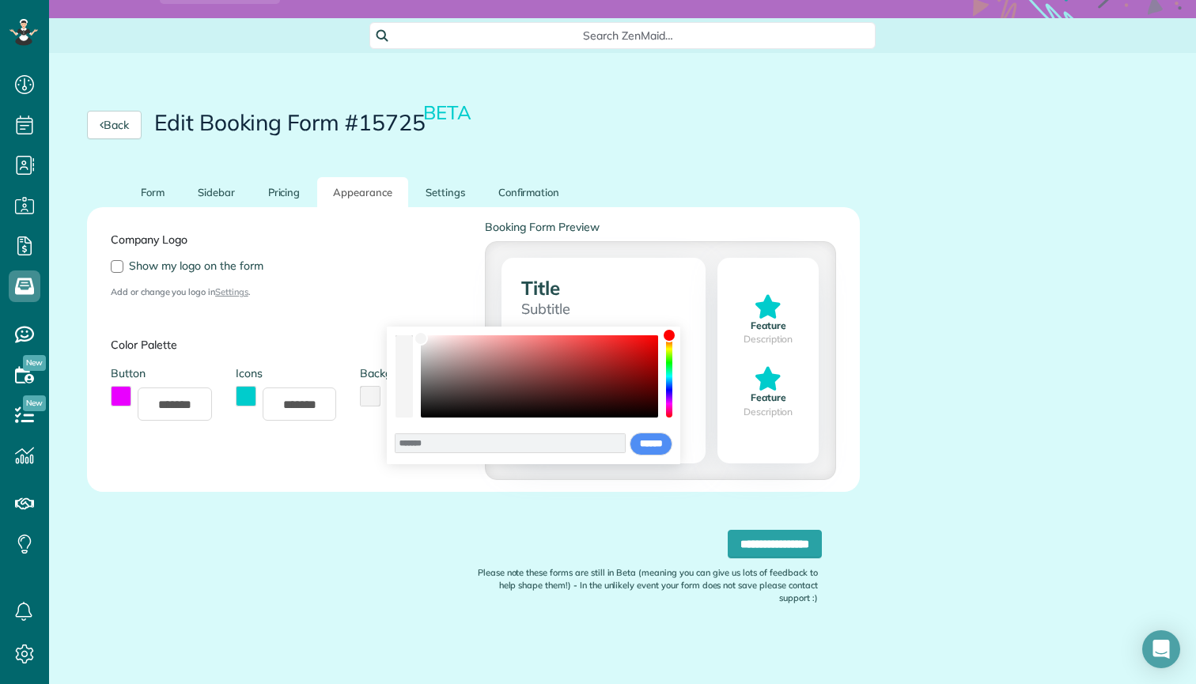
click at [437, 388] on div "color picker dialog" at bounding box center [539, 376] width 237 height 82
click at [642, 444] on input "******" at bounding box center [651, 445] width 43 height 24
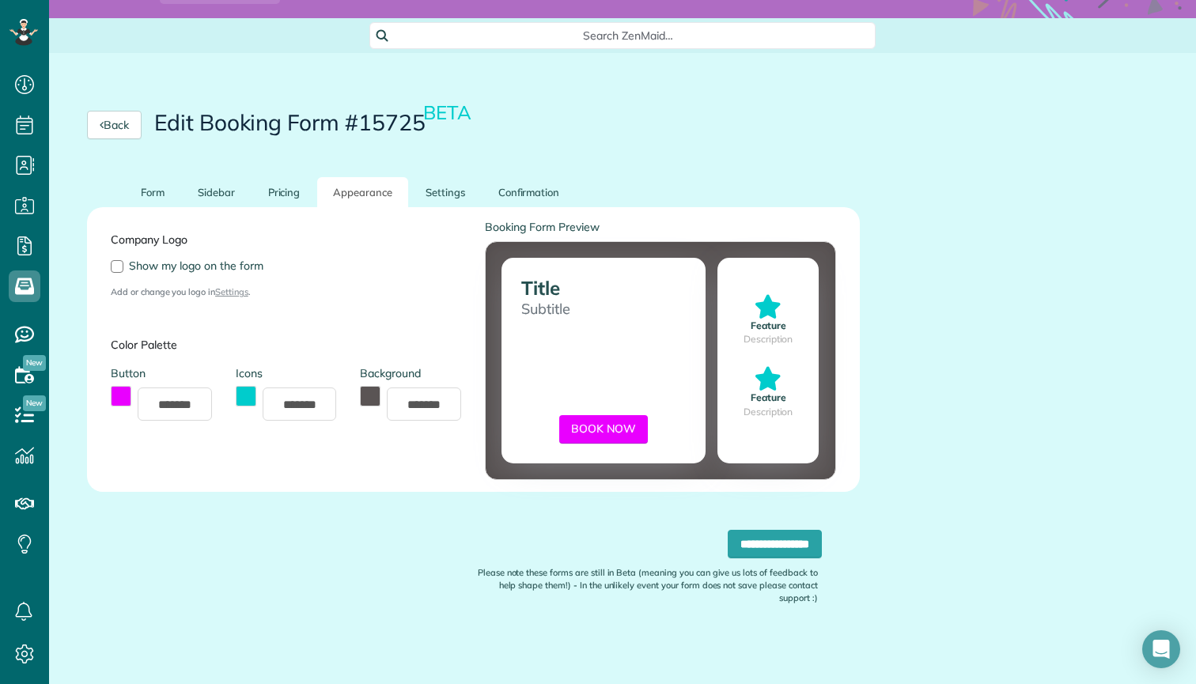
click at [369, 396] on button "toggle color picker dialog" at bounding box center [370, 396] width 21 height 21
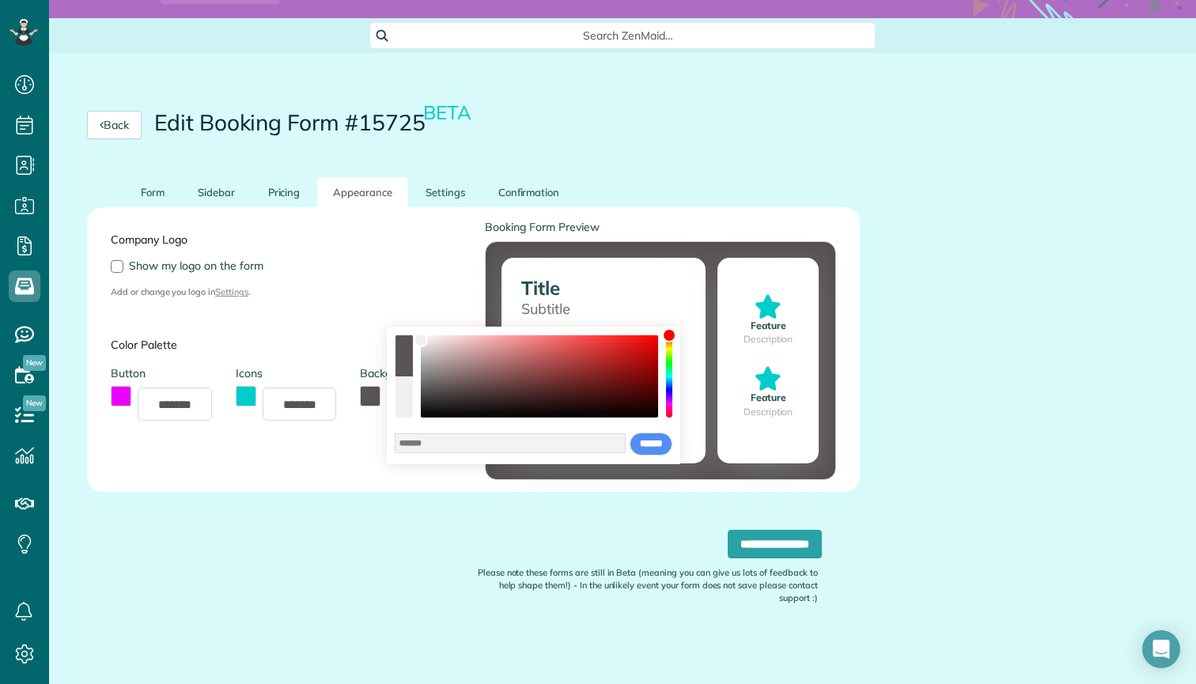
type input "*******"
drag, startPoint x: 433, startPoint y: 396, endPoint x: 418, endPoint y: 319, distance: 79.1
click at [418, 319] on body "Dashboard Scheduling Calendar View List View Dispatch View - Weekly scheduling …" at bounding box center [598, 342] width 1196 height 684
click at [639, 439] on input "******" at bounding box center [651, 445] width 43 height 24
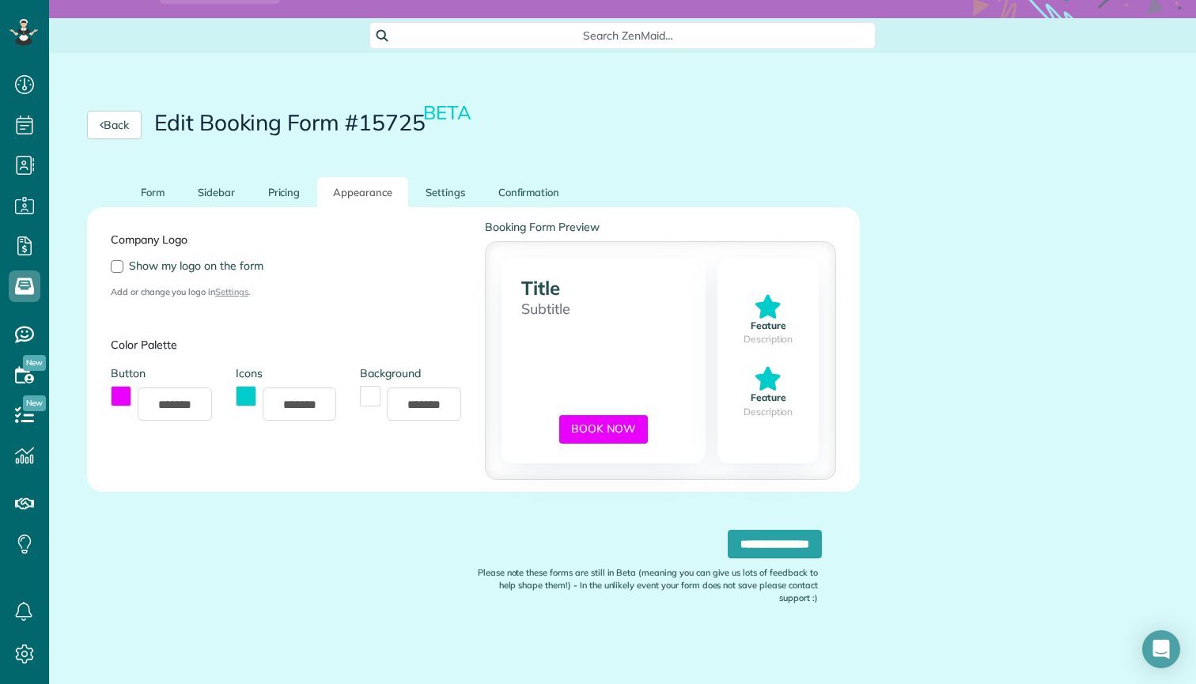
click at [123, 391] on button "toggle color picker dialog" at bounding box center [121, 396] width 21 height 21
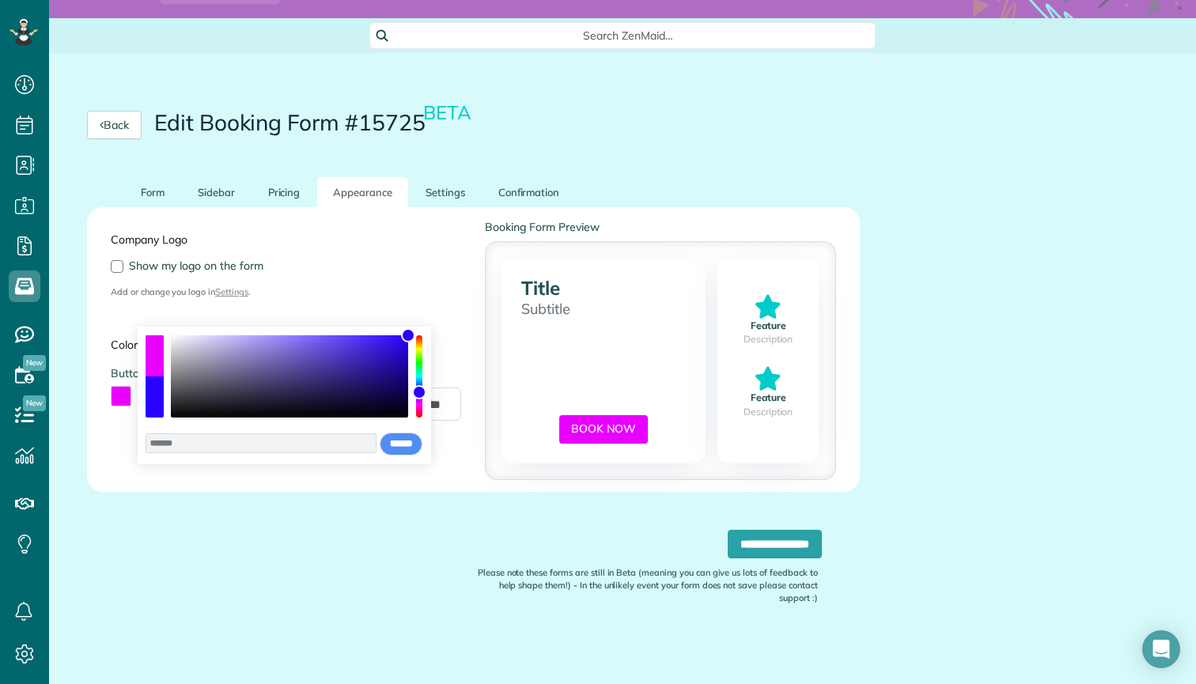
click at [420, 392] on div "color picker dialog" at bounding box center [419, 392] width 14 height 14
type input "*******"
drag, startPoint x: 408, startPoint y: 343, endPoint x: 237, endPoint y: 344, distance: 171.7
click at [237, 344] on div "color picker dialog" at bounding box center [289, 376] width 237 height 82
click at [389, 454] on input "******" at bounding box center [401, 445] width 43 height 24
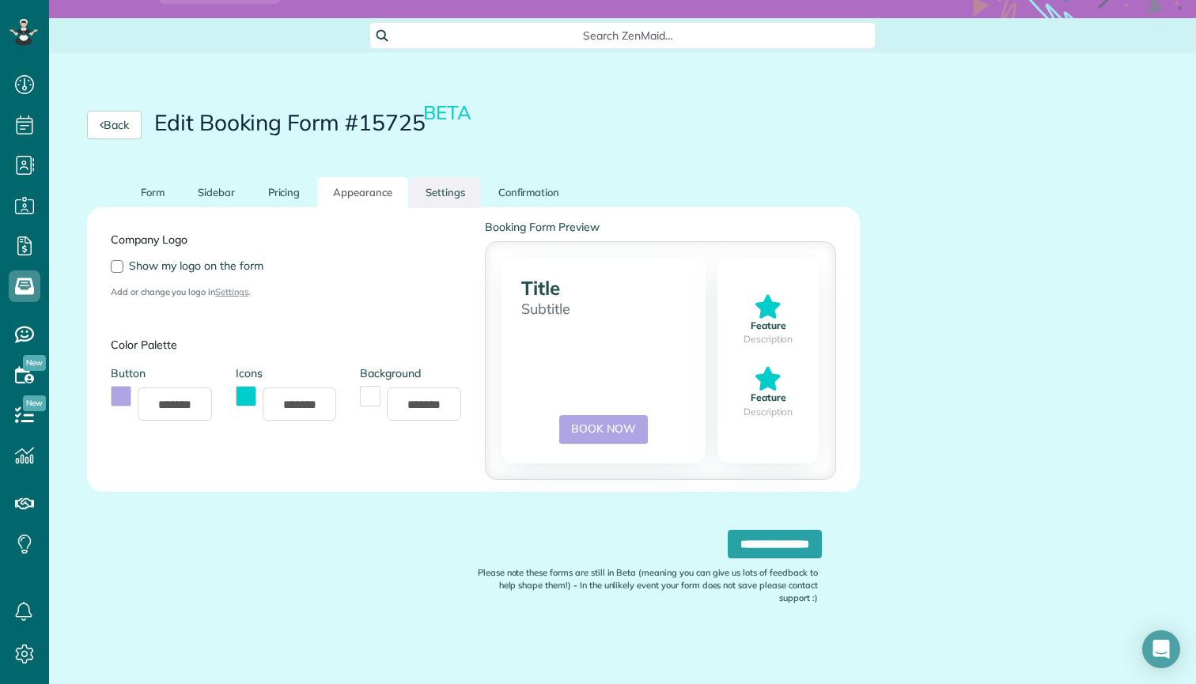
click at [436, 199] on link "Settings" at bounding box center [445, 192] width 71 height 31
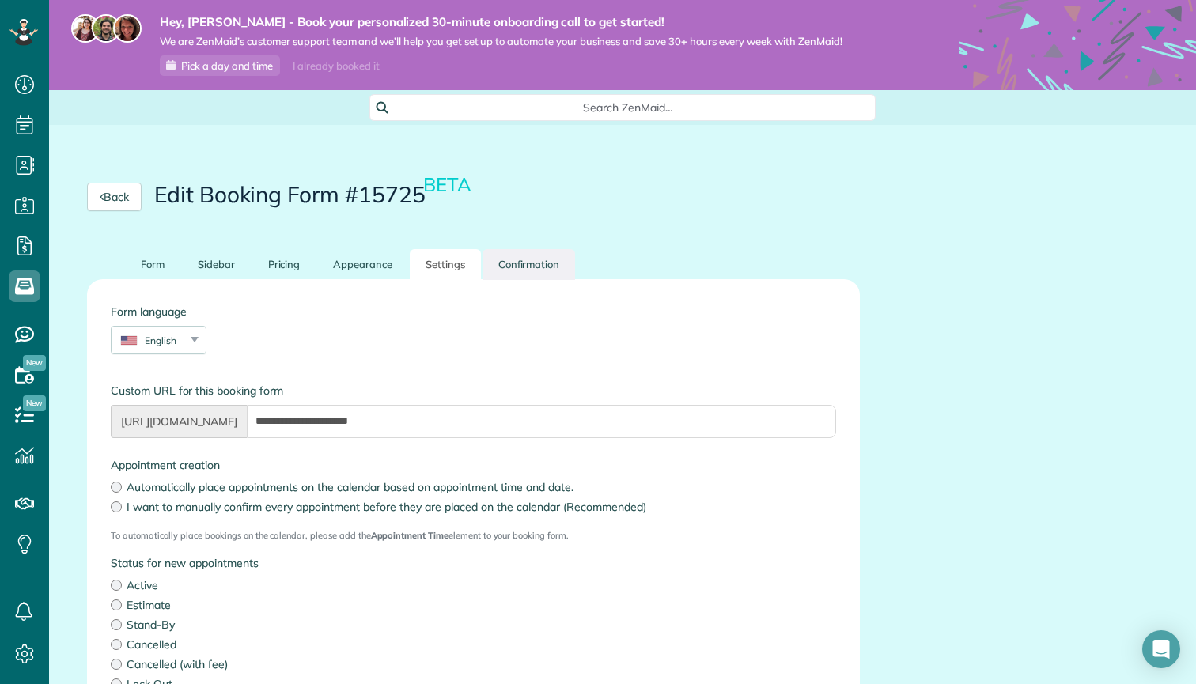
scroll to position [0, 0]
click at [528, 271] on link "Confirmation" at bounding box center [529, 264] width 93 height 31
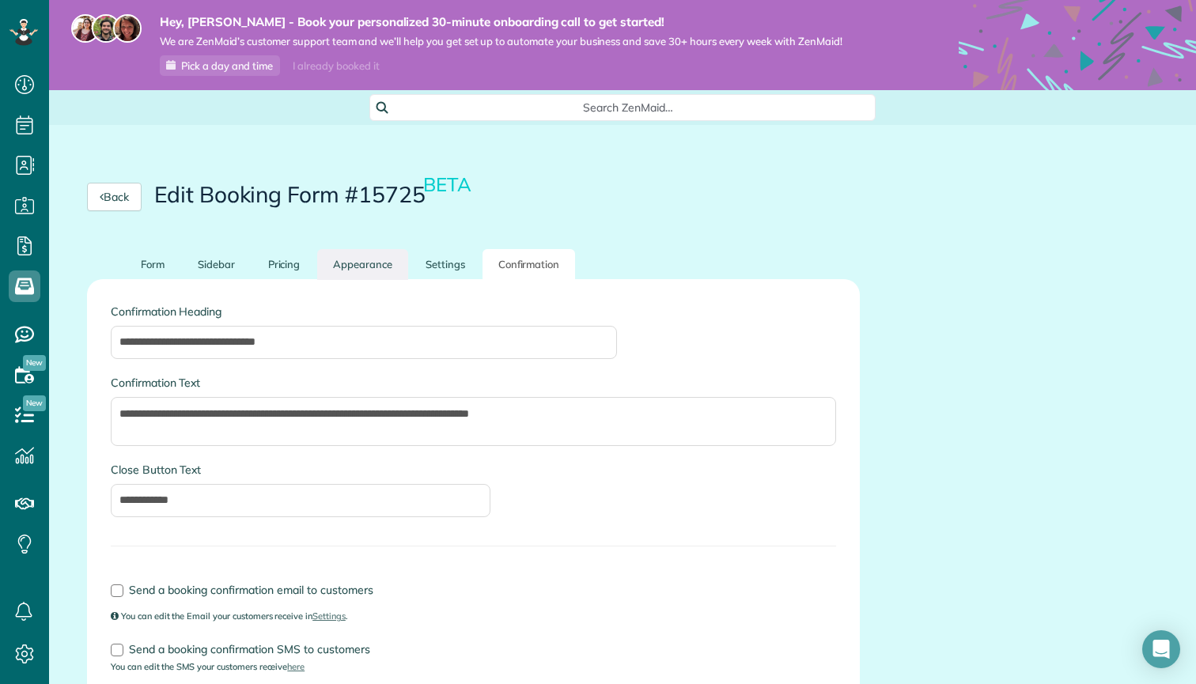
click at [338, 263] on link "Appearance" at bounding box center [362, 264] width 91 height 31
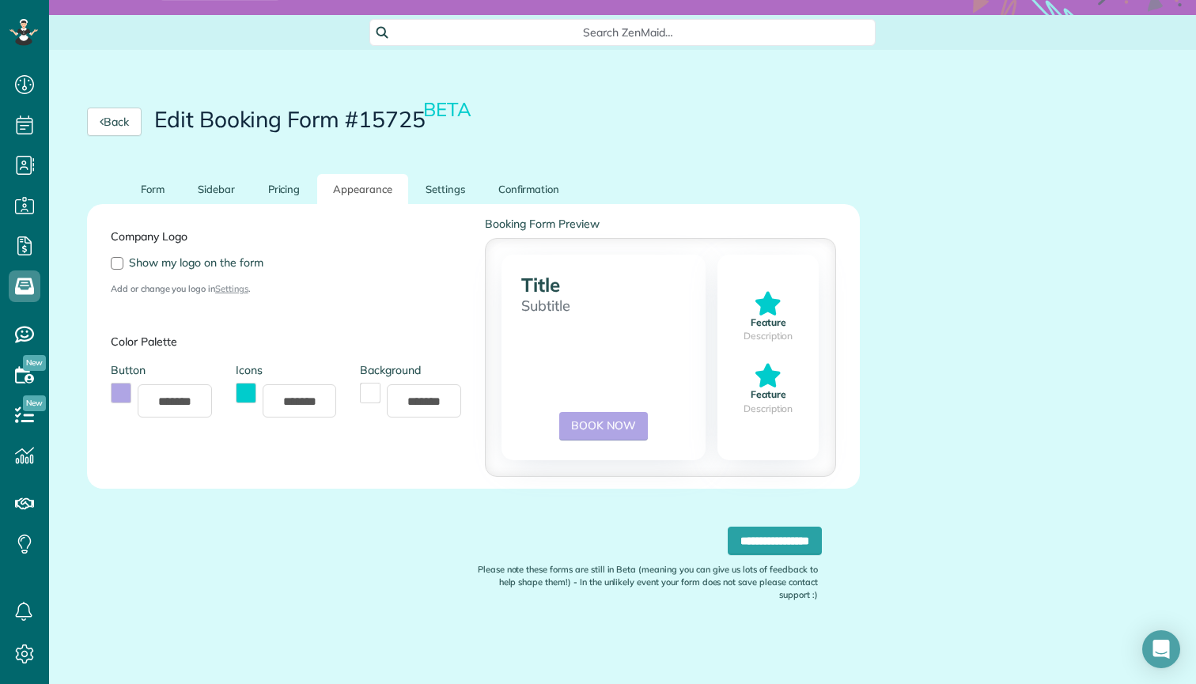
scroll to position [74, 0]
click at [117, 396] on button "toggle color picker dialog" at bounding box center [121, 394] width 21 height 21
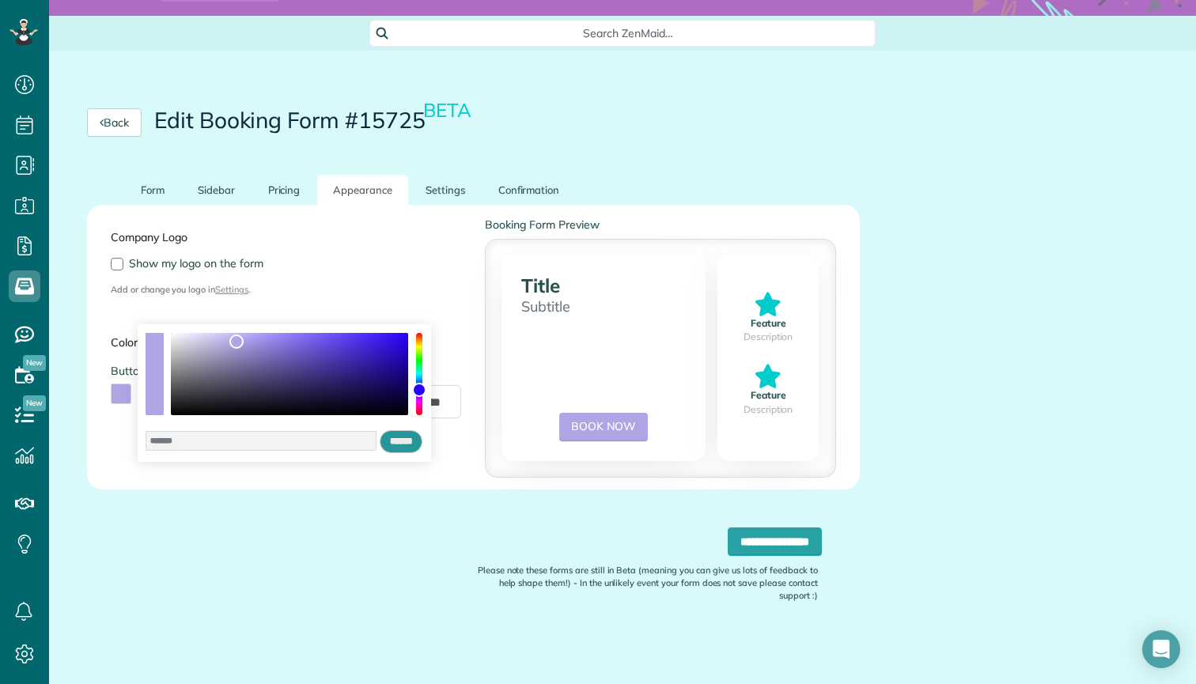
click at [407, 441] on input "******" at bounding box center [401, 442] width 43 height 24
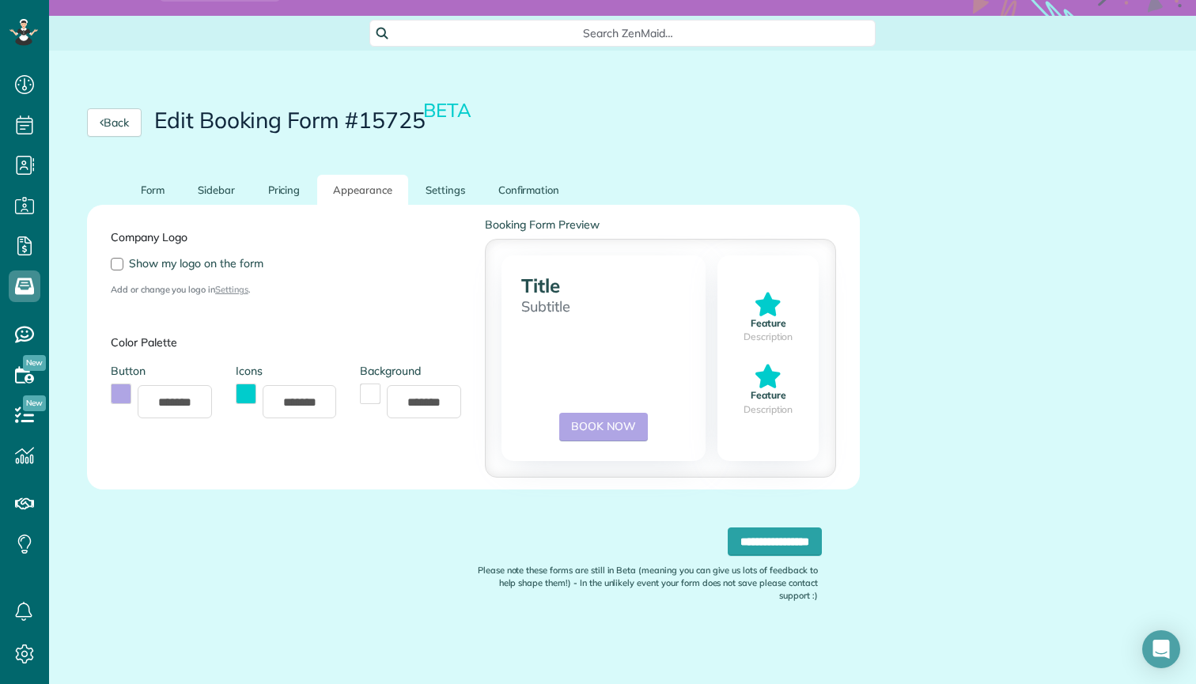
drag, startPoint x: 239, startPoint y: 528, endPoint x: 797, endPoint y: 100, distance: 702.9
click at [797, 100] on div "Back Edit Booking Form #15725 BETA" at bounding box center [473, 122] width 849 height 104
drag, startPoint x: 199, startPoint y: 401, endPoint x: 161, endPoint y: 401, distance: 38.0
click at [161, 401] on input "*******" at bounding box center [175, 401] width 74 height 33
type input "*******"
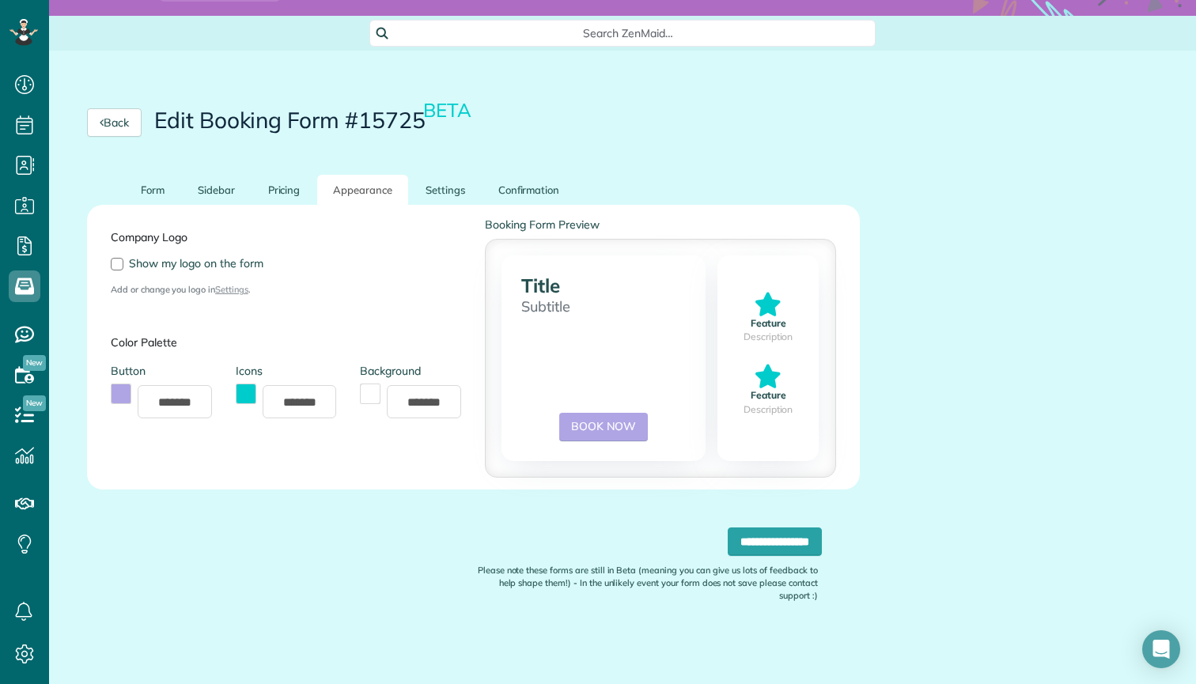
click at [203, 335] on label "Color Palette" at bounding box center [286, 343] width 350 height 16
click at [200, 355] on div "Company Logo Show my logo on the form Add or change you logo in Settings . Colo…" at bounding box center [286, 347] width 374 height 261
click at [124, 394] on button "toggle color picker dialog" at bounding box center [121, 394] width 21 height 21
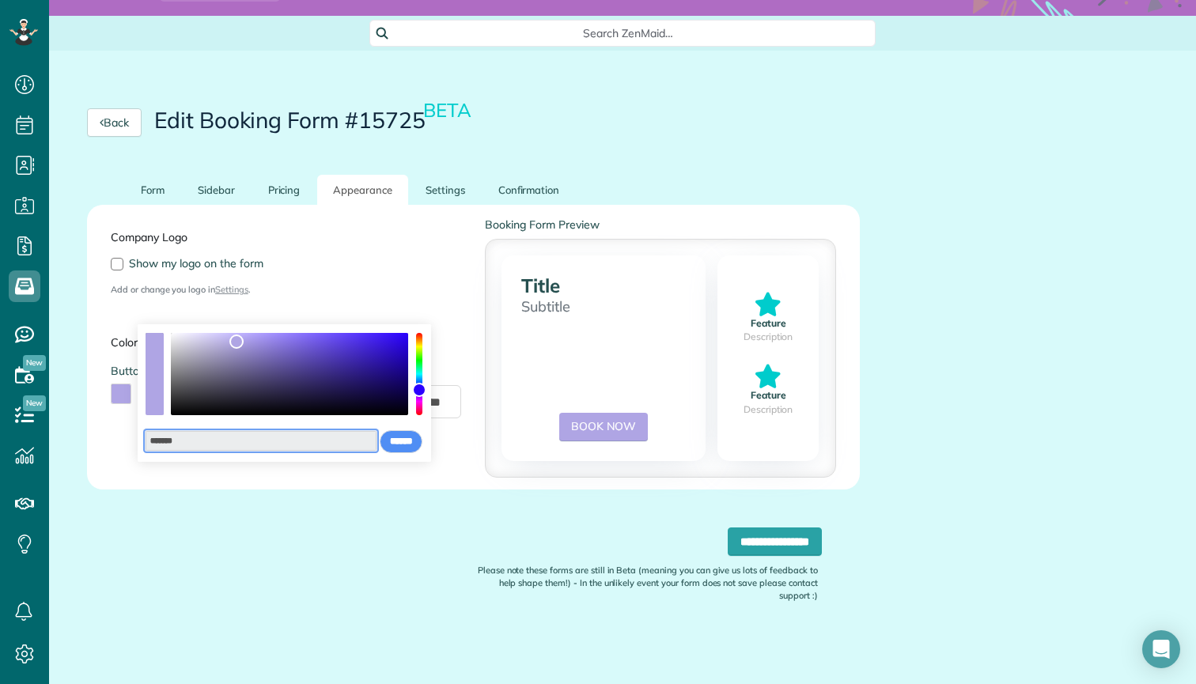
click at [223, 442] on input "*******" at bounding box center [261, 441] width 231 height 21
click at [314, 306] on div "Company Logo Show my logo on the form Add or change you logo in Settings . Colo…" at bounding box center [286, 347] width 374 height 261
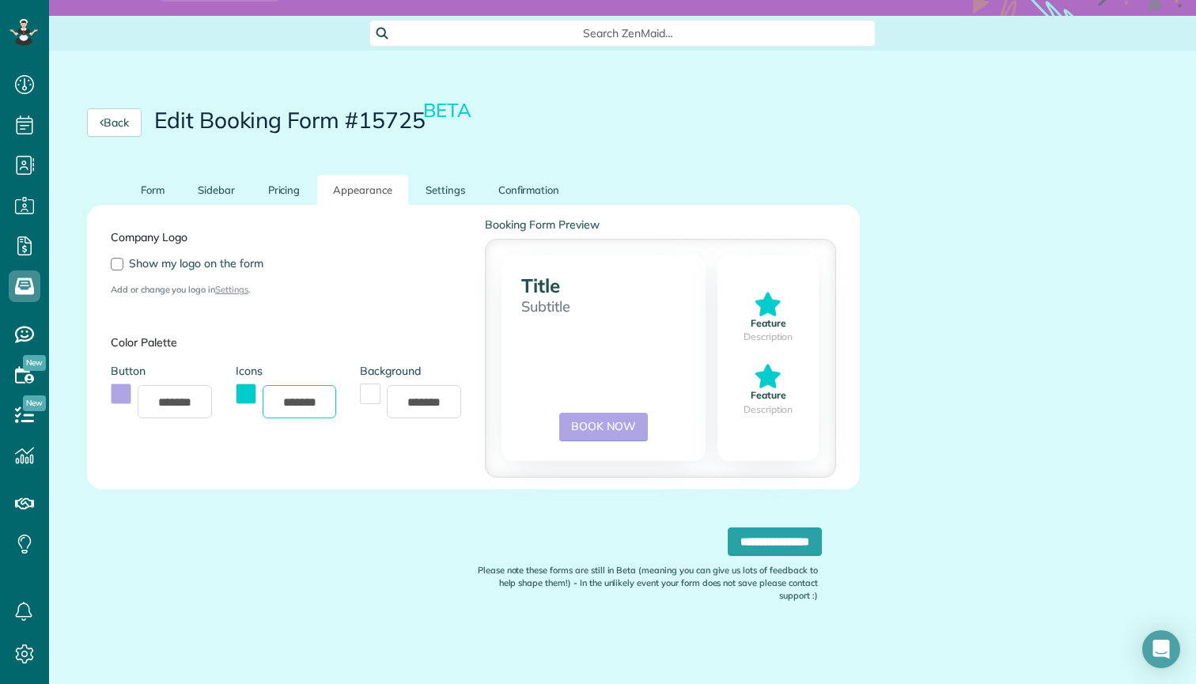
drag, startPoint x: 330, startPoint y: 396, endPoint x: 271, endPoint y: 396, distance: 58.5
click at [271, 396] on input "*******" at bounding box center [300, 401] width 74 height 33
click at [120, 389] on button "toggle color picker dialog" at bounding box center [121, 394] width 21 height 21
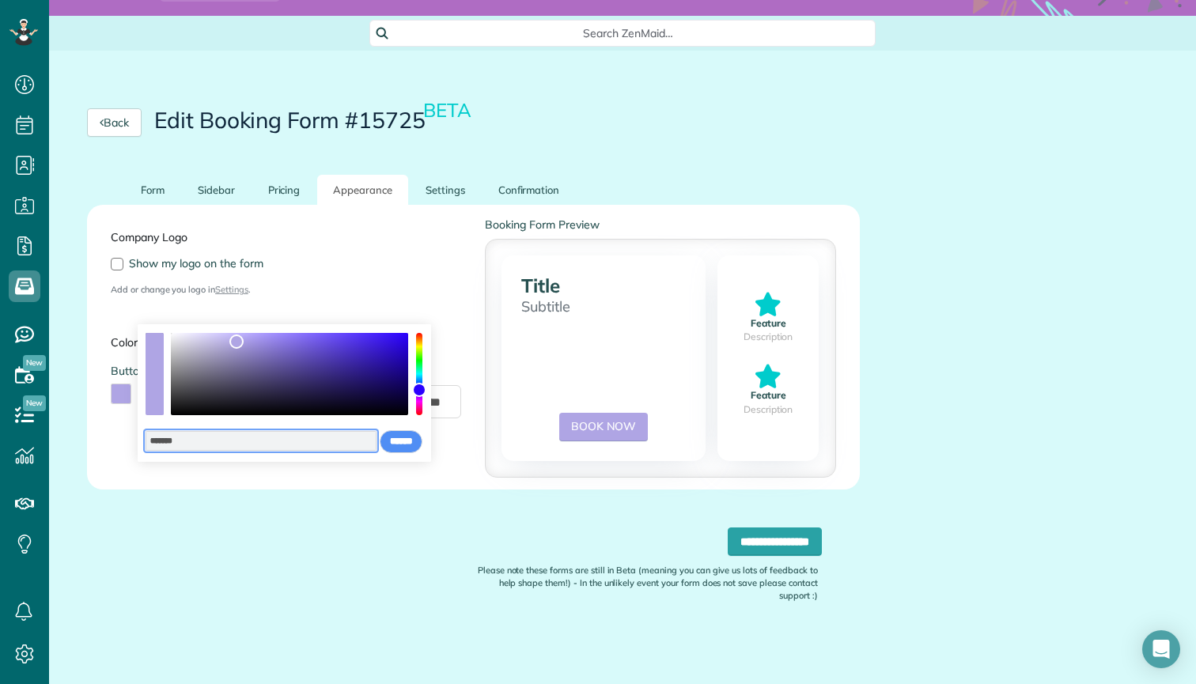
drag, startPoint x: 209, startPoint y: 441, endPoint x: 131, endPoint y: 442, distance: 78.3
click at [131, 442] on body "Dashboard Scheduling Calendar View List View Dispatch View - Weekly scheduling …" at bounding box center [598, 342] width 1196 height 684
paste input "*******"
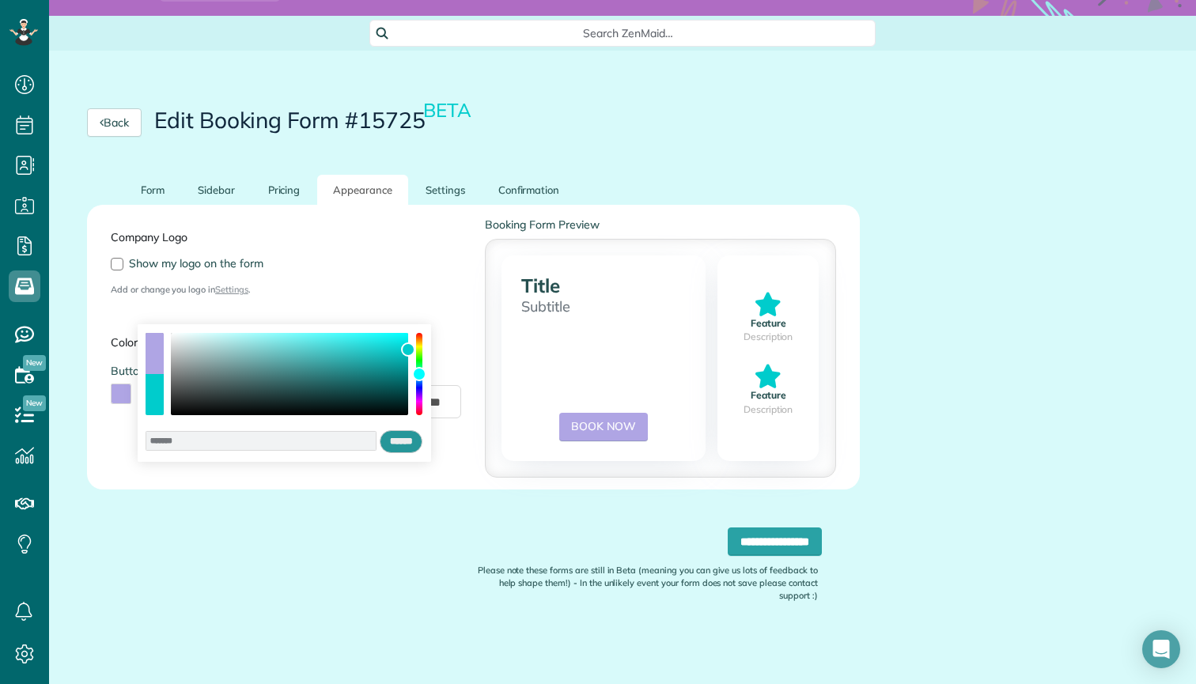
type input "*******"
click at [404, 443] on input "******" at bounding box center [401, 442] width 43 height 24
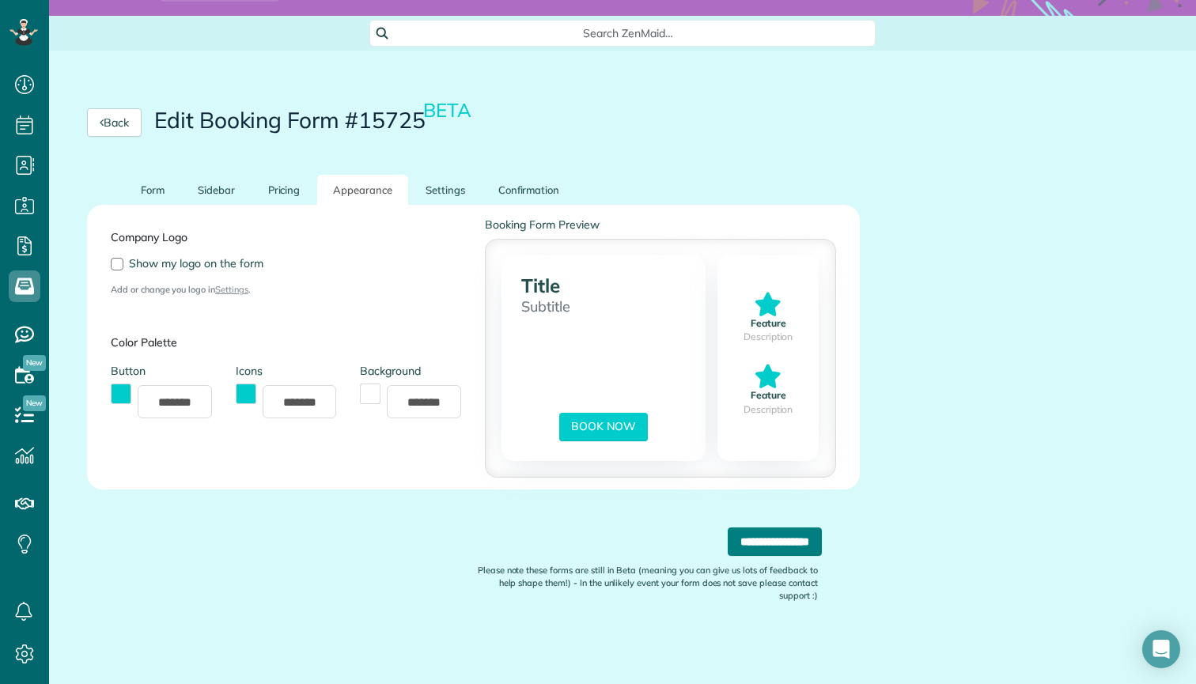
click at [728, 541] on input "**********" at bounding box center [775, 542] width 94 height 28
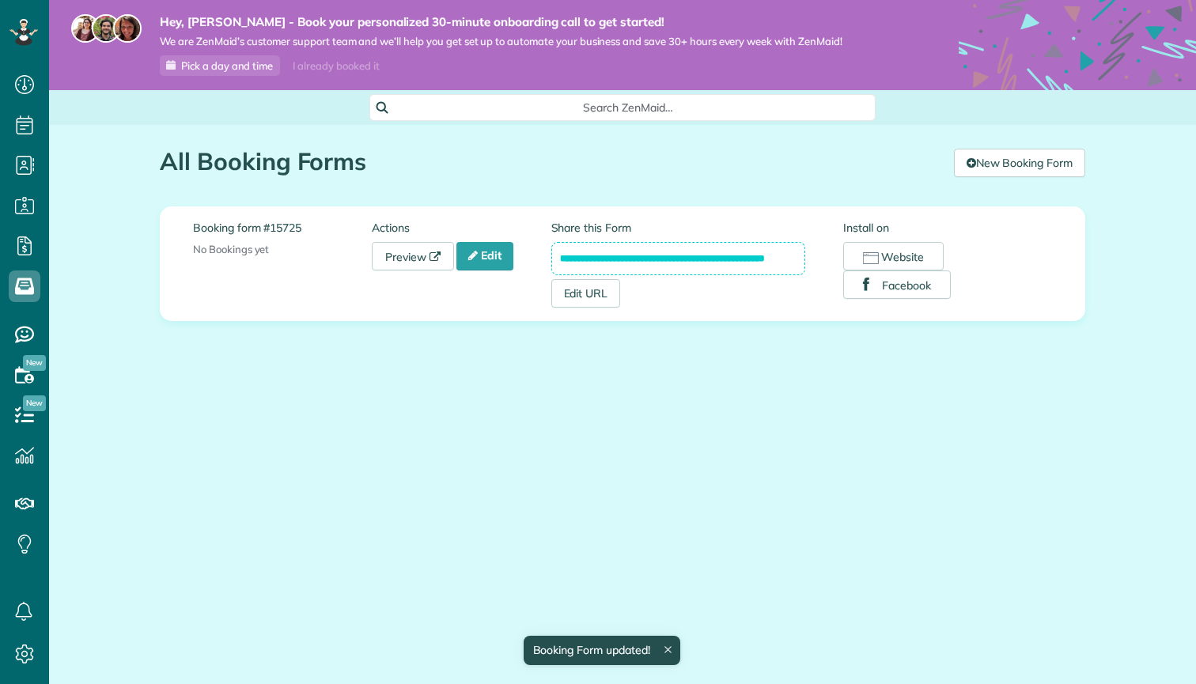
scroll to position [7, 7]
click at [556, 190] on div "**********" at bounding box center [622, 282] width 949 height 315
